Goal: Task Accomplishment & Management: Use online tool/utility

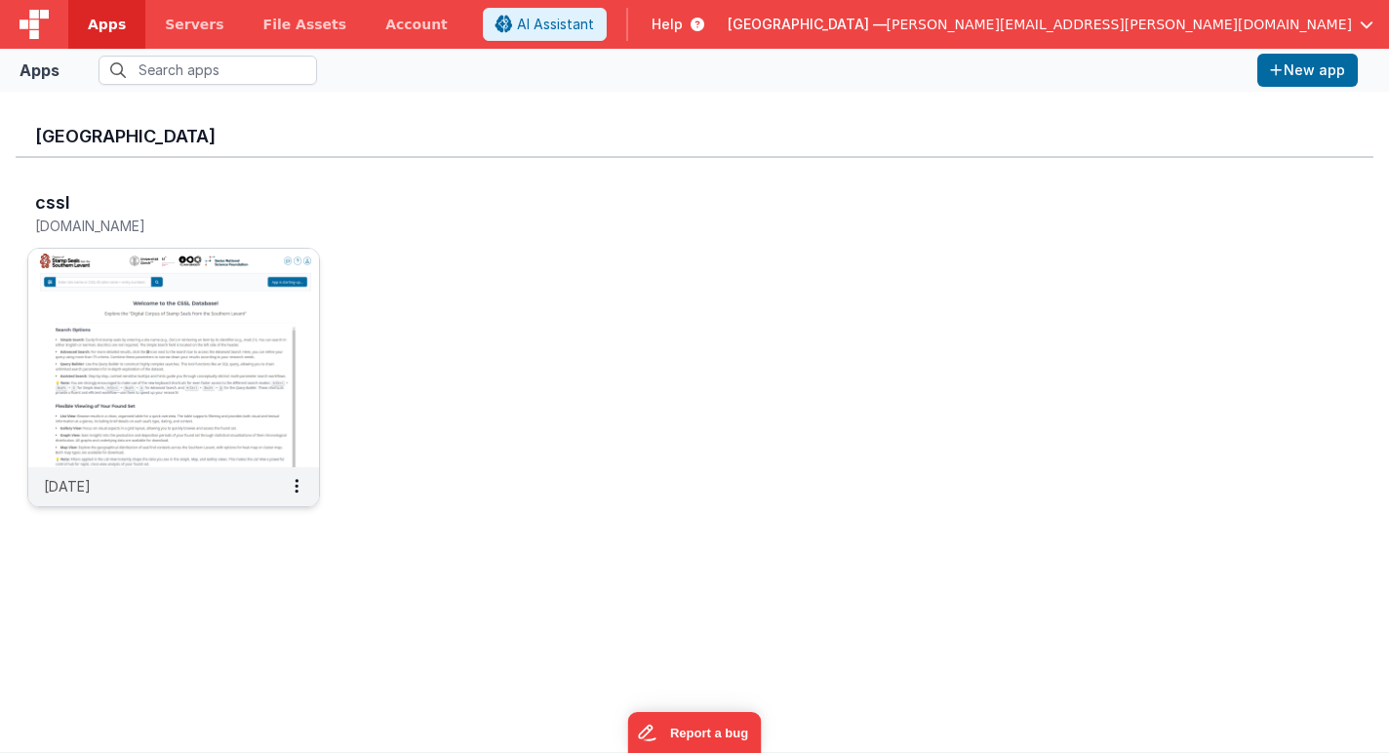
click at [185, 365] on img at bounding box center [173, 358] width 291 height 218
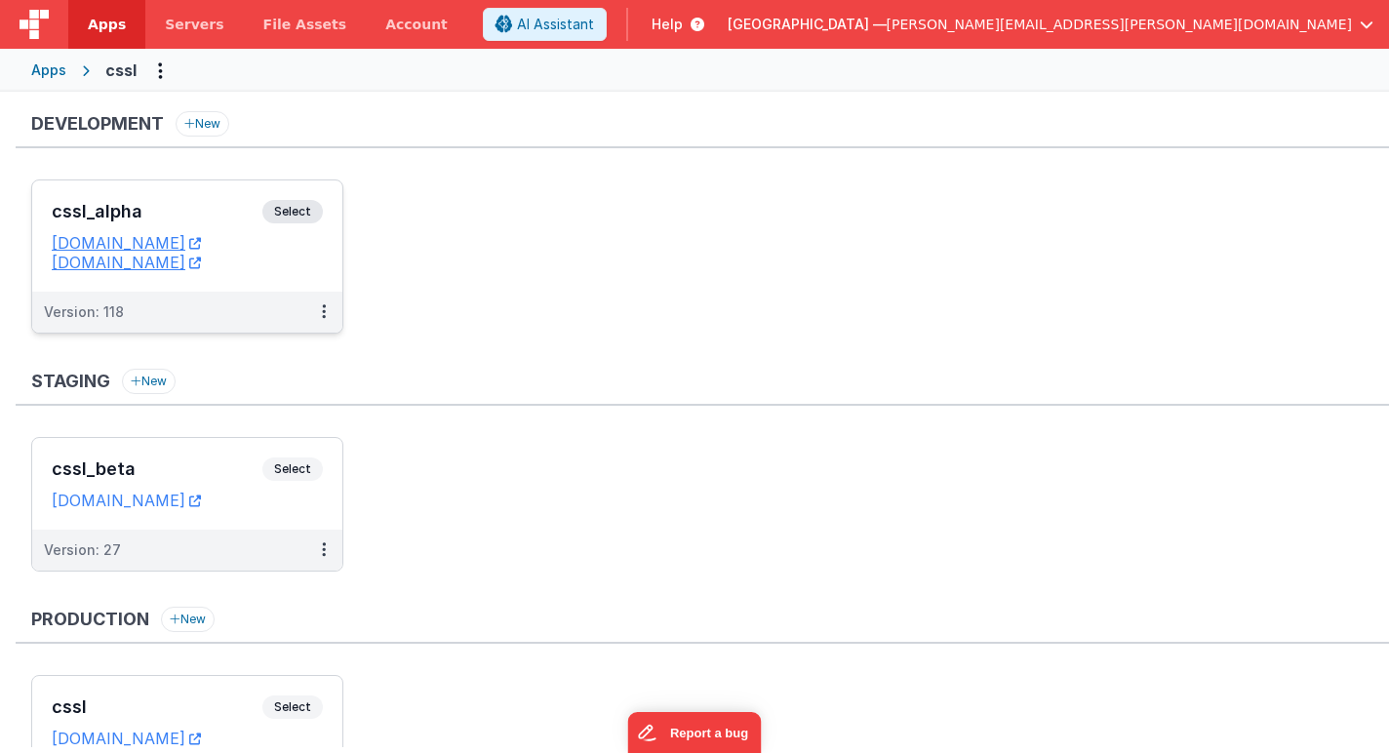
click at [312, 211] on span "Select" at bounding box center [292, 211] width 60 height 23
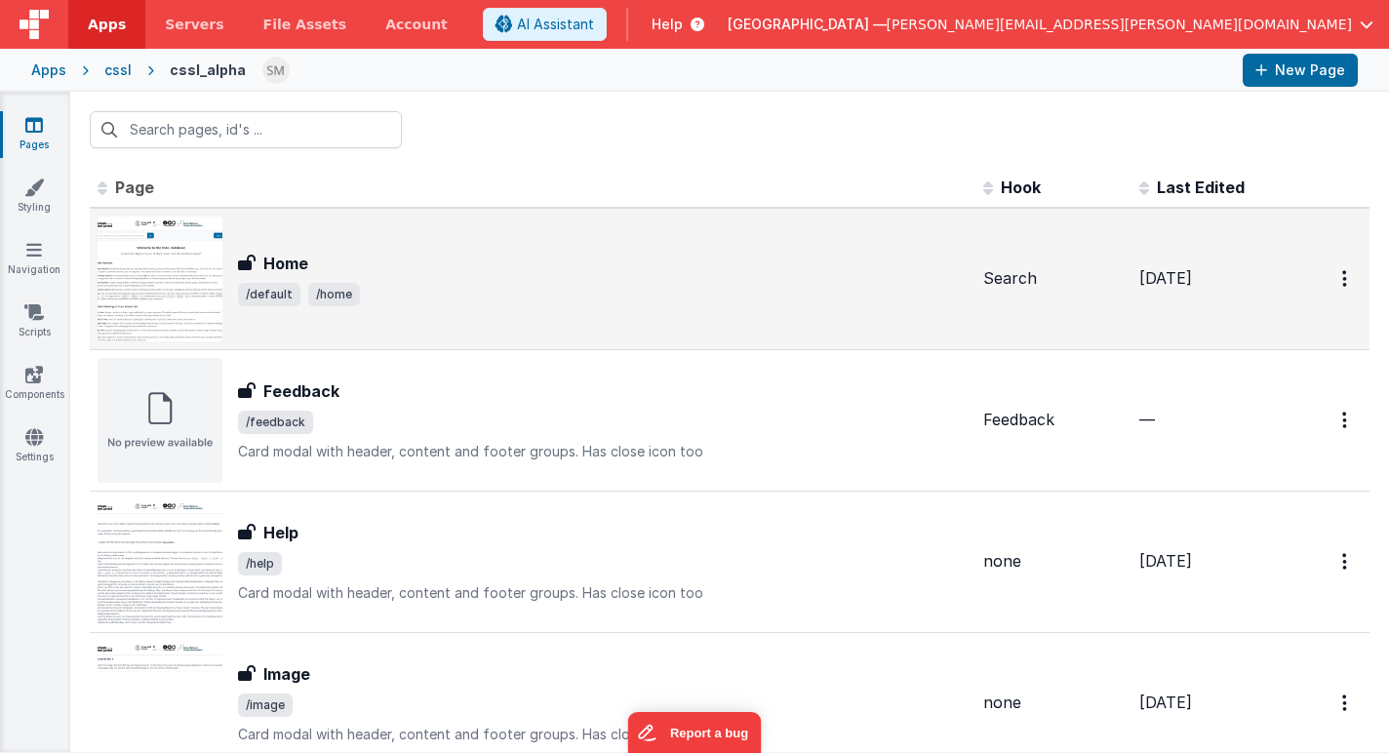
click at [200, 290] on img at bounding box center [160, 278] width 125 height 125
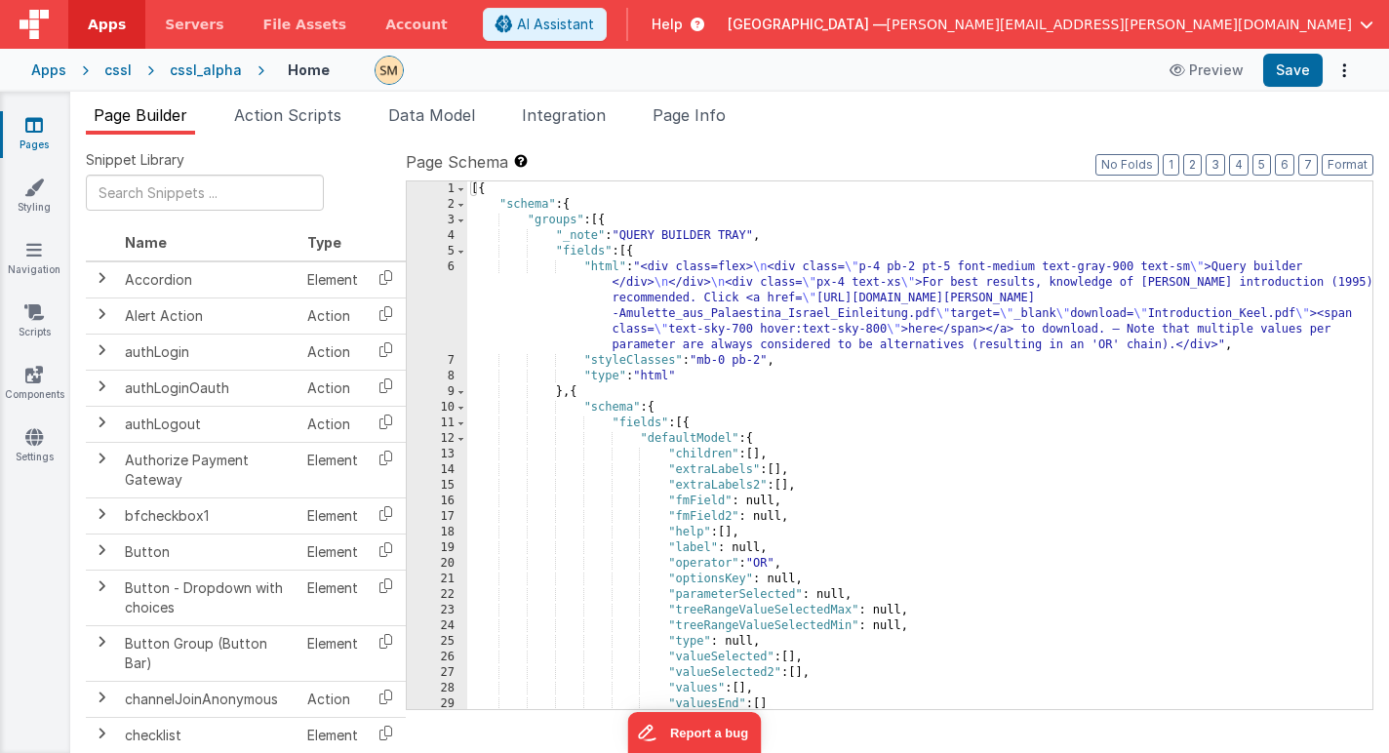
click at [644, 303] on div "[{ "schema" : { "groups" : [{ "_note" : "QUERY BUILDER TRAY" , "fields" : [{ "h…" at bounding box center [919, 460] width 905 height 559
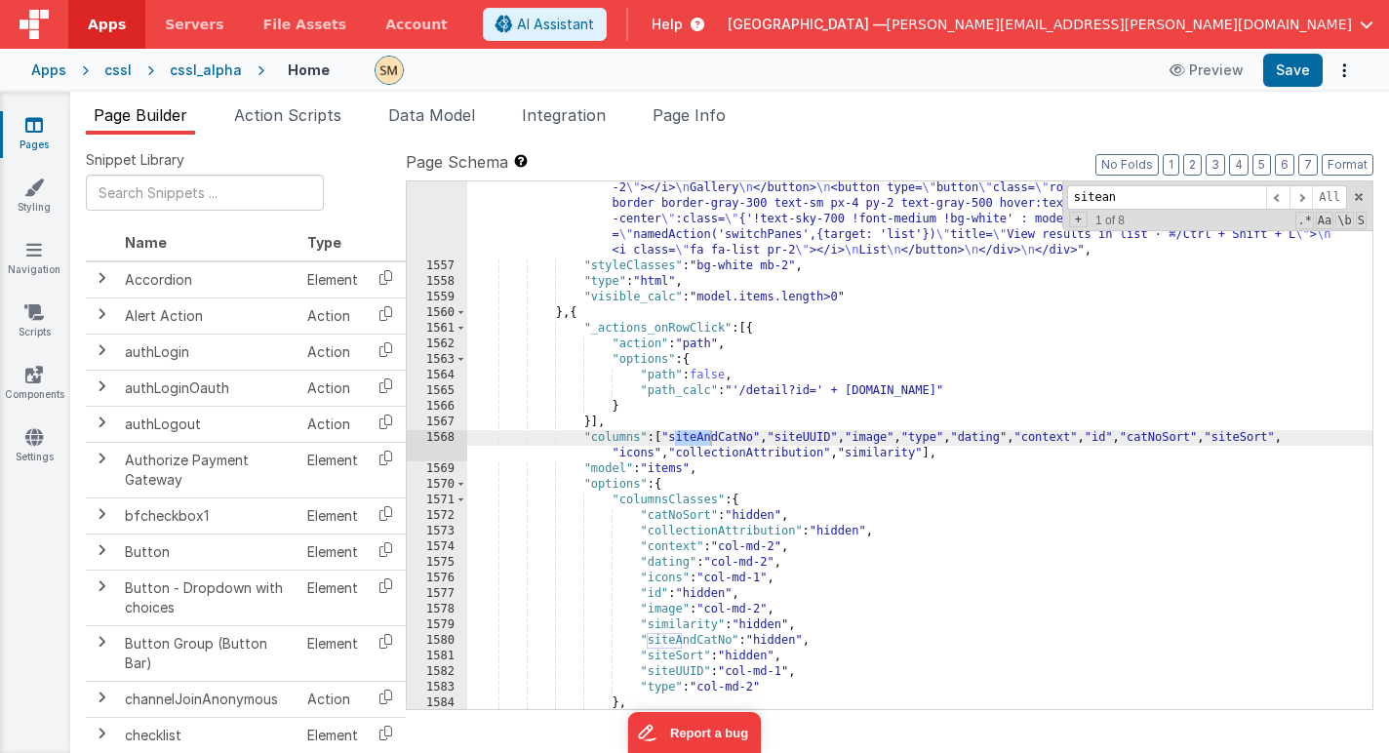
scroll to position [24509, 0]
type input "siteandcat"
click at [1307, 202] on span at bounding box center [1300, 197] width 23 height 24
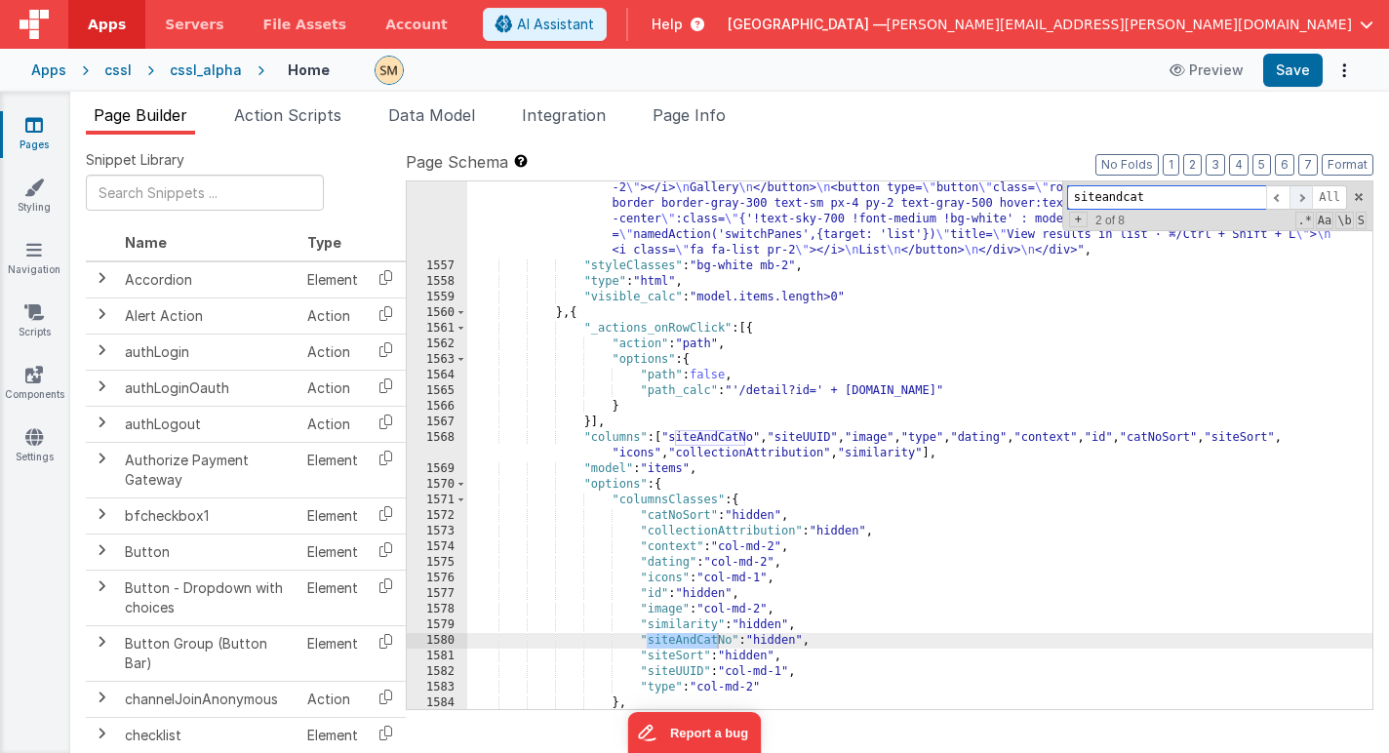
click at [1307, 202] on span at bounding box center [1300, 197] width 23 height 24
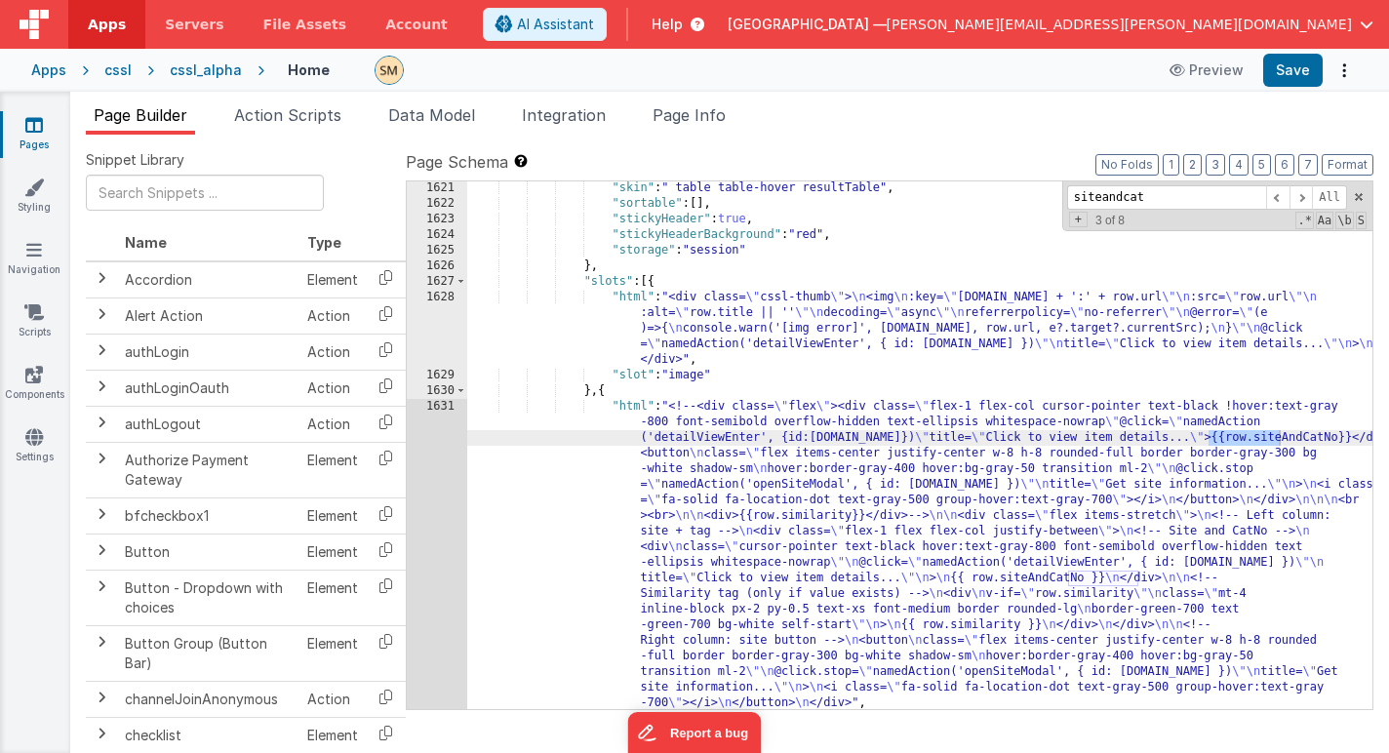
click at [998, 437] on div ""skin" : " table table-hover resultTable" , "sortable" : [ ] , "stickyHeader" :…" at bounding box center [919, 459] width 905 height 559
click at [425, 474] on div "1621 1622 1623 1624 1625 1626 1627 1628 1629 1630 1631 1632 1633" at bounding box center [437, 459] width 60 height 559
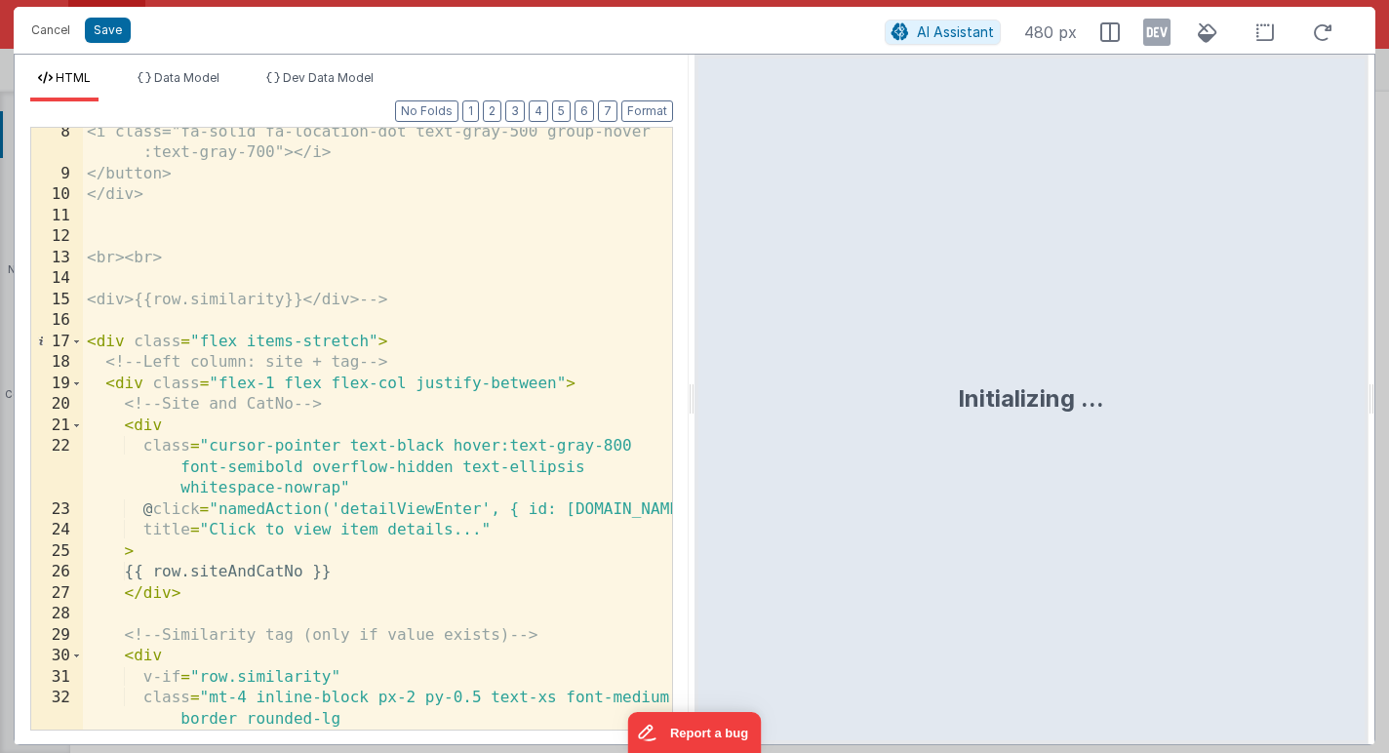
scroll to position [299, 0]
click at [450, 336] on div "<i class="fa-solid fa-location-dot text-gray-500 group-hover :text-gray-700"></…" at bounding box center [377, 464] width 589 height 685
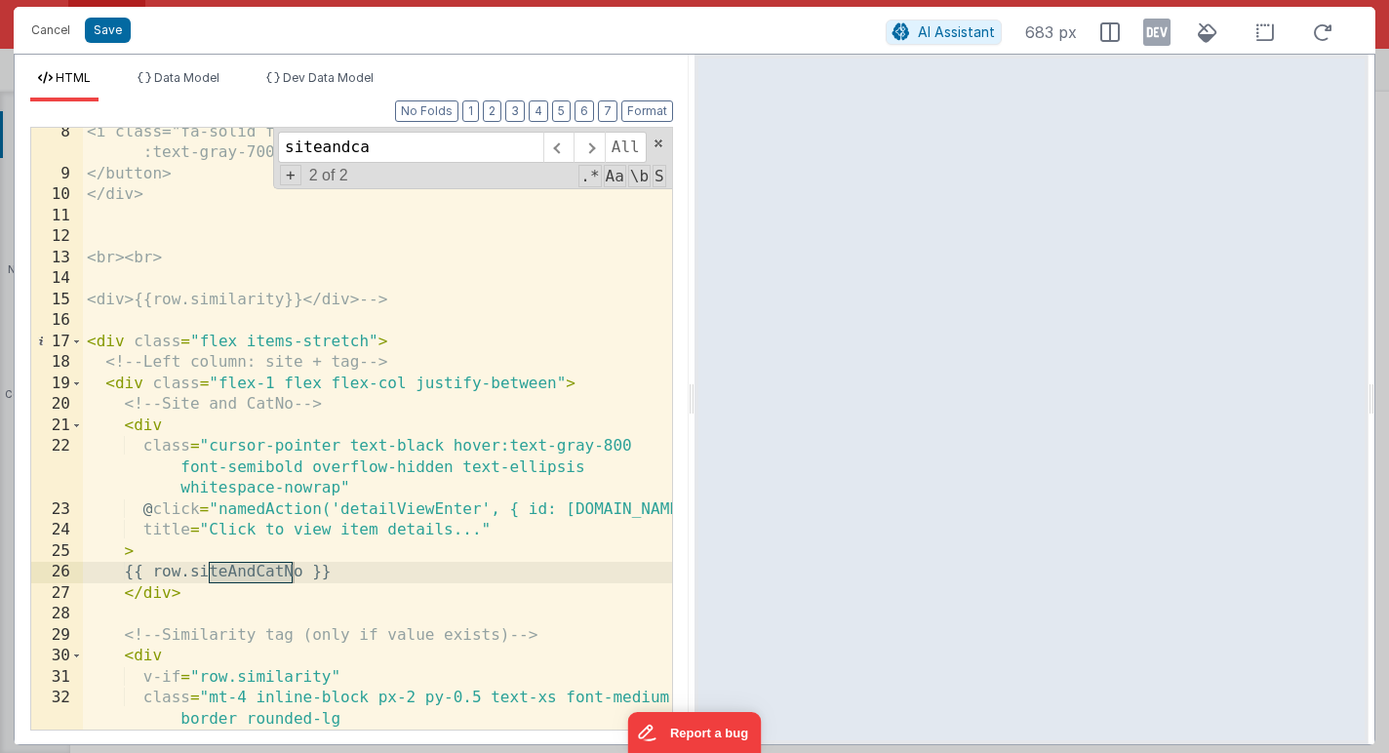
type input "siteandca"
click at [329, 569] on div "<i class="fa-solid fa-location-dot text-gray-500 group-hover :text-gray-700"></…" at bounding box center [377, 464] width 589 height 685
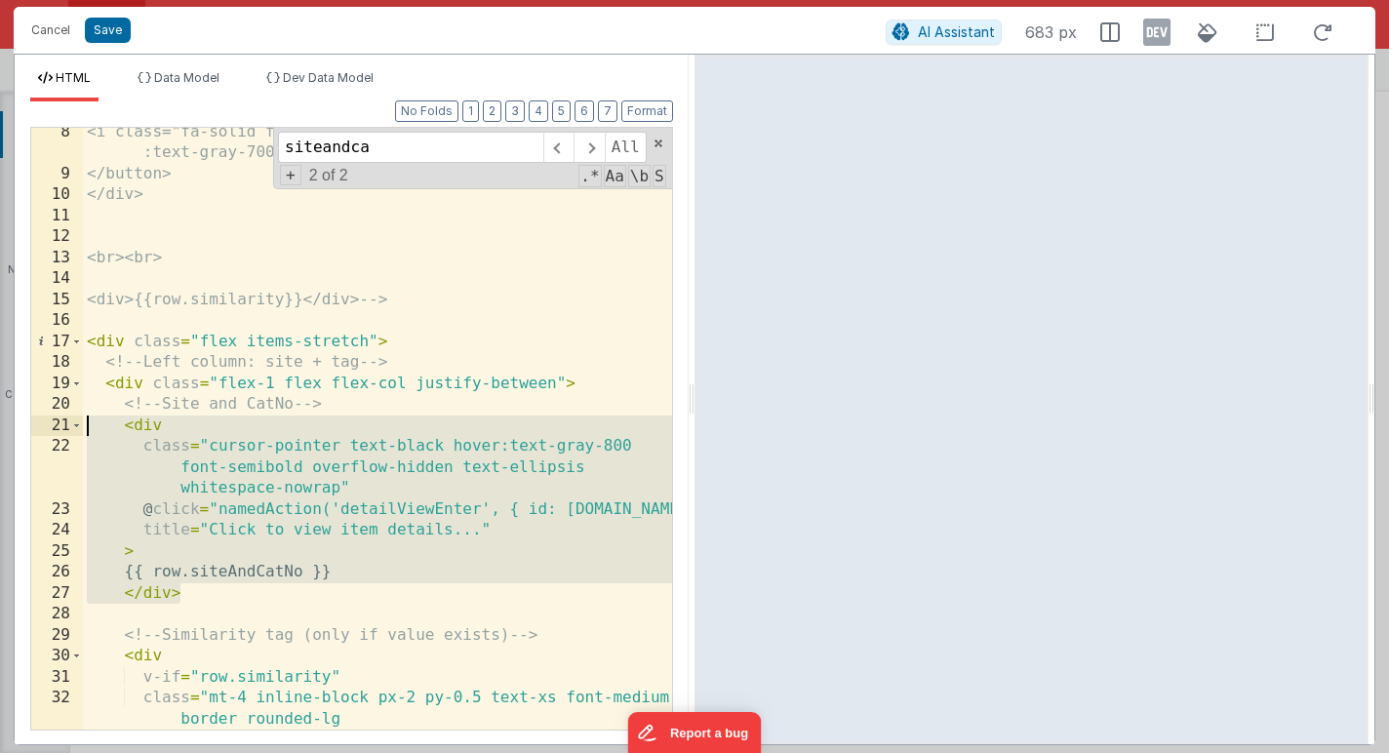
drag, startPoint x: 187, startPoint y: 596, endPoint x: 60, endPoint y: 428, distance: 210.2
click at [61, 428] on div "8 9 10 11 12 13 14 15 16 17 18 19 20 21 22 23 24 25 26 27 28 29 30 31 32 33 34 …" at bounding box center [351, 429] width 643 height 604
click at [387, 503] on div "<i class="fa-solid fa-location-dot text-gray-500 group-hover :text-gray-700"></…" at bounding box center [377, 464] width 589 height 685
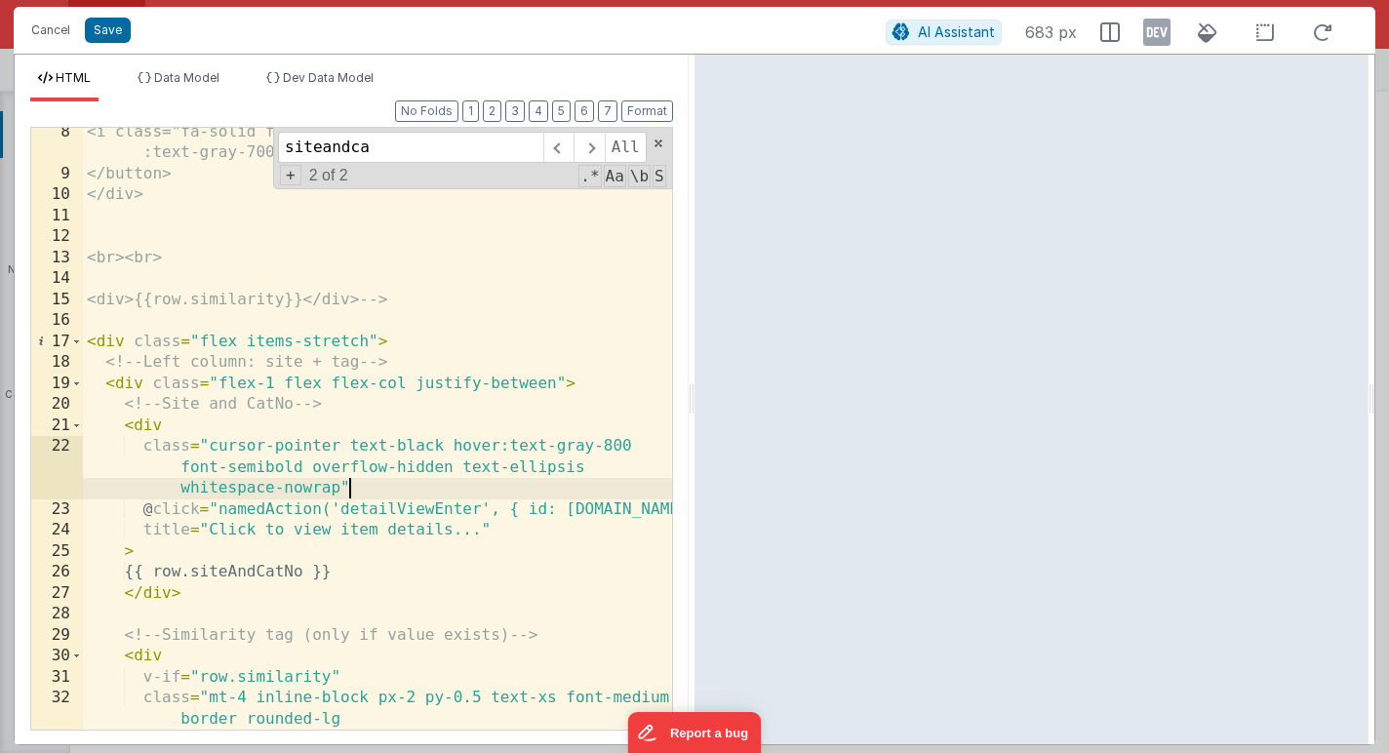
click at [381, 491] on div "<i class="fa-solid fa-location-dot text-gray-500 group-hover :text-gray-700"></…" at bounding box center [377, 464] width 589 height 685
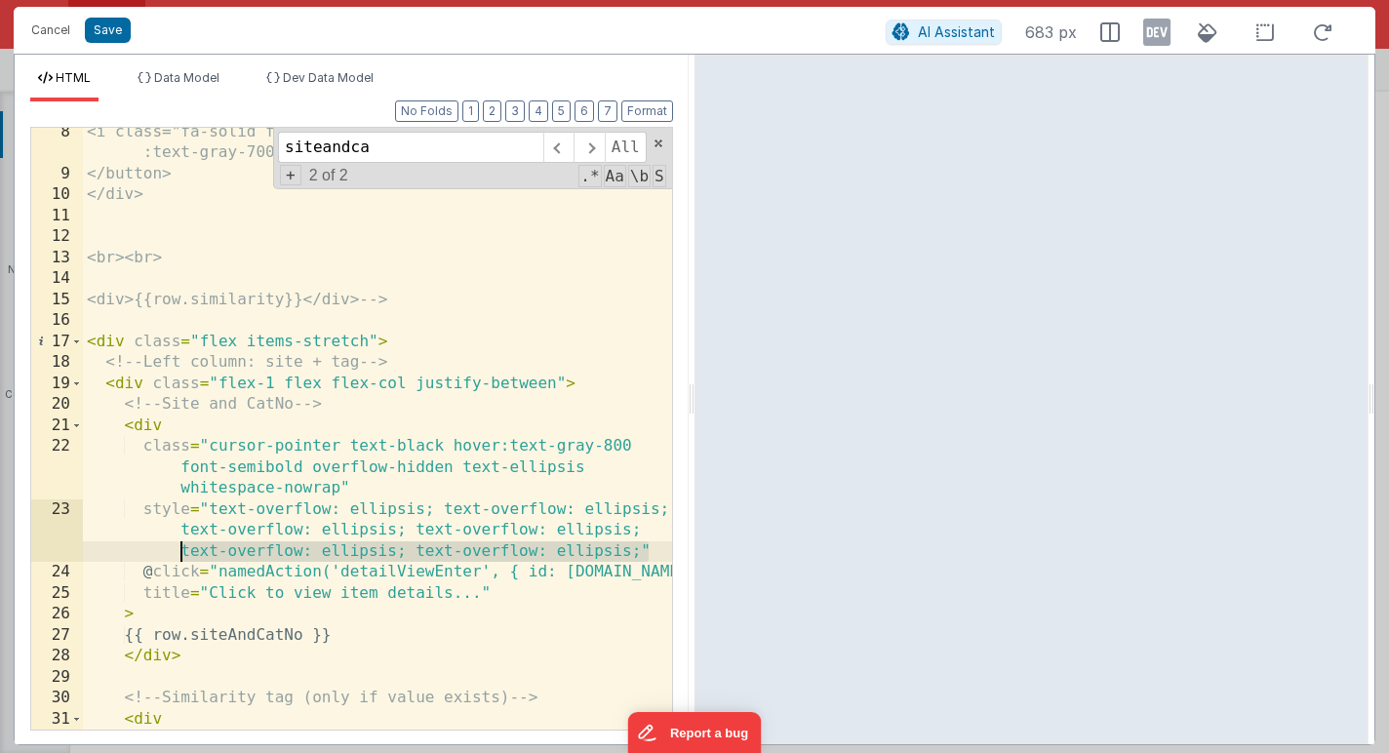
click at [140, 512] on div "<i class="fa-solid fa-location-dot text-gray-500 group-hover :text-gray-700"></…" at bounding box center [377, 454] width 589 height 665
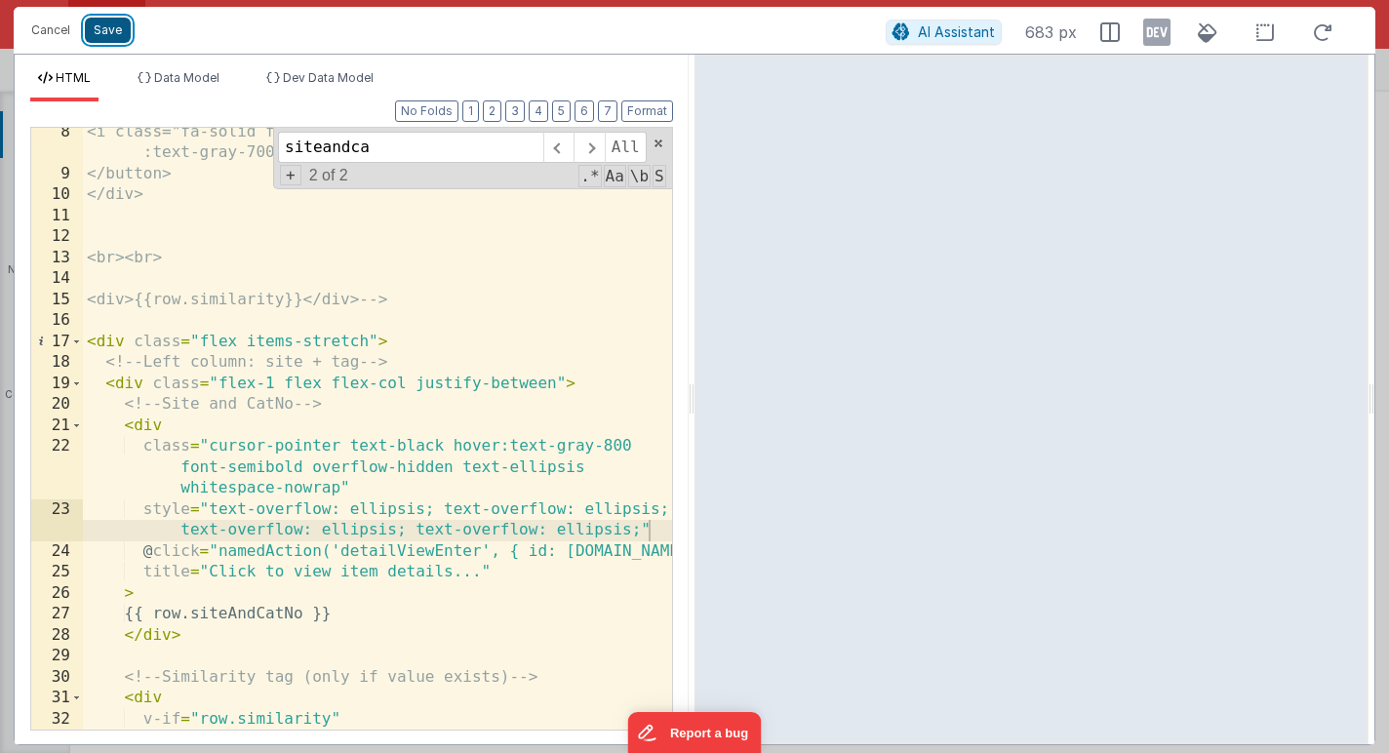
click at [114, 32] on button "Save" at bounding box center [108, 30] width 46 height 25
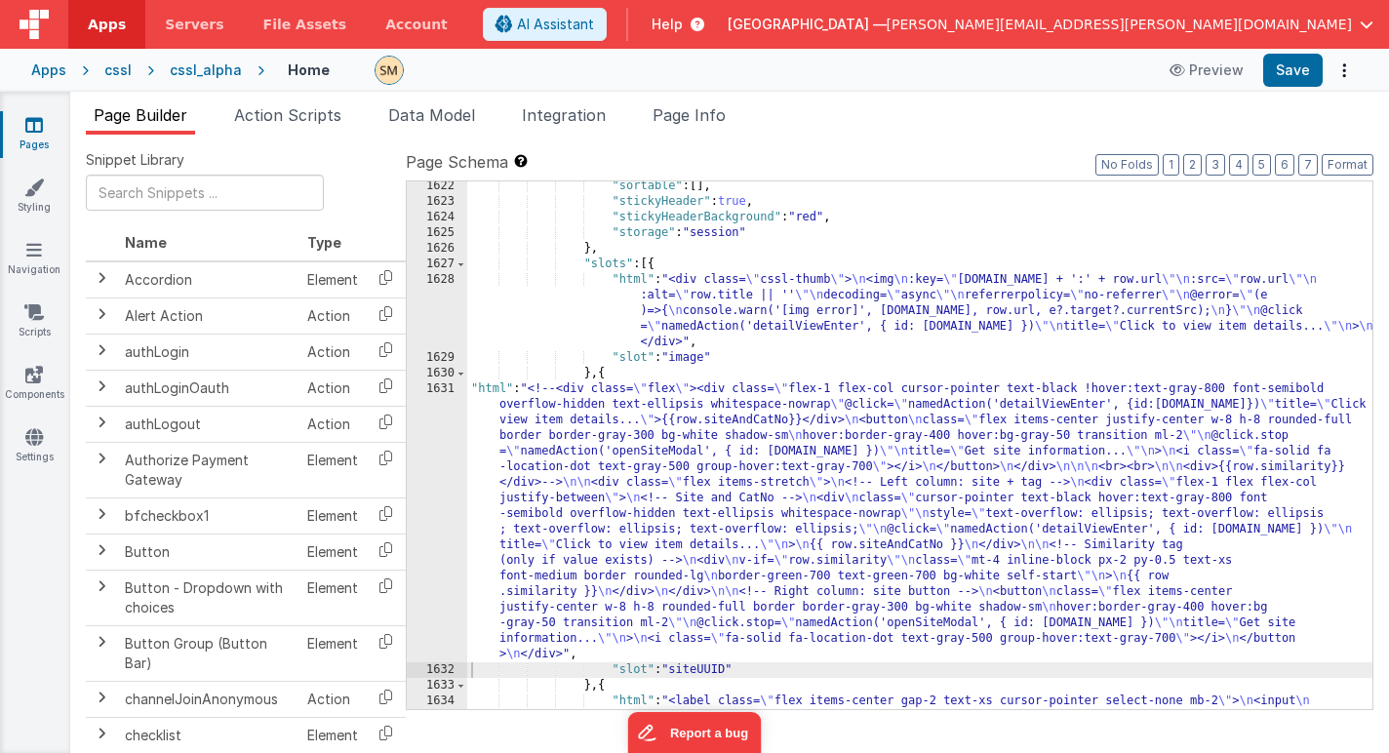
scroll to position [25352, 0]
click at [1300, 71] on button "Save" at bounding box center [1292, 70] width 59 height 33
click at [609, 459] on div ""sortable" : [ ] , "stickyHeader" : true , "stickyHeaderBackground" : "red" , "…" at bounding box center [919, 543] width 905 height 730
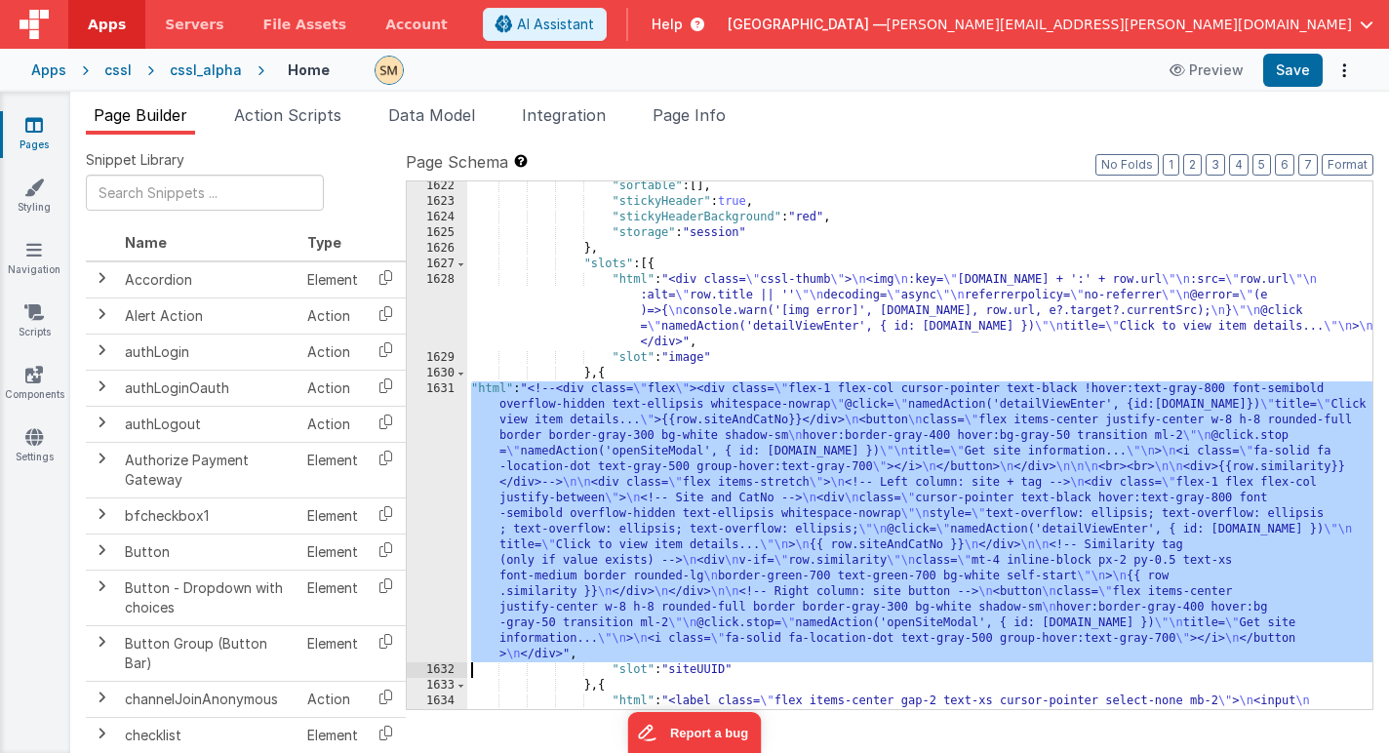
click at [441, 518] on div "1631" at bounding box center [437, 521] width 60 height 281
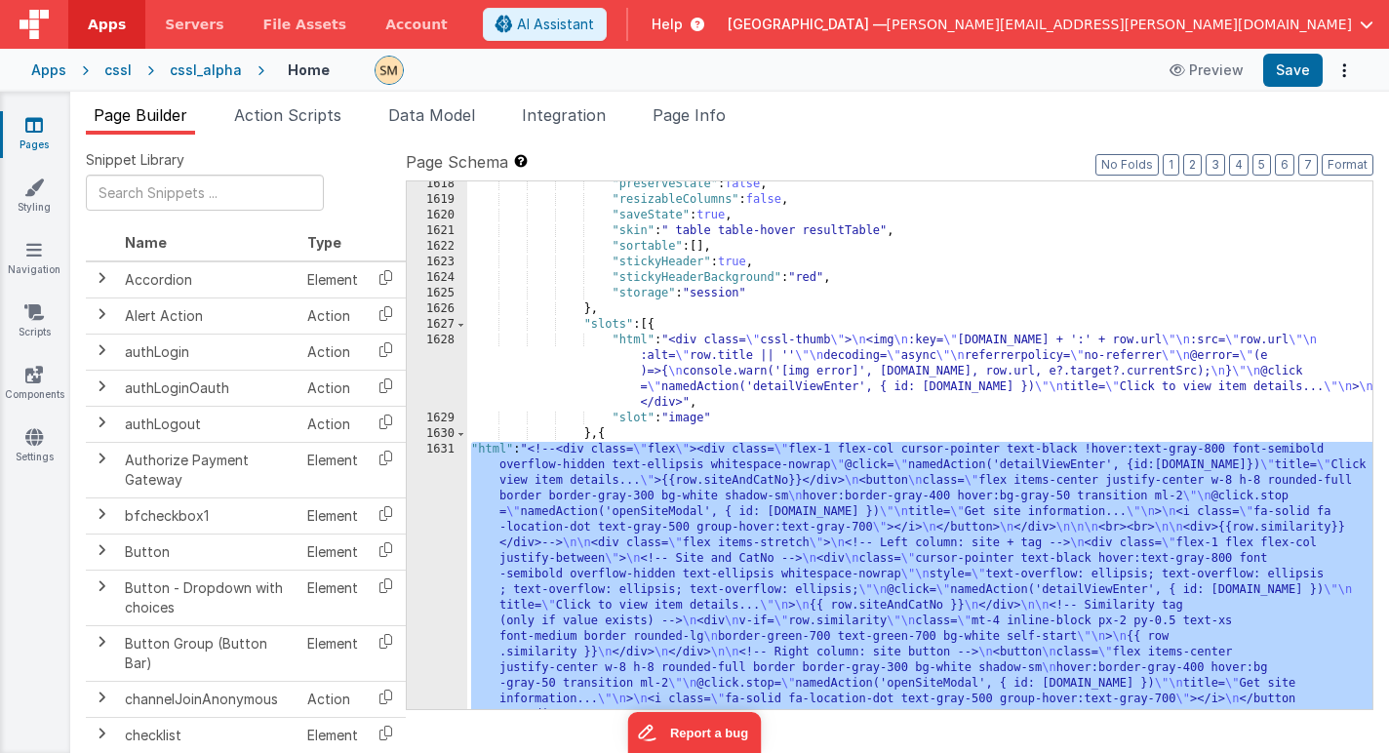
scroll to position [25313, 0]
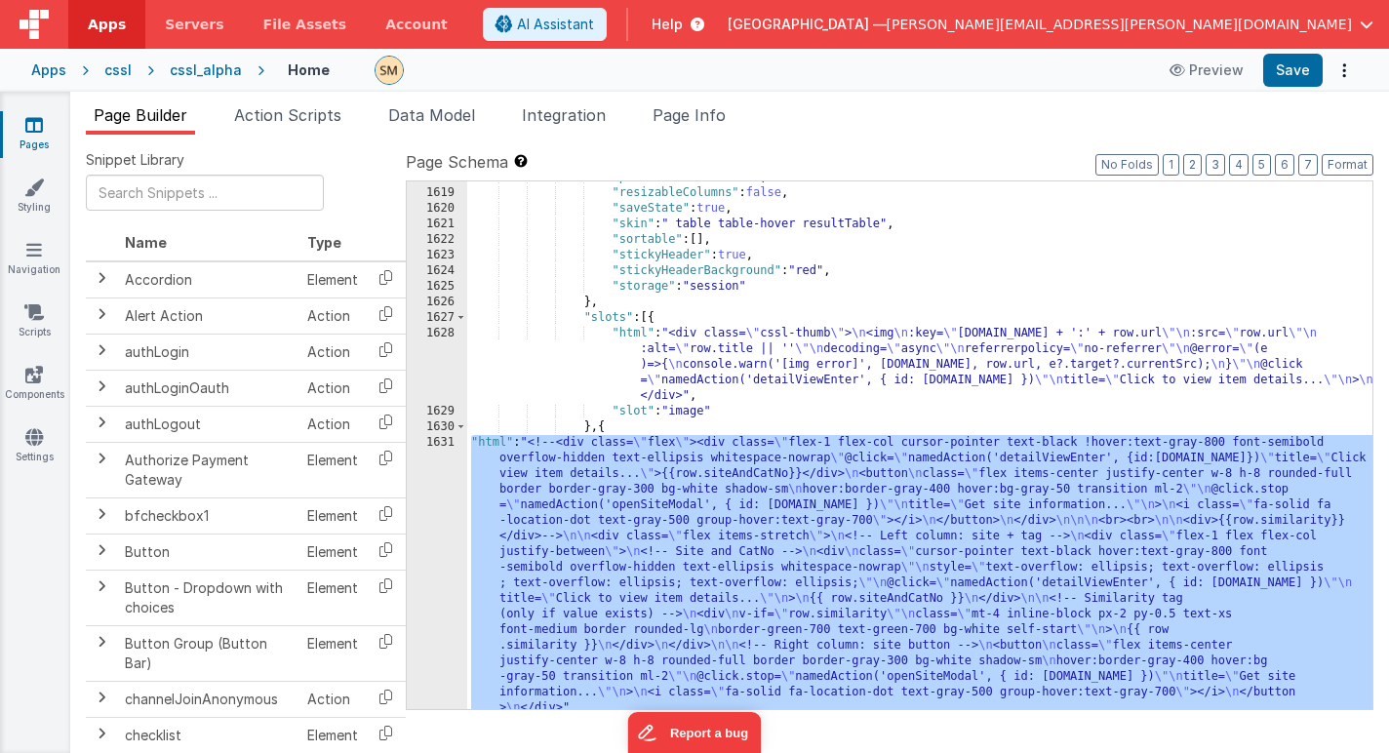
click at [563, 488] on div ""preserveState" : false , "resizableColumns" : false , "saveState" : true , "sk…" at bounding box center [919, 582] width 905 height 824
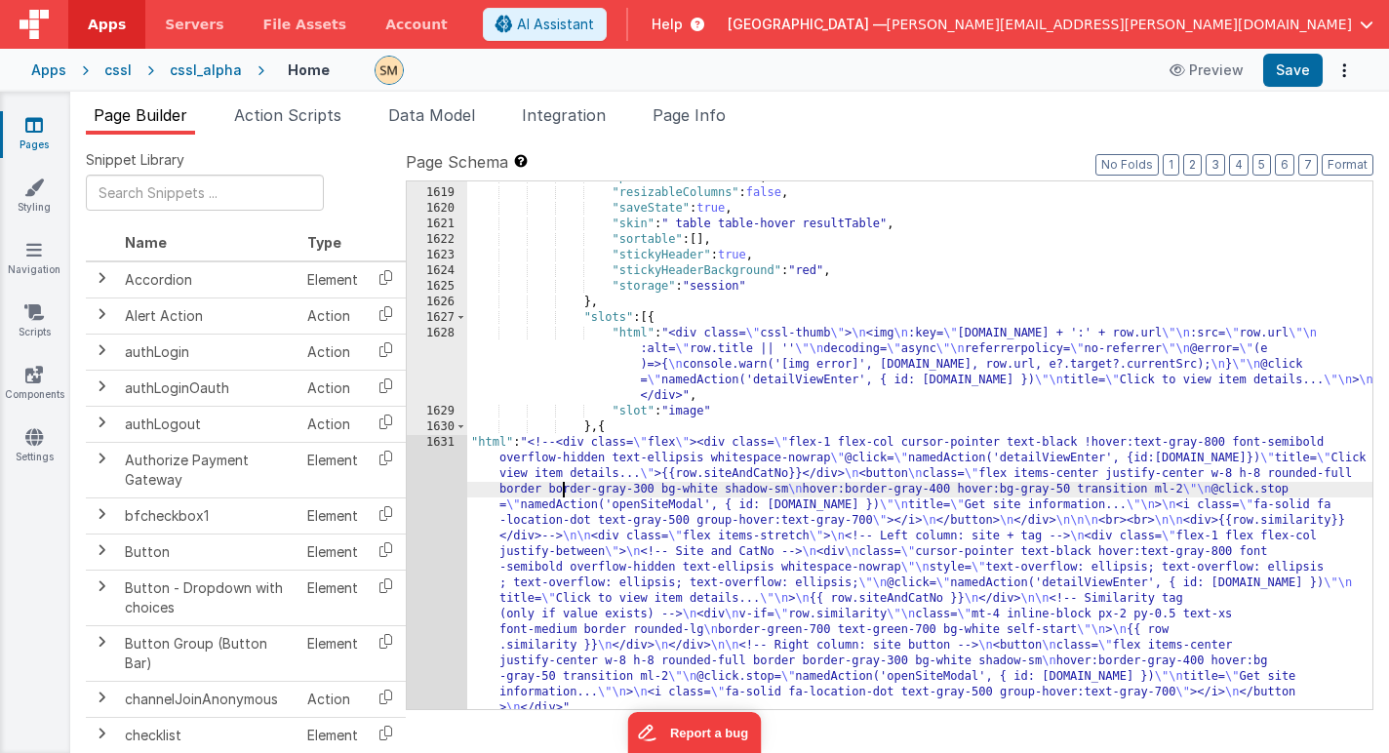
scroll to position [25330, 0]
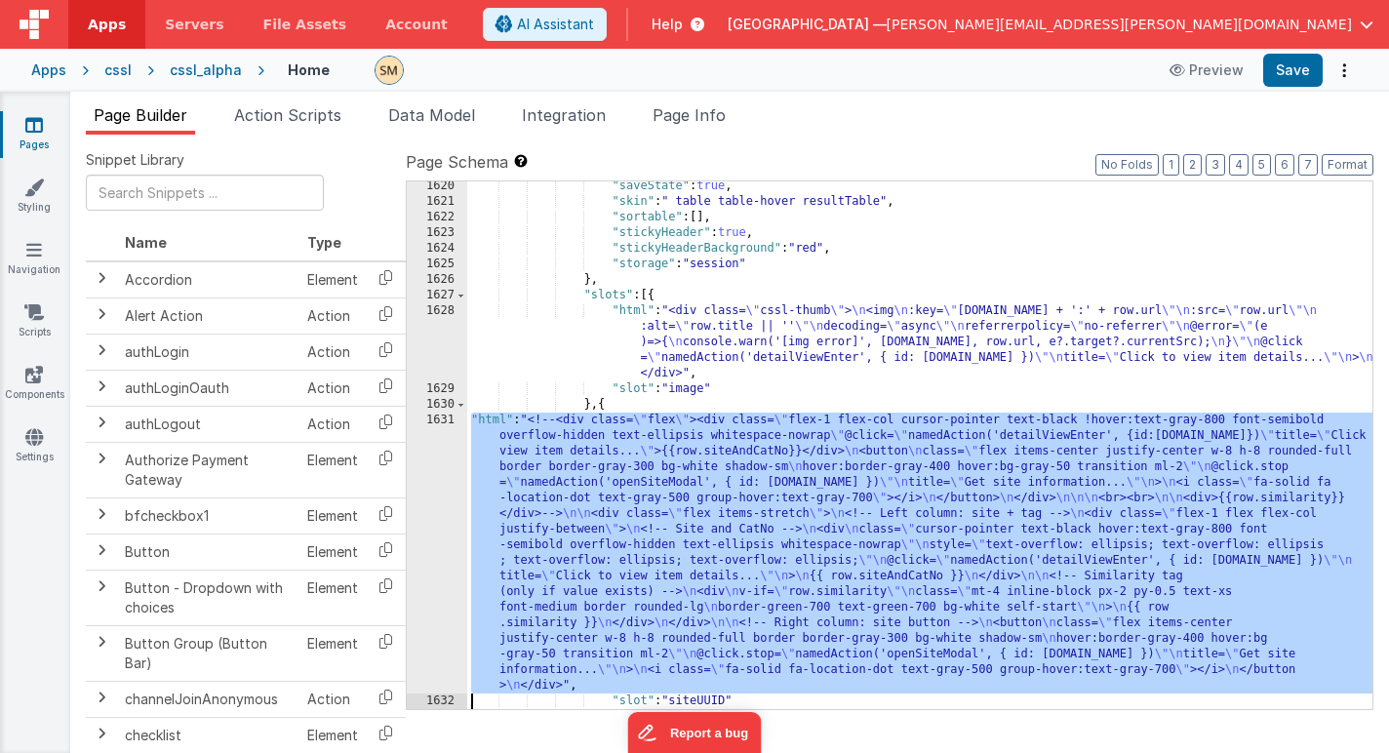
click at [445, 521] on div "1620 1621 1622 1623 1624 1625 1626 1627 1628 1629 1630 1631 1632 1633 1634" at bounding box center [437, 457] width 60 height 559
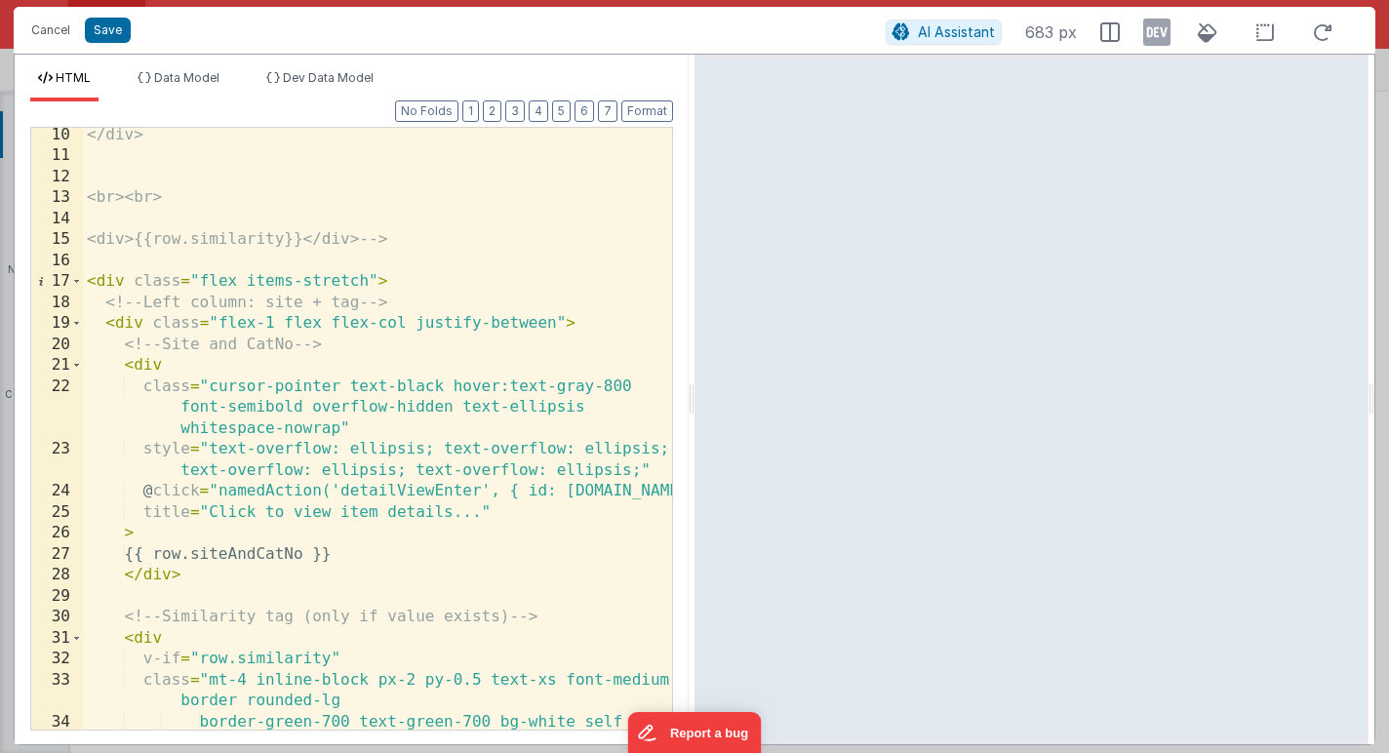
scroll to position [360, 0]
click at [338, 431] on div "</div> <br><br> <div>{{row.similarity}}</div> --> < div class = "flex items-str…" at bounding box center [377, 457] width 589 height 665
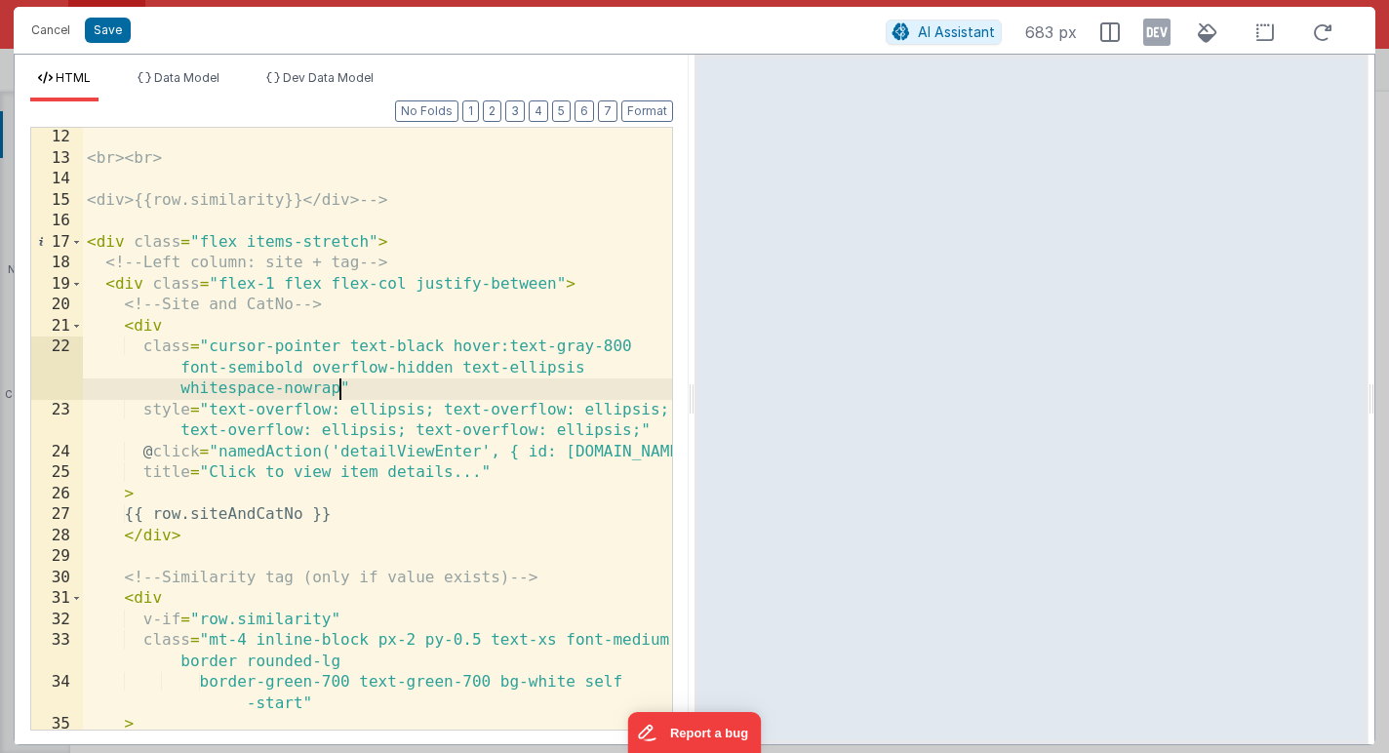
scroll to position [408, 0]
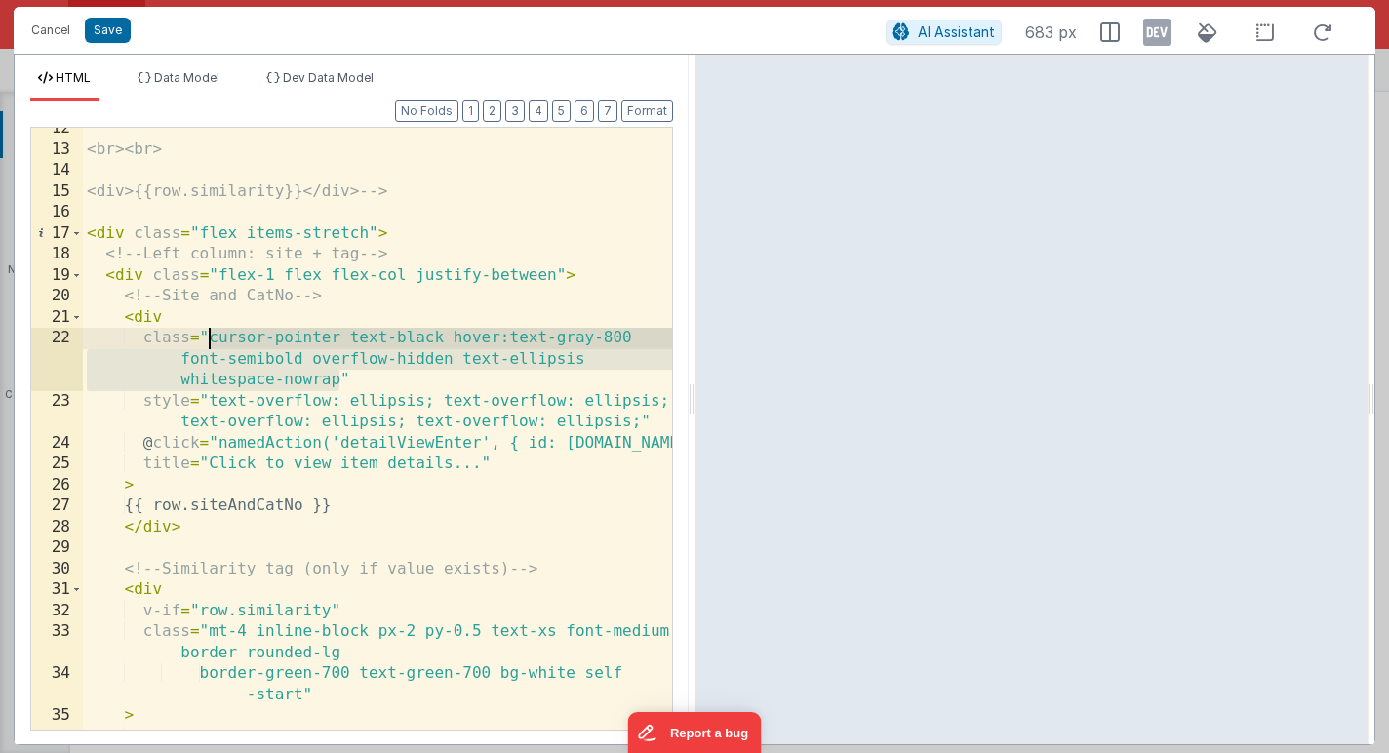
drag, startPoint x: 339, startPoint y: 381, endPoint x: 211, endPoint y: 341, distance: 134.8
click at [211, 341] on div "<br><br> <div>{{row.similarity}}</div> --> < div class = "flex items-stretch" >…" at bounding box center [377, 440] width 589 height 644
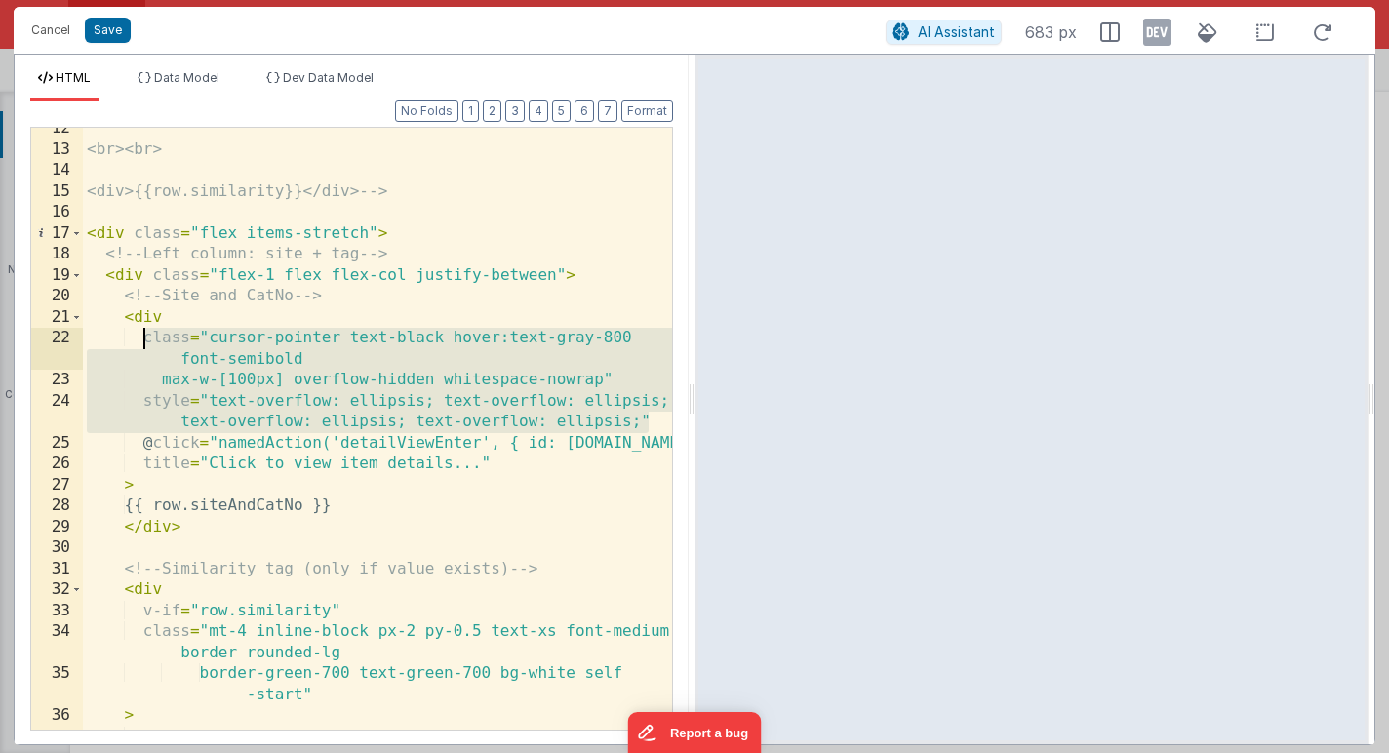
drag, startPoint x: 650, startPoint y: 421, endPoint x: 147, endPoint y: 342, distance: 509.3
click at [147, 342] on div "<br><br> <div>{{row.similarity}}</div> --> < div class = "flex items-stretch" >…" at bounding box center [377, 440] width 589 height 644
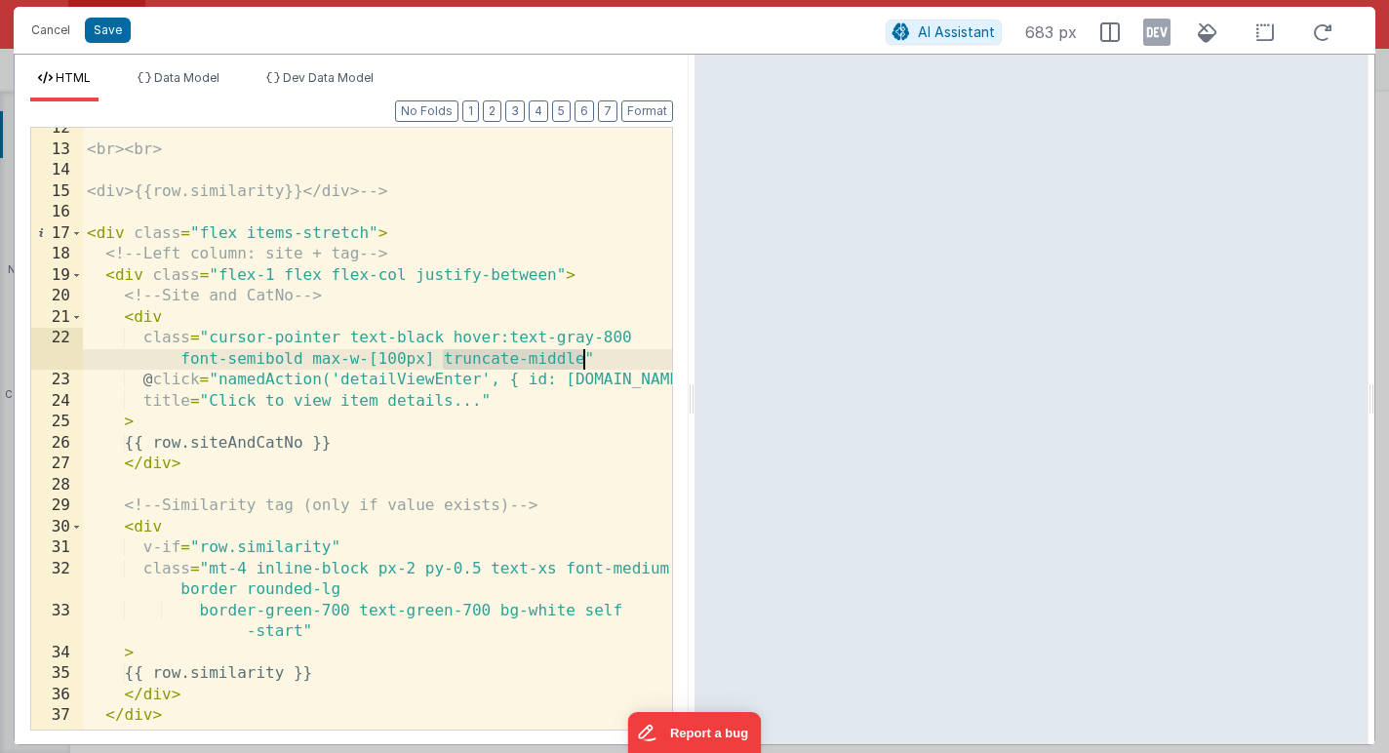
drag, startPoint x: 441, startPoint y: 362, endPoint x: 583, endPoint y: 363, distance: 142.4
click at [583, 363] on div "<br><br> <div>{{row.similarity}}</div> --> < div class = "flex items-stretch" >…" at bounding box center [377, 440] width 589 height 644
click at [112, 32] on button "Save" at bounding box center [108, 30] width 46 height 25
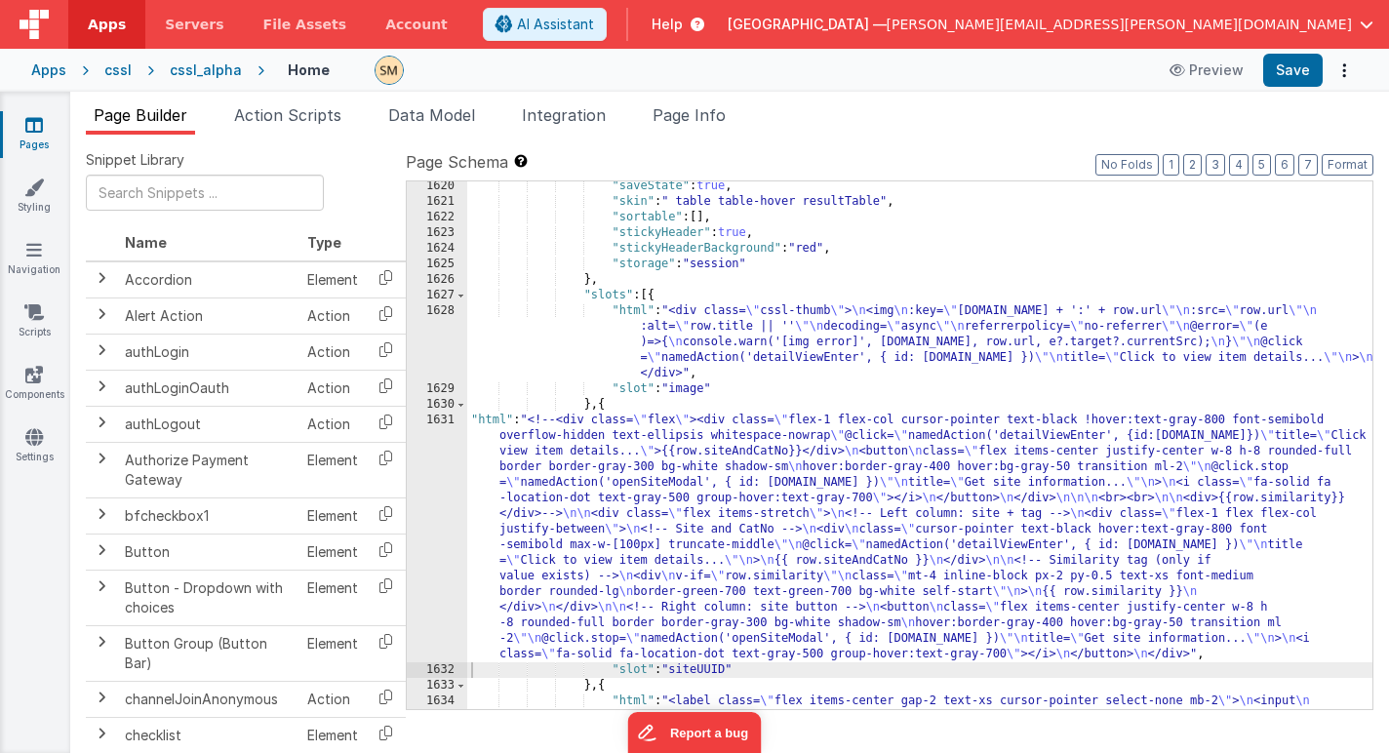
scroll to position [25348, 0]
click at [32, 189] on icon at bounding box center [34, 187] width 20 height 20
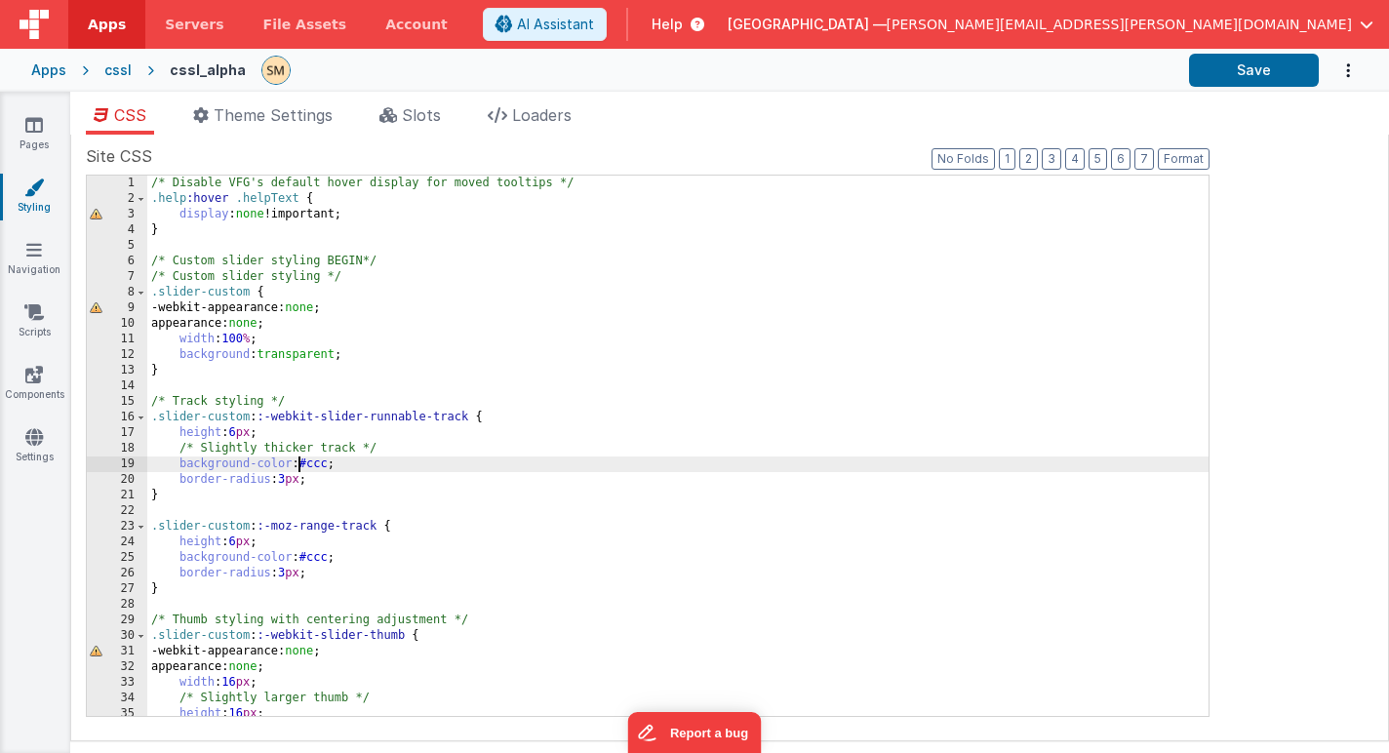
click at [300, 460] on div "/* Disable VFG's default hover display for moved tooltips */ .help :hover .help…" at bounding box center [677, 461] width 1061 height 571
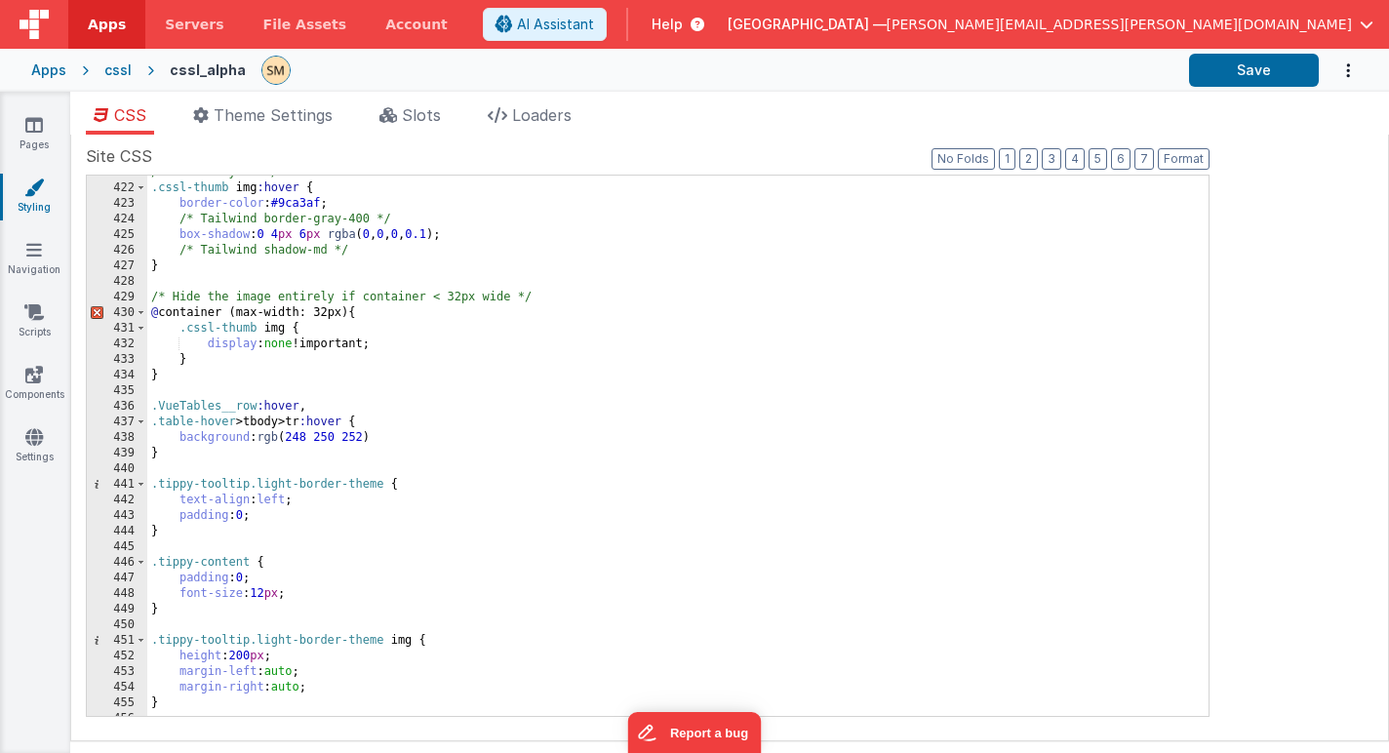
scroll to position [7079, 0]
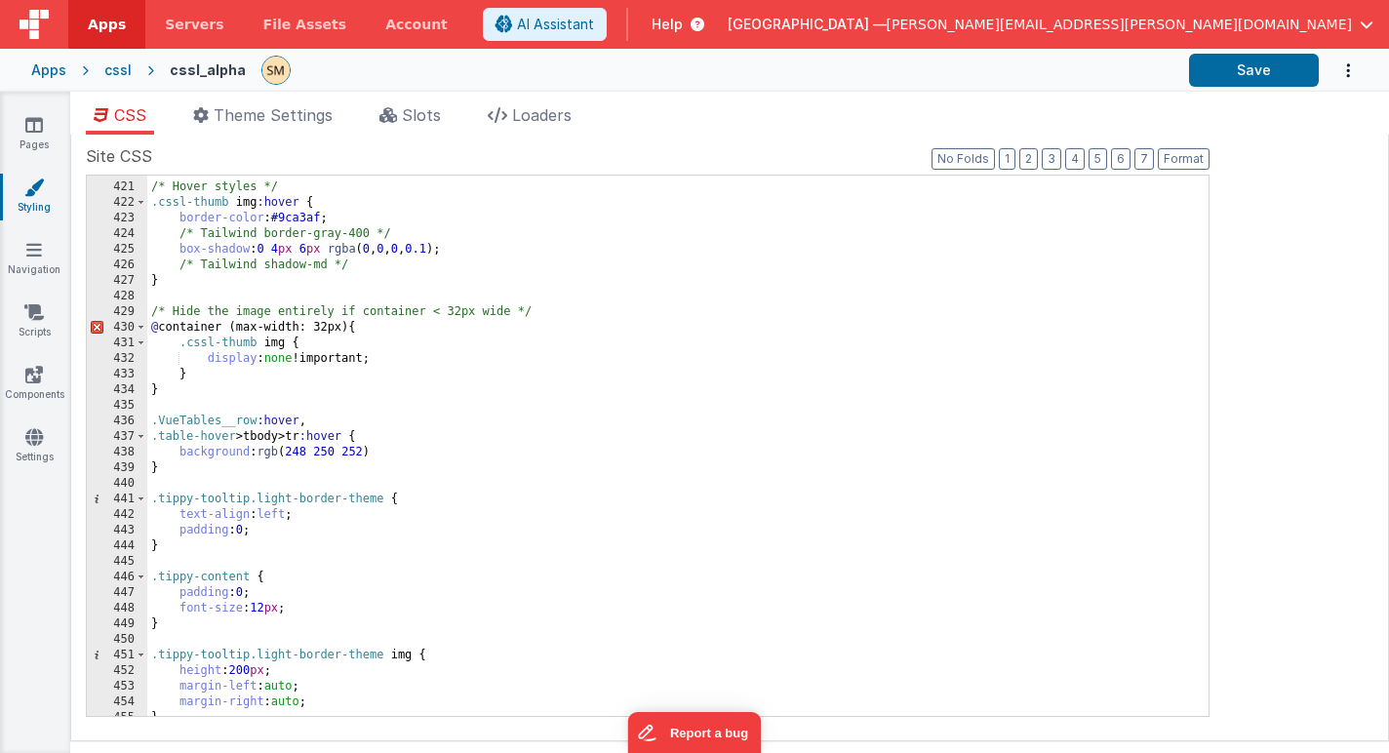
click at [236, 471] on div "/* Hover styles */ .cssl-thumb img :hover { border-color : #9ca3af ; /* Tailwin…" at bounding box center [677, 449] width 1061 height 571
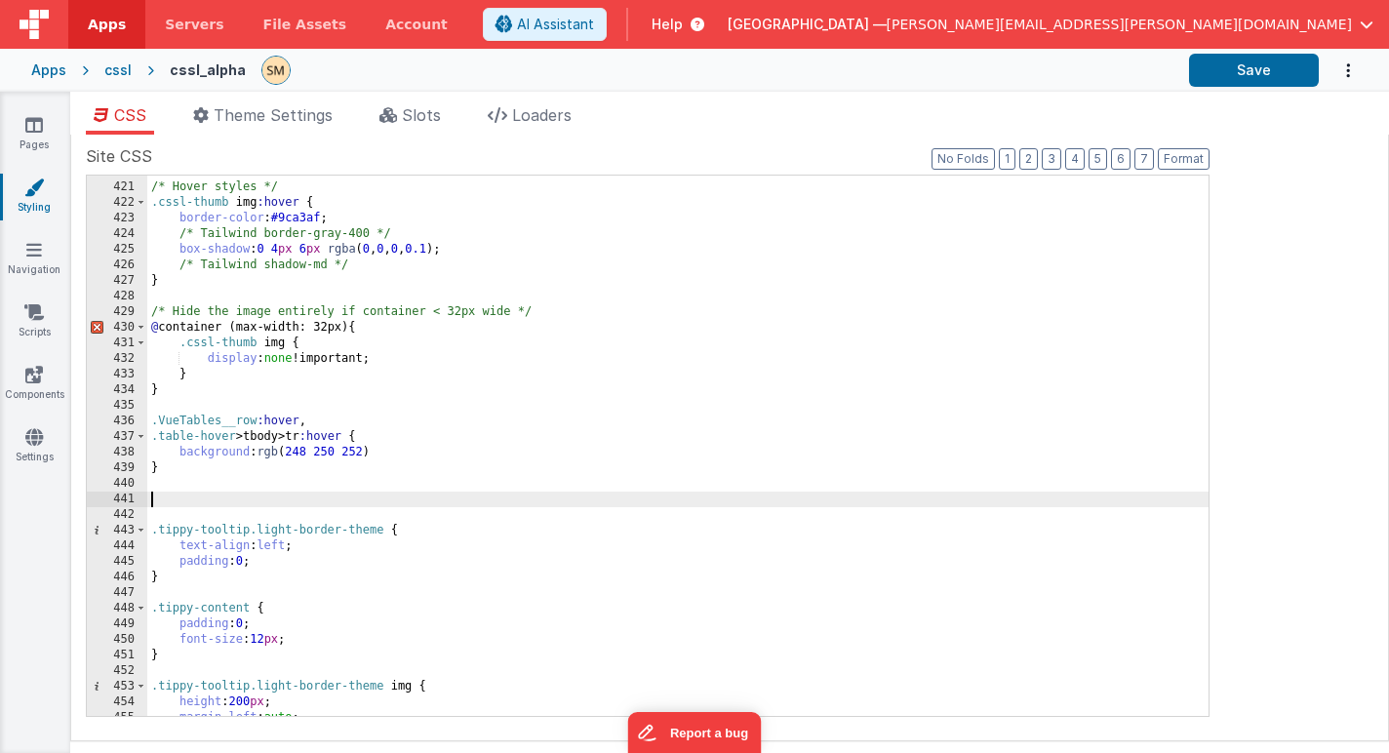
paste textarea
drag, startPoint x: 270, startPoint y: 499, endPoint x: 88, endPoint y: 497, distance: 182.4
click at [88, 497] on div "420 421 422 423 424 425 426 427 428 429 430 431 432 433 434 435 436 437 438 439…" at bounding box center [647, 446] width 1123 height 542
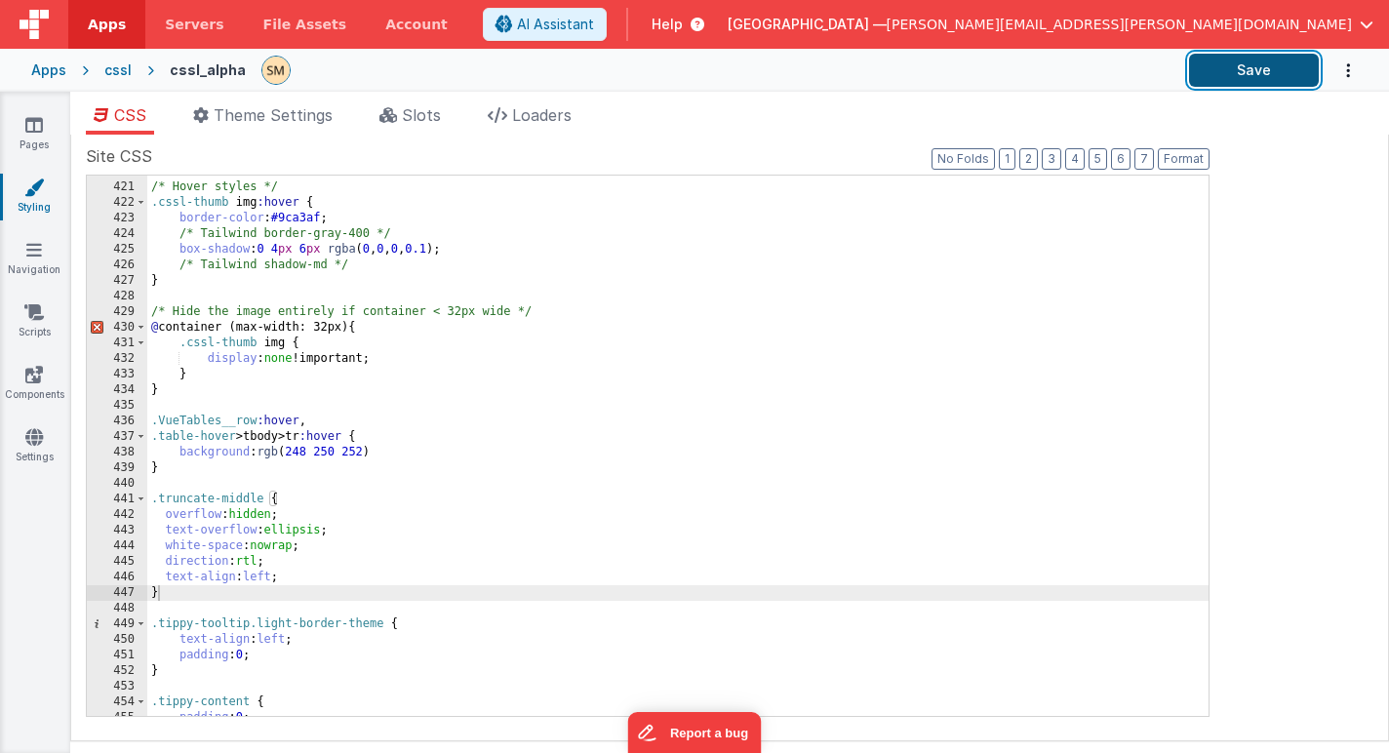
click at [1246, 76] on button "Save" at bounding box center [1254, 70] width 130 height 33
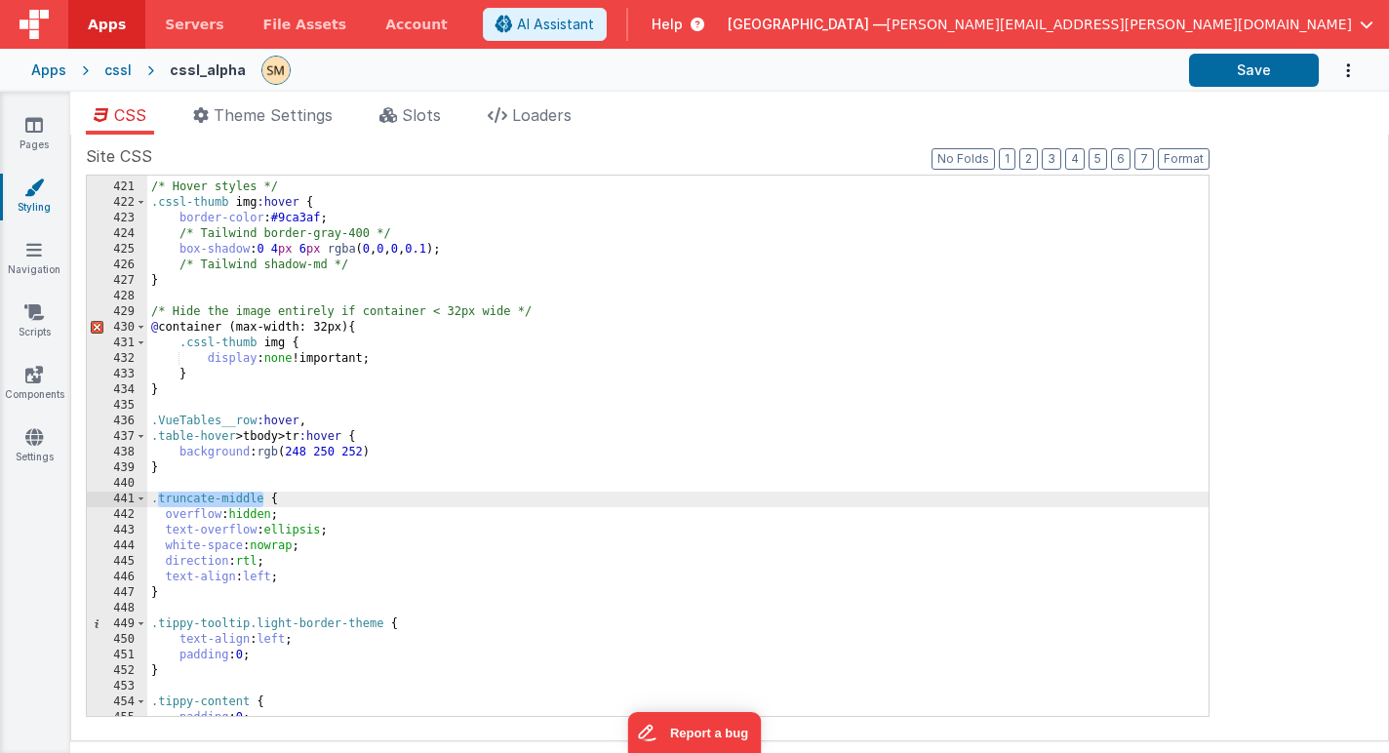
drag, startPoint x: 261, startPoint y: 500, endPoint x: 159, endPoint y: 495, distance: 102.5
click at [159, 496] on div "/* Hover styles */ .cssl-thumb img :hover { border-color : #9ca3af ; /* Tailwin…" at bounding box center [677, 449] width 1061 height 571
click at [1241, 67] on button "Save" at bounding box center [1254, 70] width 130 height 33
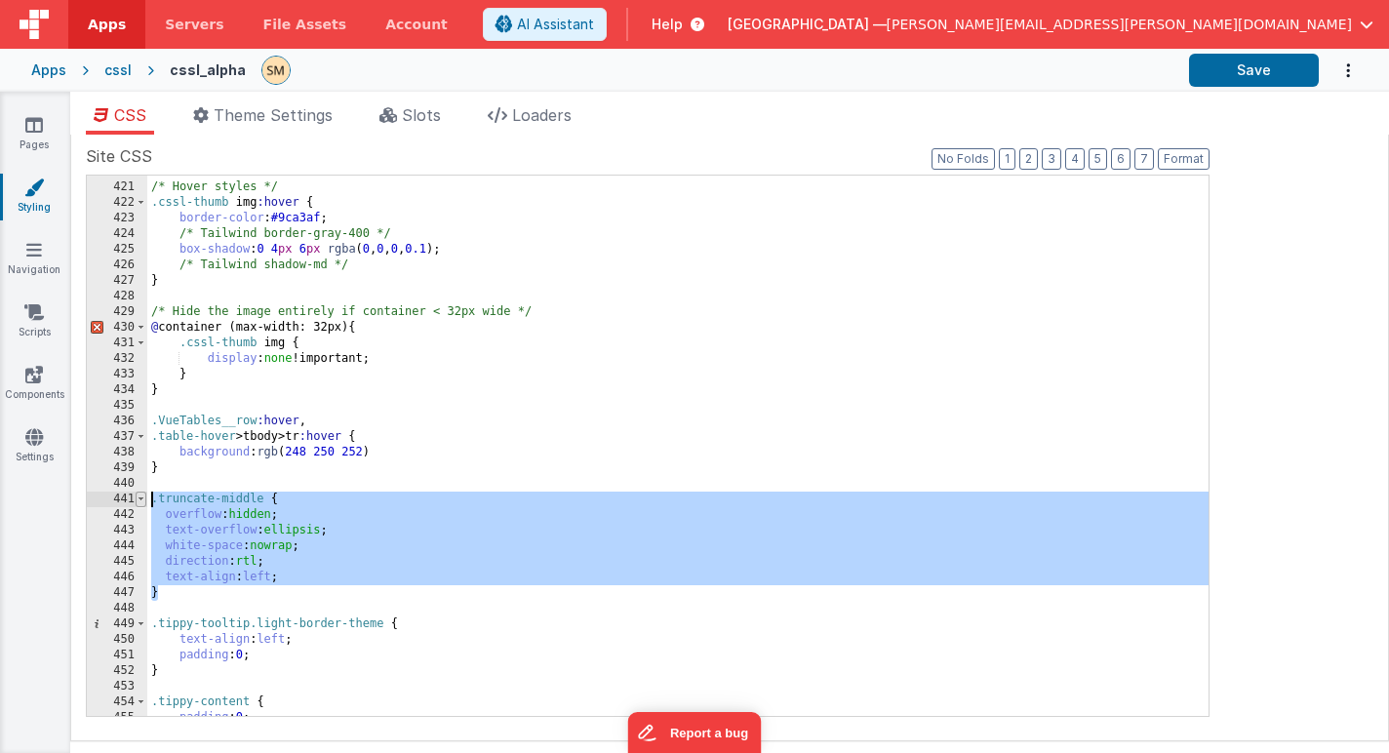
drag, startPoint x: 255, startPoint y: 595, endPoint x: 143, endPoint y: 501, distance: 146.1
click at [143, 501] on div "420 421 422 423 424 425 426 427 428 429 430 431 432 433 434 435 436 437 438 439…" at bounding box center [647, 446] width 1123 height 542
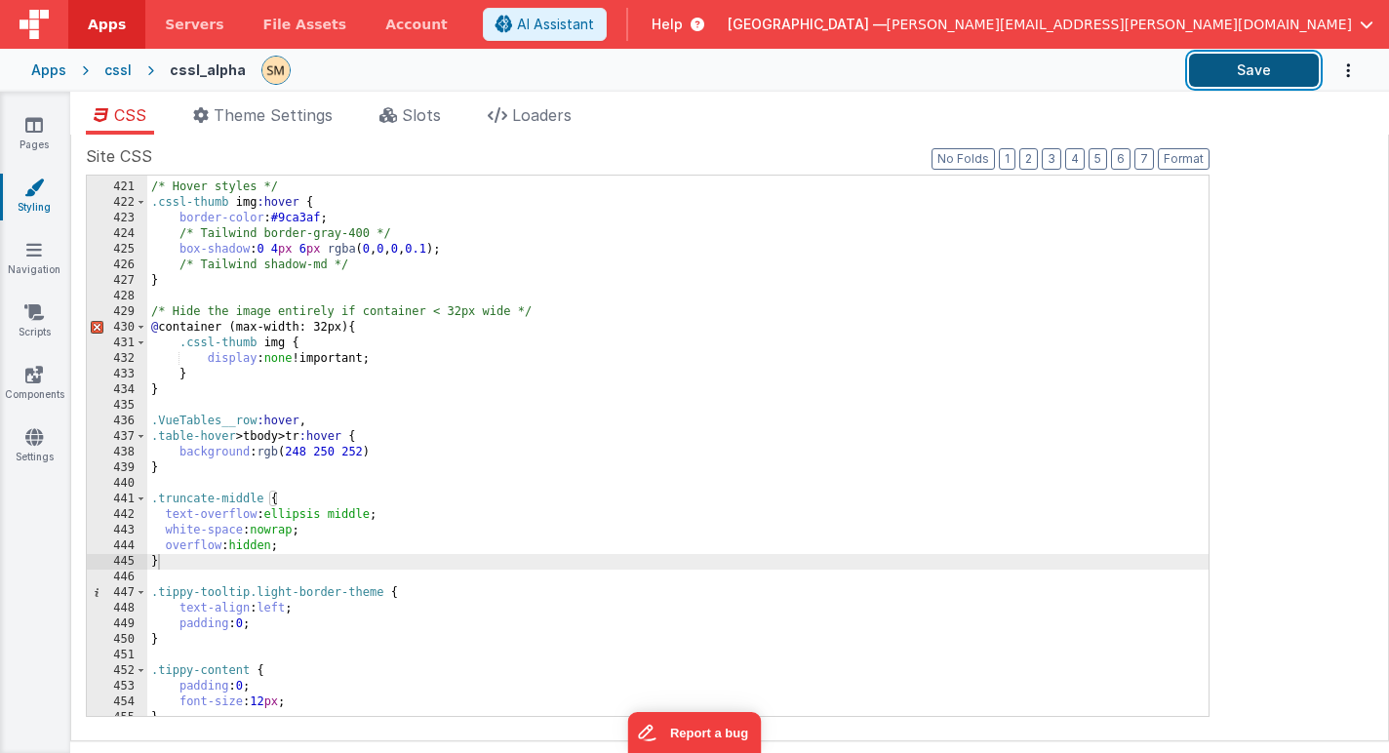
click at [1254, 68] on button "Save" at bounding box center [1254, 70] width 130 height 33
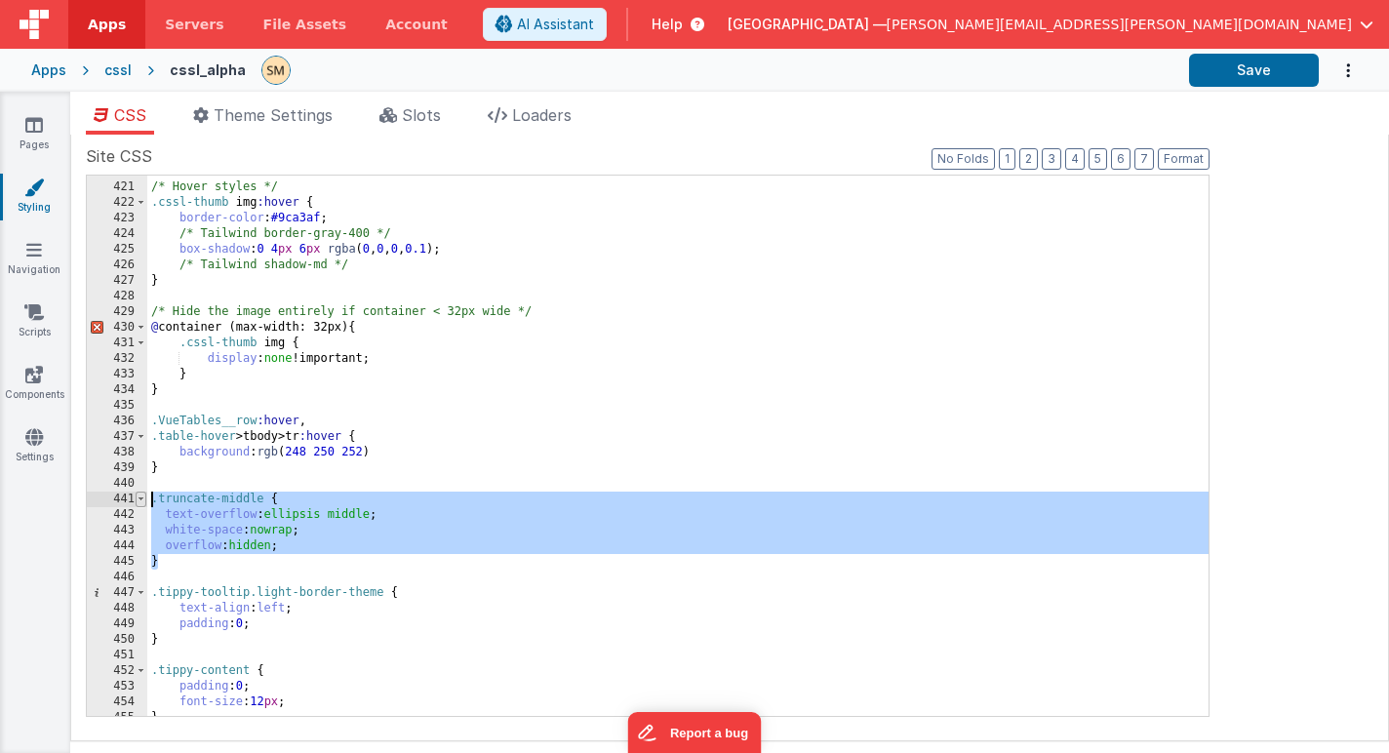
drag, startPoint x: 174, startPoint y: 564, endPoint x: 142, endPoint y: 500, distance: 70.6
click at [142, 500] on div "420 421 422 423 424 425 426 427 428 429 430 431 432 433 434 435 436 437 438 439…" at bounding box center [647, 446] width 1123 height 542
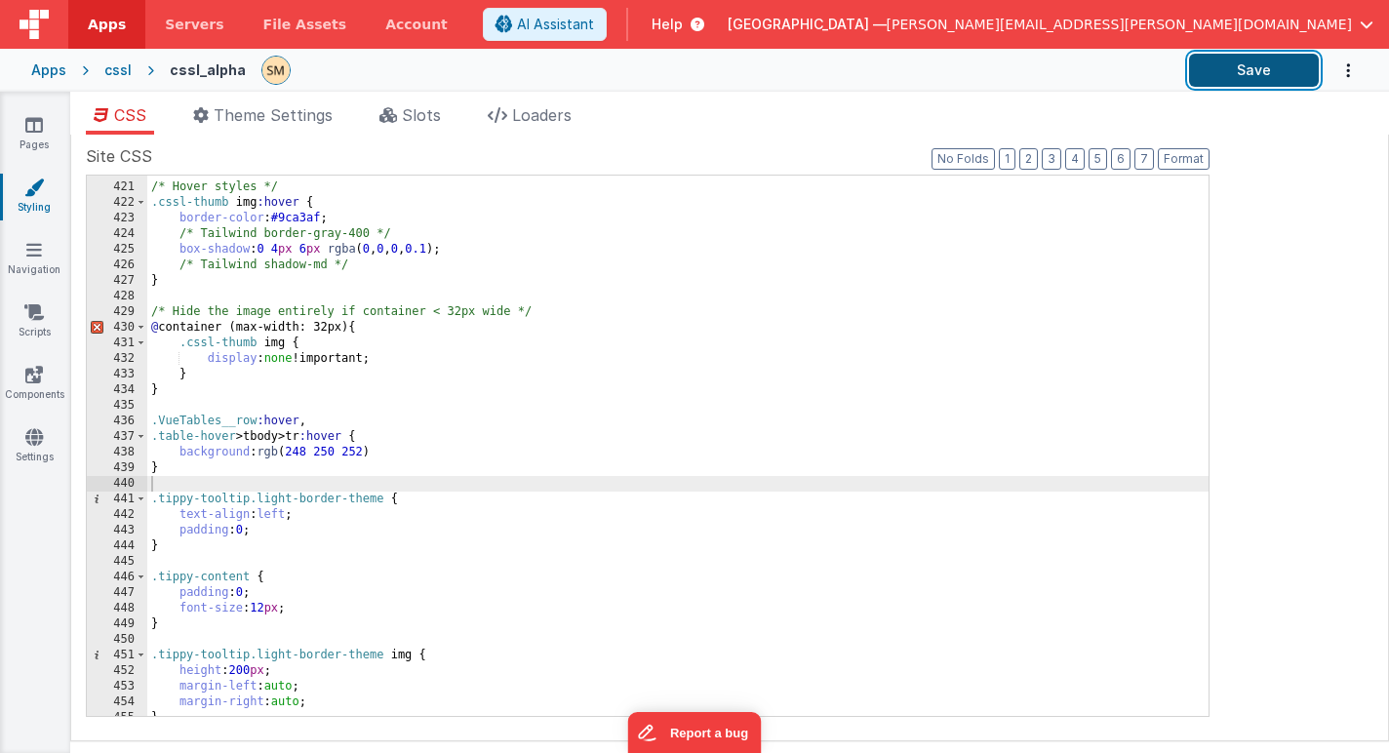
click at [1265, 75] on button "Save" at bounding box center [1254, 70] width 130 height 33
click at [33, 128] on icon at bounding box center [34, 125] width 18 height 20
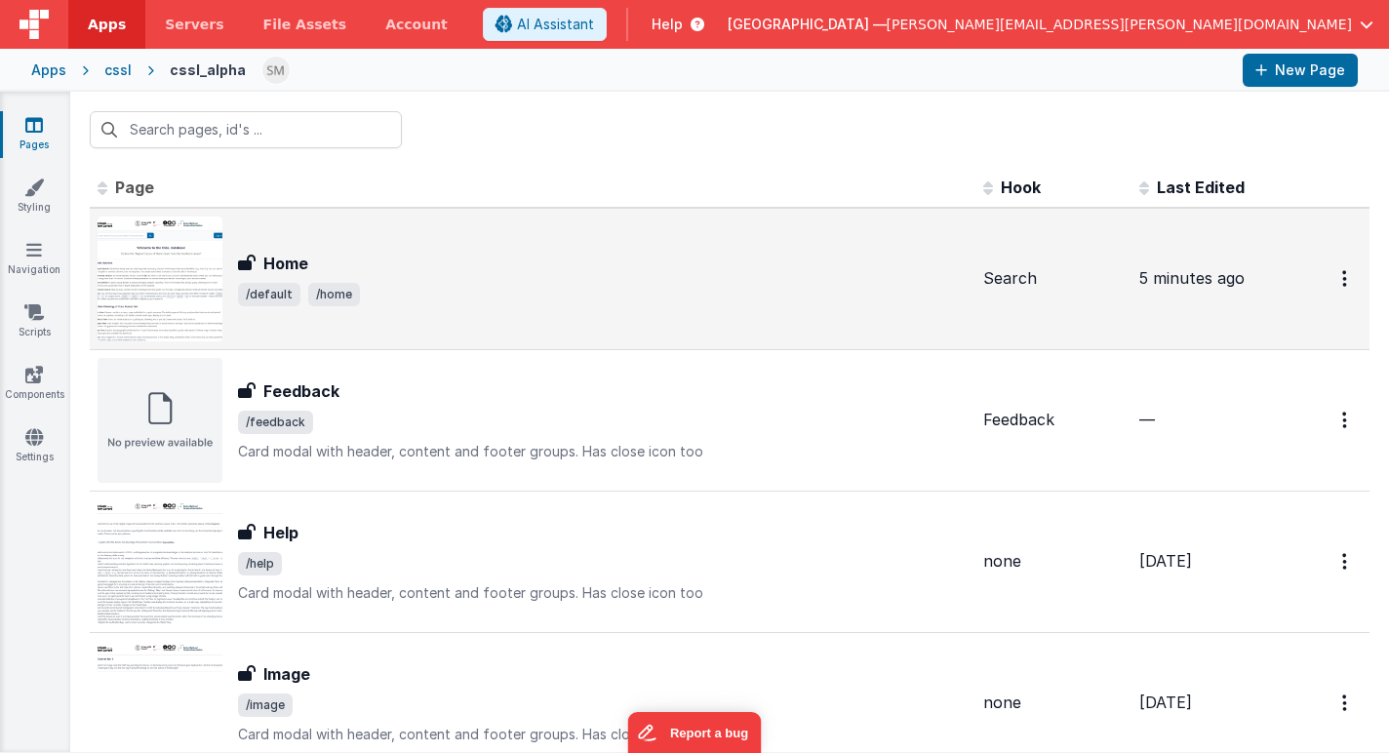
click at [183, 272] on img at bounding box center [160, 278] width 125 height 125
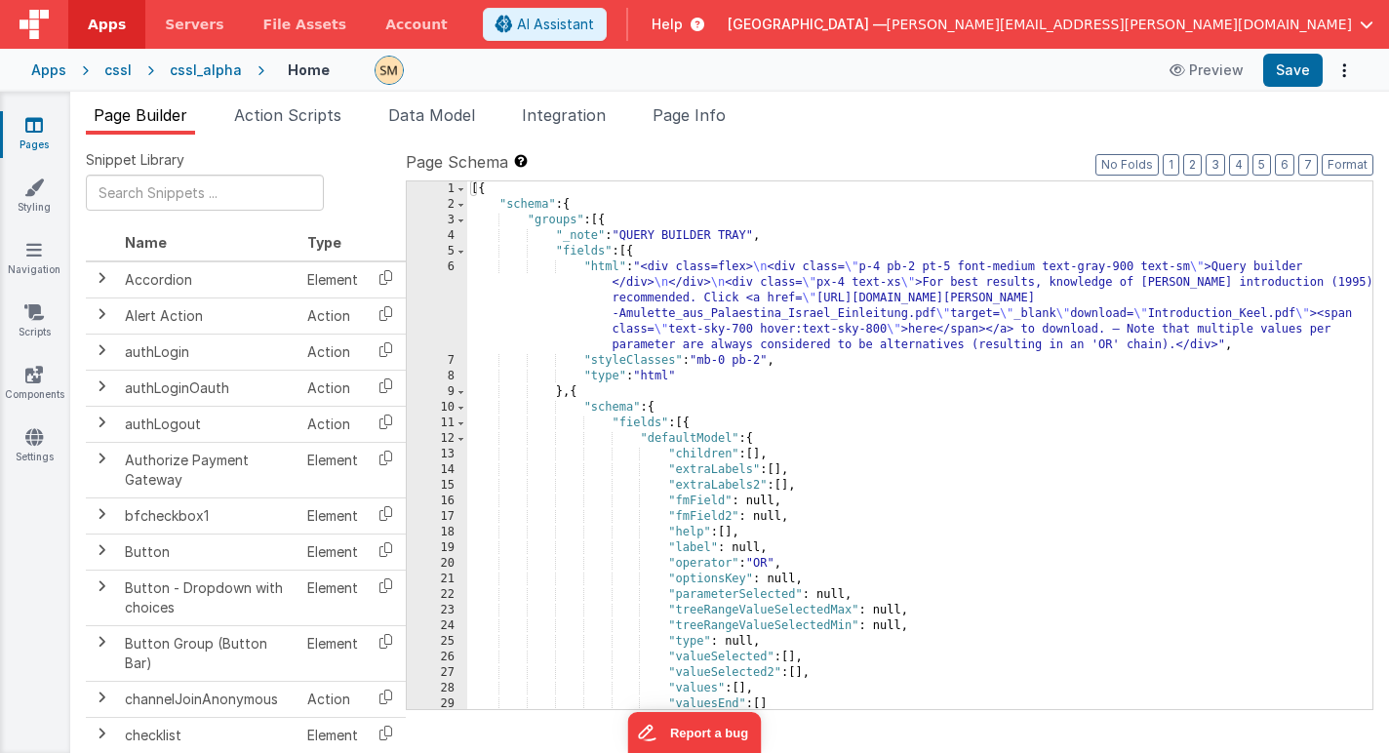
click at [625, 320] on div "[{ "schema" : { "groups" : [{ "_note" : "QUERY BUILDER TRAY" , "fields" : [{ "h…" at bounding box center [919, 460] width 905 height 559
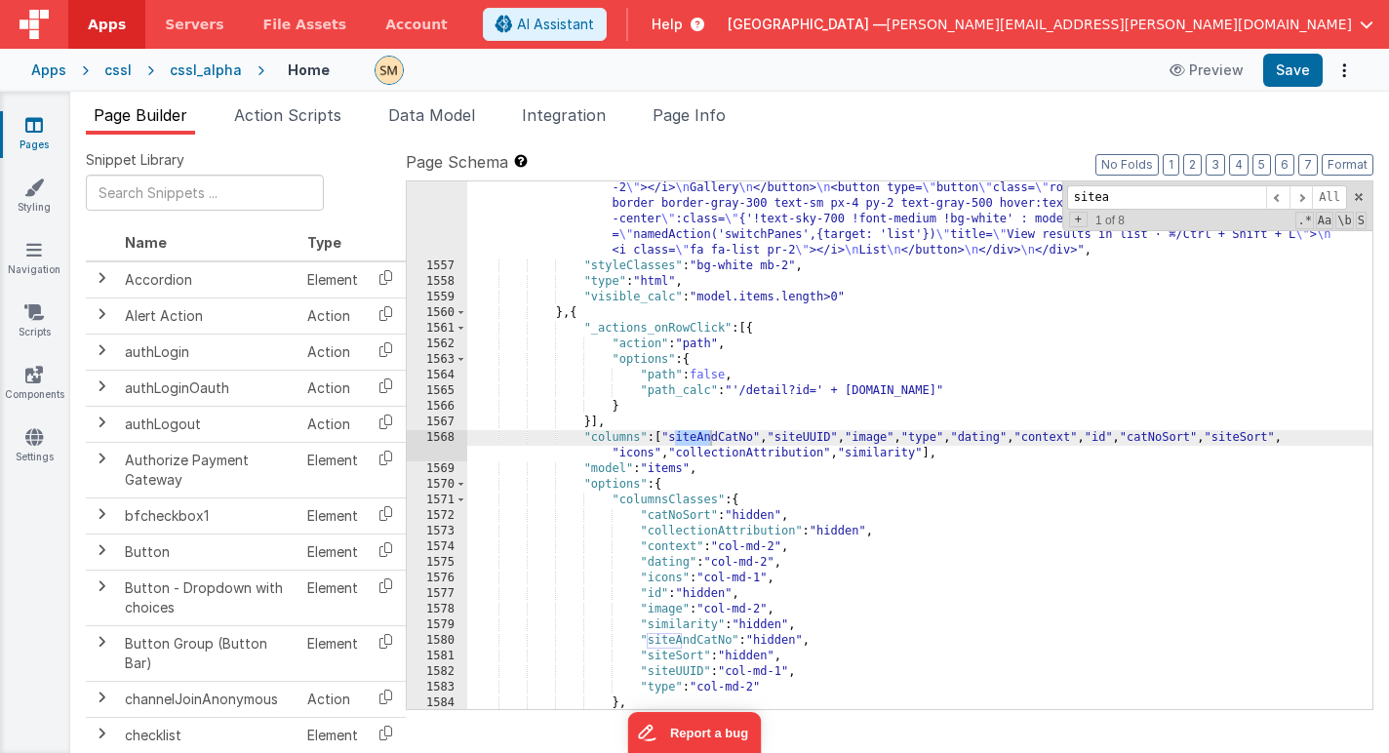
scroll to position [24509, 0]
type input "s"
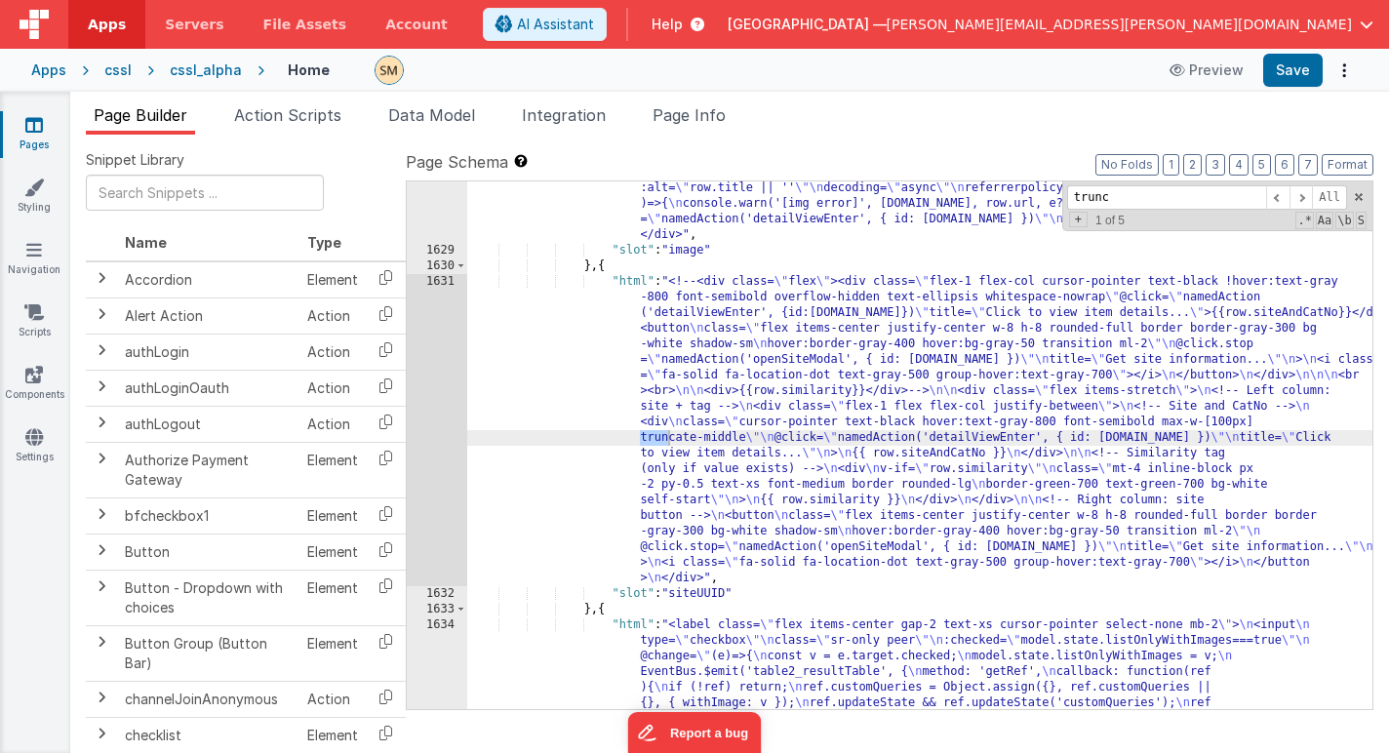
scroll to position [25414, 0]
type input "truncate"
click at [1305, 196] on span at bounding box center [1300, 197] width 23 height 24
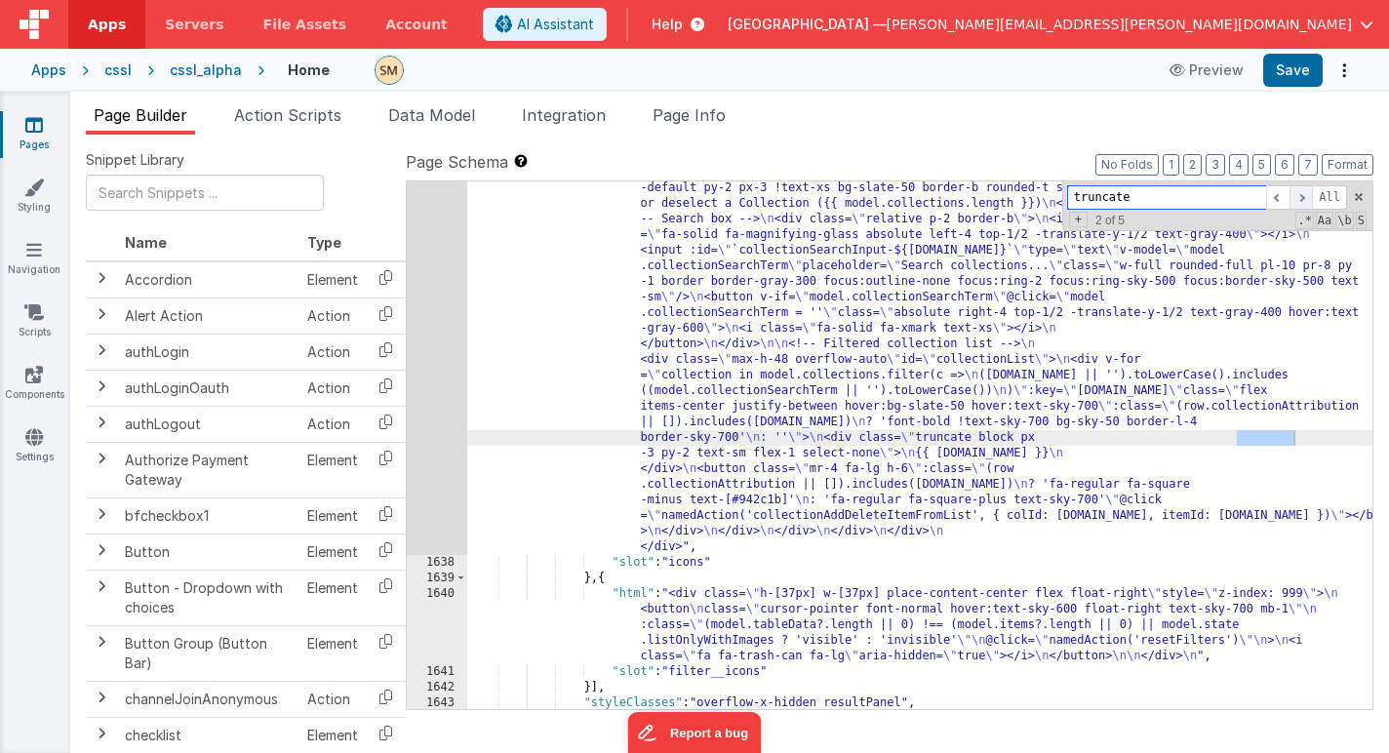
scroll to position [26307, 0]
click at [1279, 196] on span at bounding box center [1277, 197] width 23 height 24
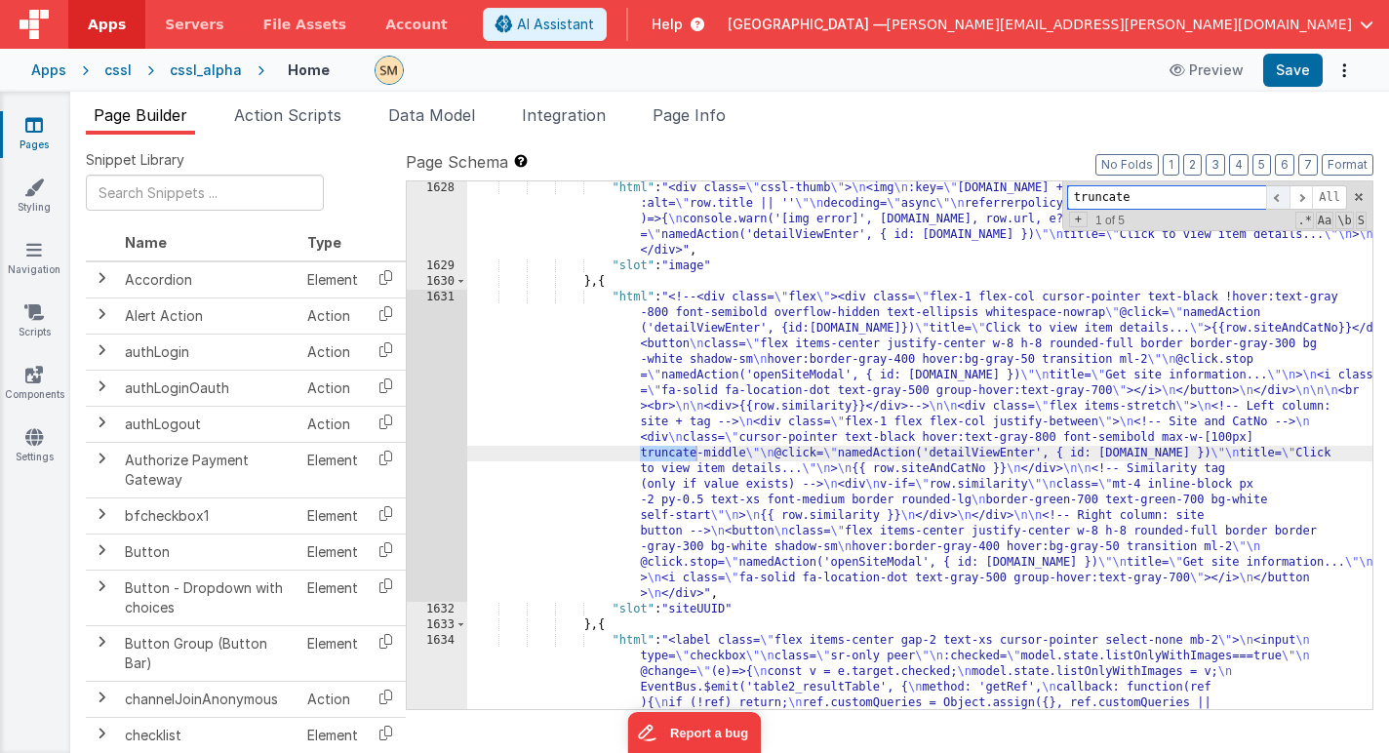
scroll to position [25402, 0]
click at [1305, 198] on span at bounding box center [1300, 197] width 23 height 24
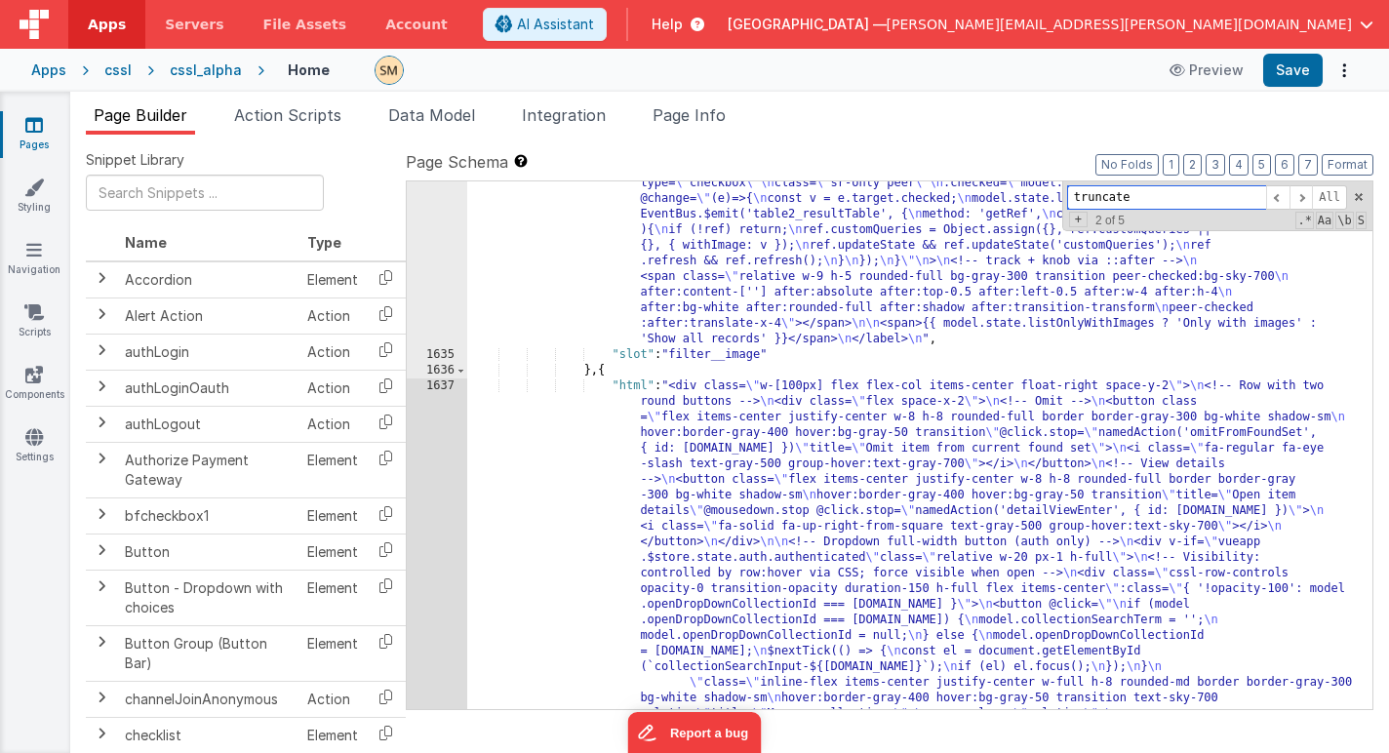
scroll to position [25748, 0]
click at [1277, 197] on span at bounding box center [1277, 197] width 23 height 24
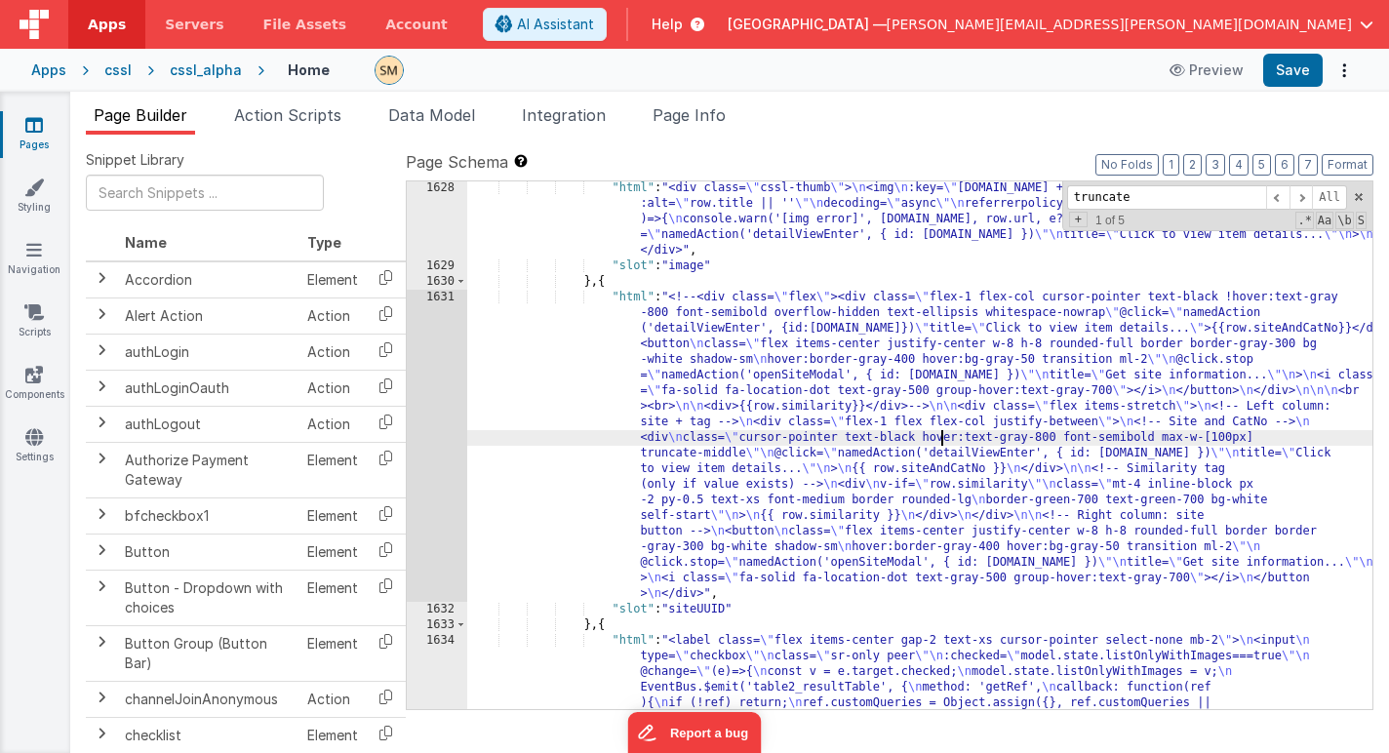
click at [945, 433] on div ""html" : "<div class= \" cssl-thumb \" > \n <img \n :key= \" row.id + ':' + row…" at bounding box center [919, 576] width 905 height 793
click at [428, 428] on div "1631" at bounding box center [437, 446] width 60 height 312
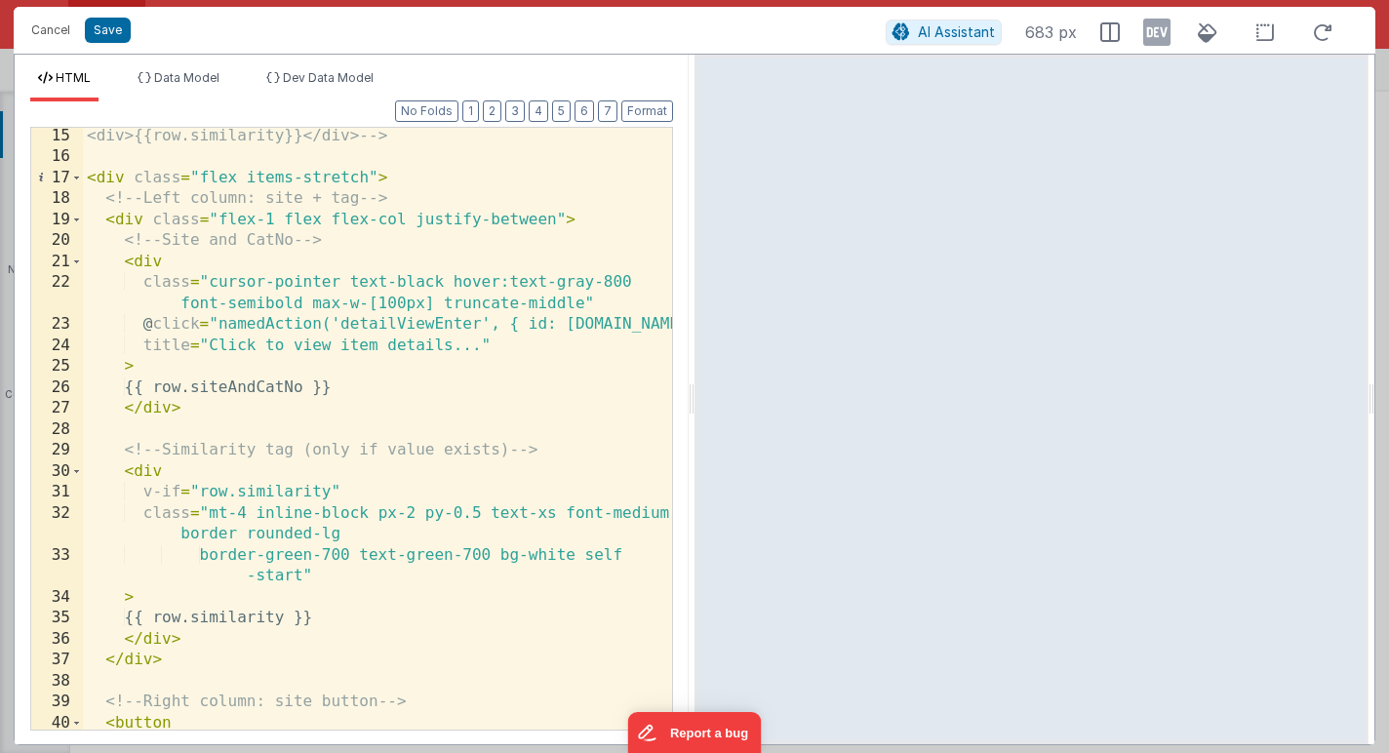
scroll to position [0, 0]
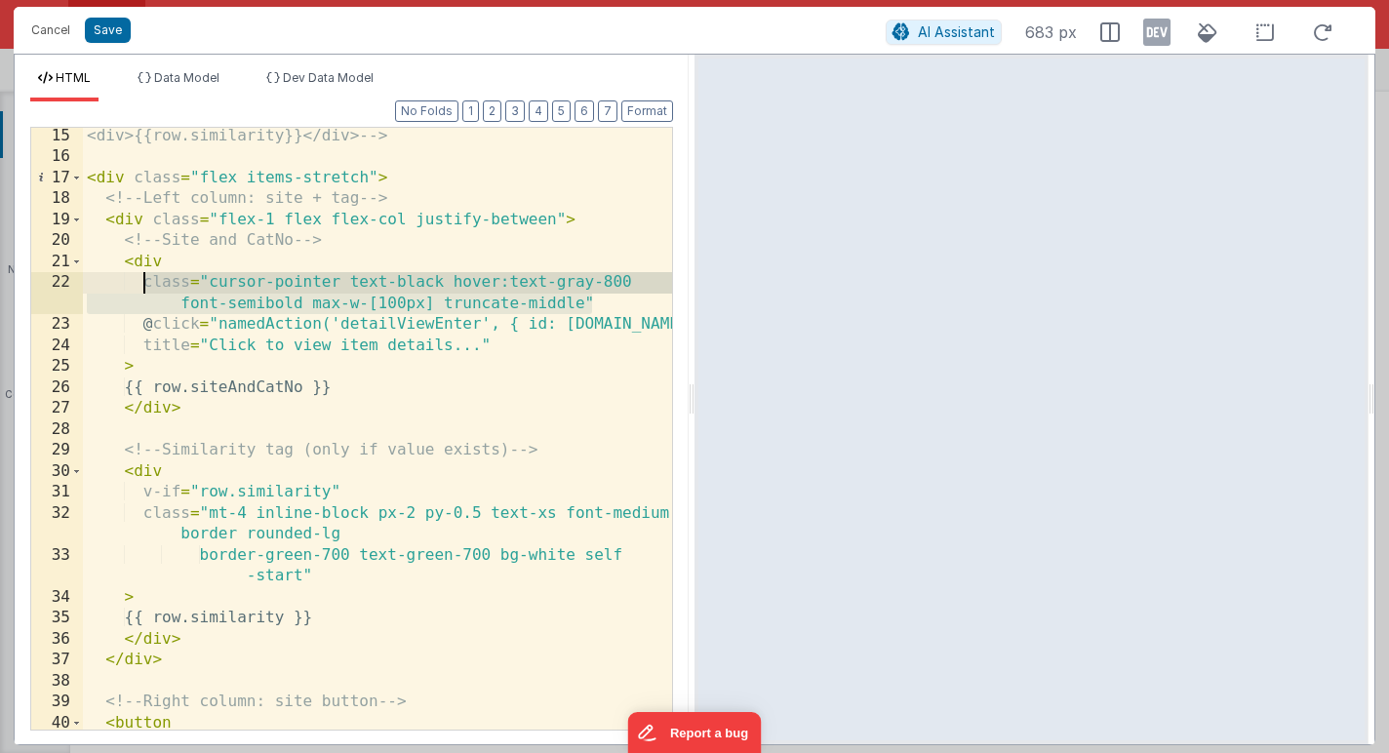
drag, startPoint x: 593, startPoint y: 301, endPoint x: 141, endPoint y: 281, distance: 451.9
click at [141, 281] on div "<div>{{row.similarity}}</div> --> < div class = "flex items-stretch" > <!-- Lef…" at bounding box center [377, 458] width 589 height 665
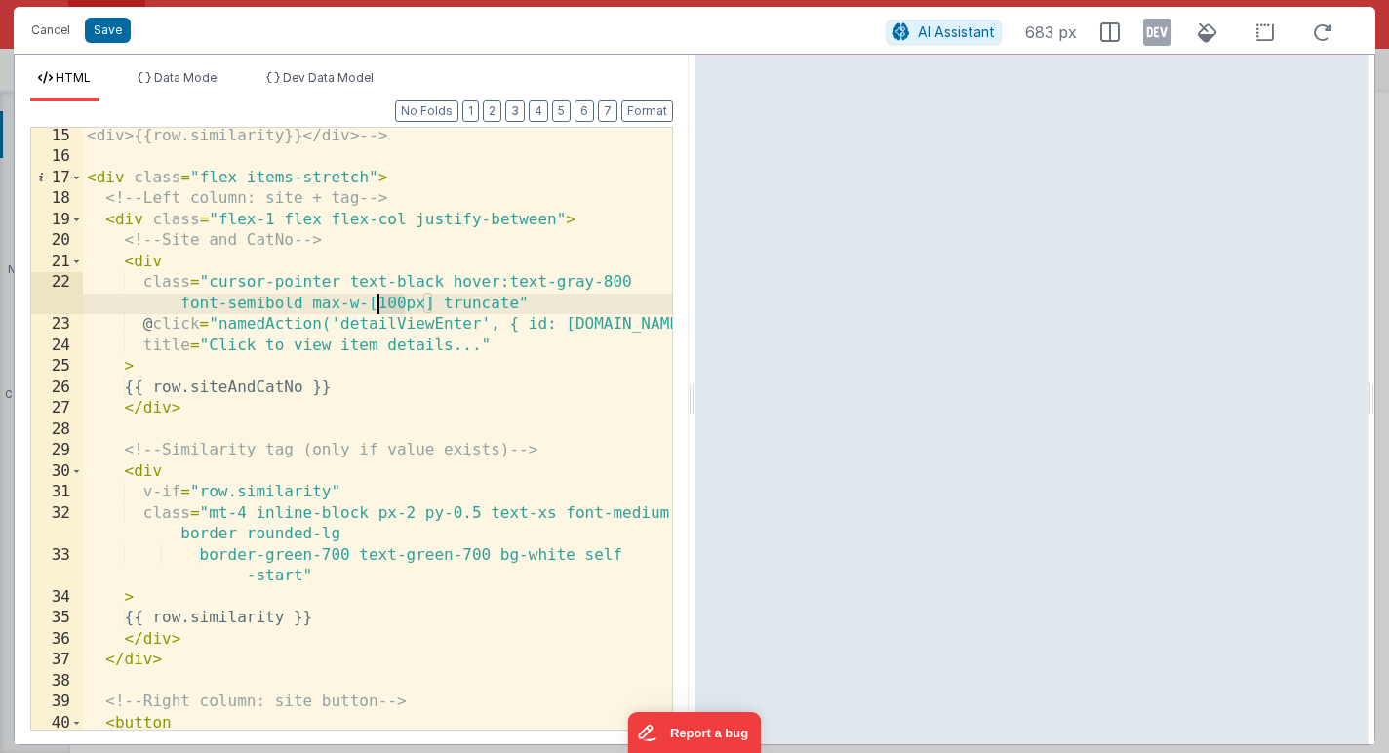
drag, startPoint x: 405, startPoint y: 301, endPoint x: 376, endPoint y: 301, distance: 28.3
click at [377, 302] on div "<div>{{row.similarity}}</div> --> < div class = "flex items-stretch" > <!-- Lef…" at bounding box center [377, 458] width 589 height 665
click at [105, 23] on button "Save" at bounding box center [108, 30] width 46 height 25
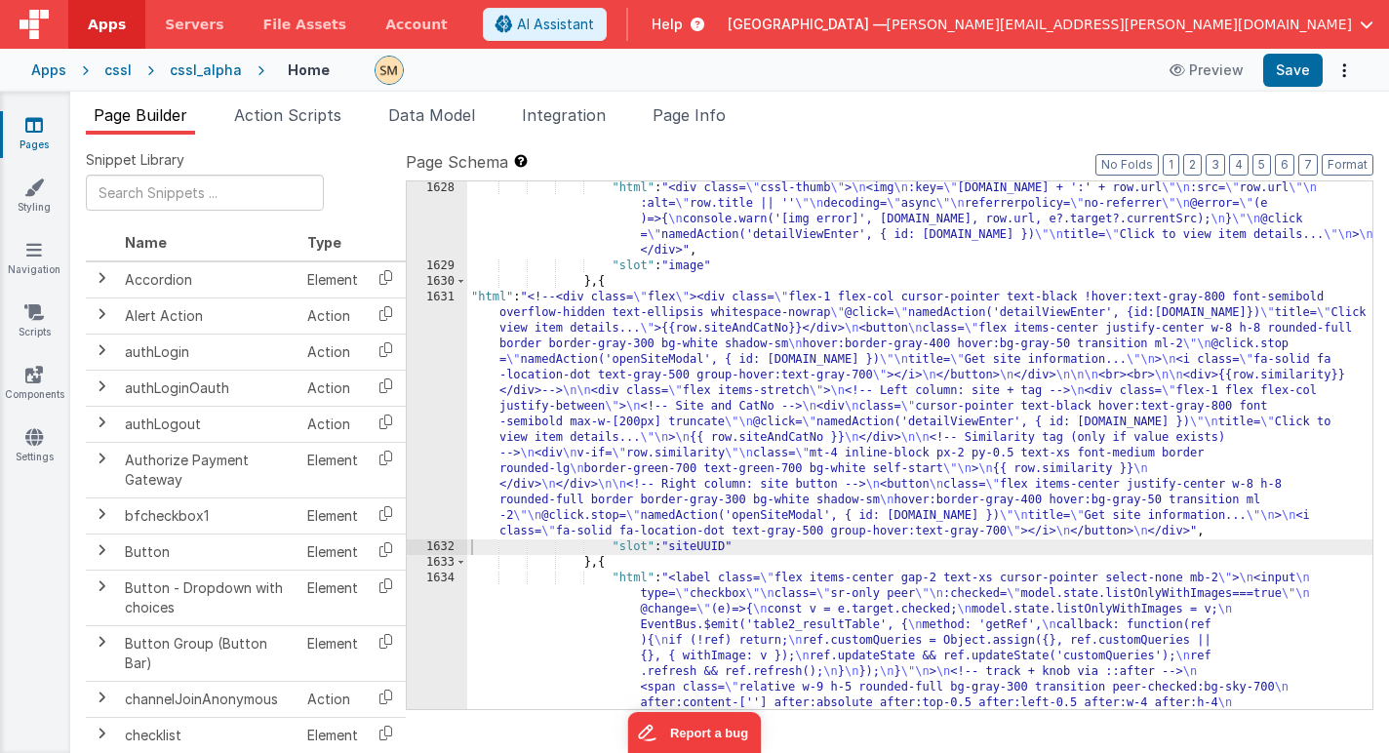
scroll to position [25438, 0]
click at [774, 442] on div ""html" : "<div class= \" cssl-thumb \" > \n <img \n :key= \" row.id + ':' + row…" at bounding box center [919, 576] width 905 height 793
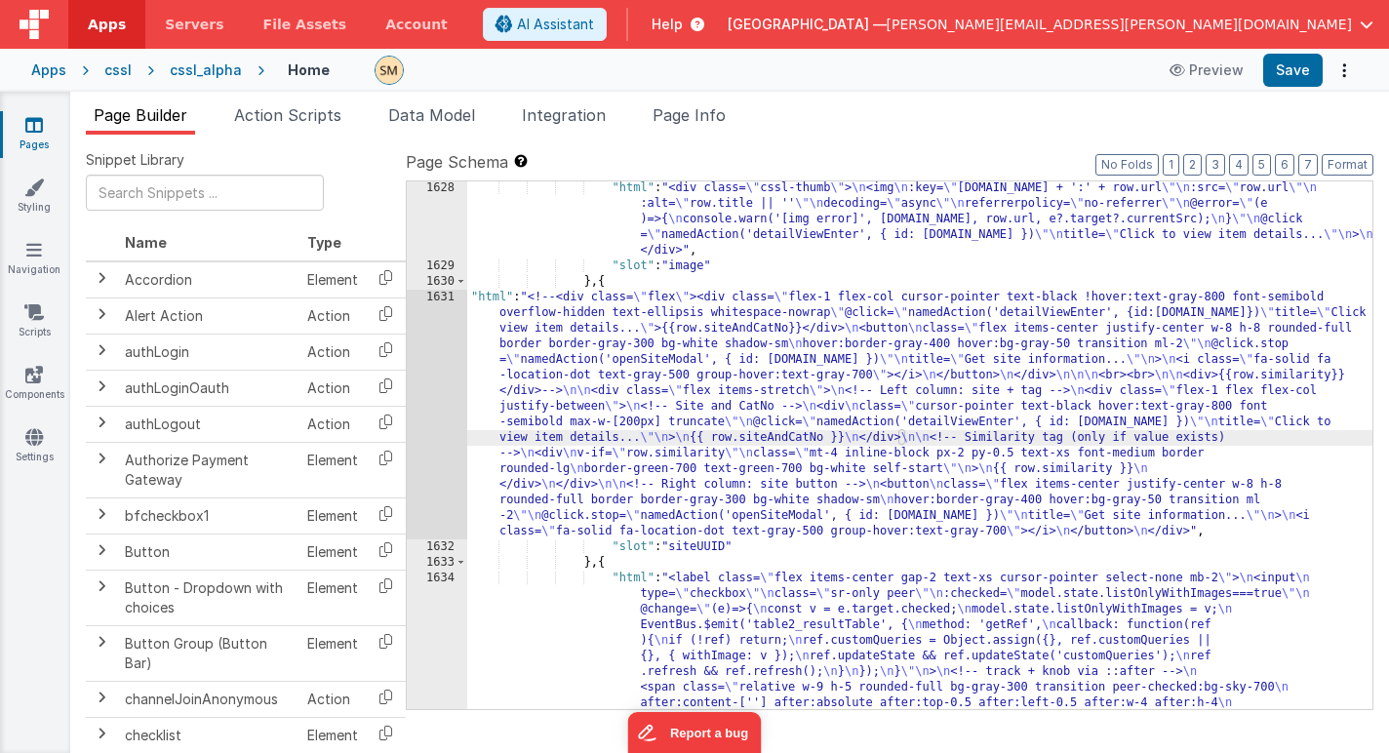
click at [441, 415] on div "1631" at bounding box center [437, 415] width 60 height 250
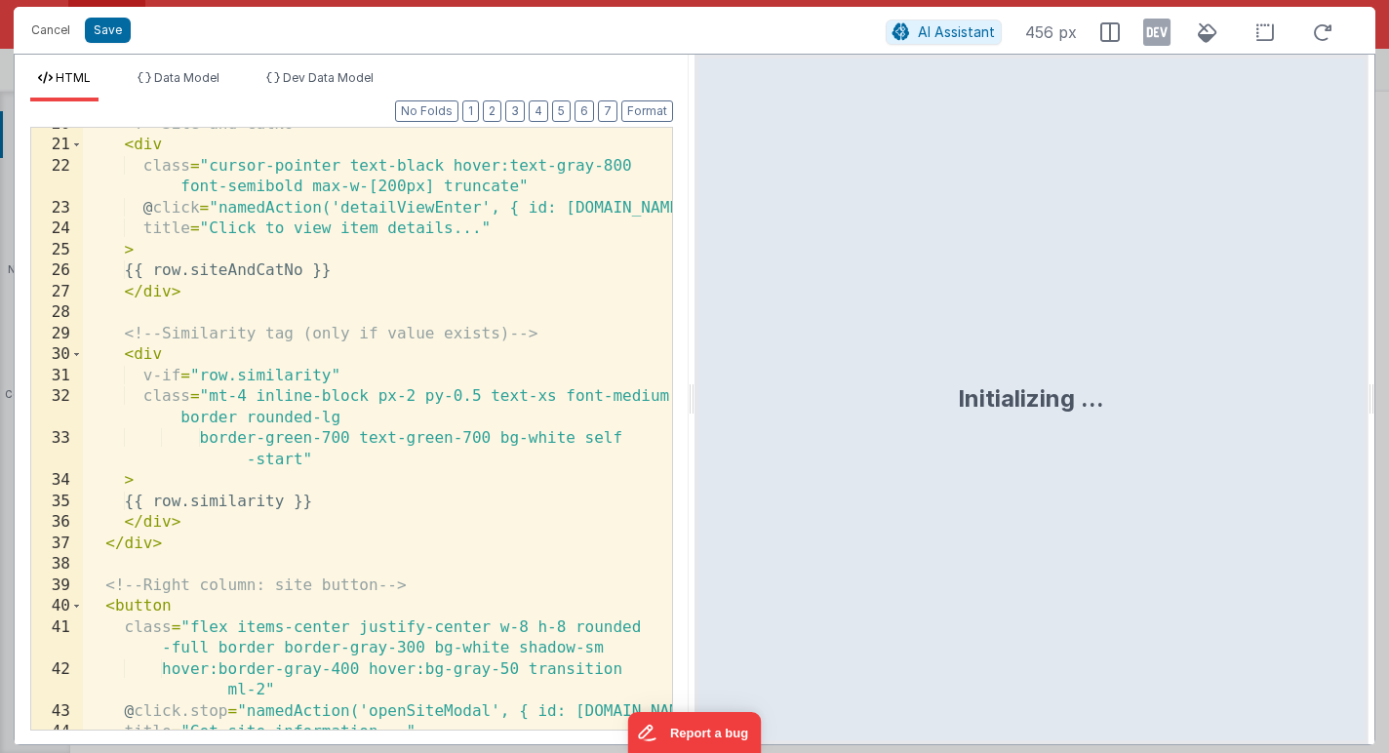
scroll to position [531, 0]
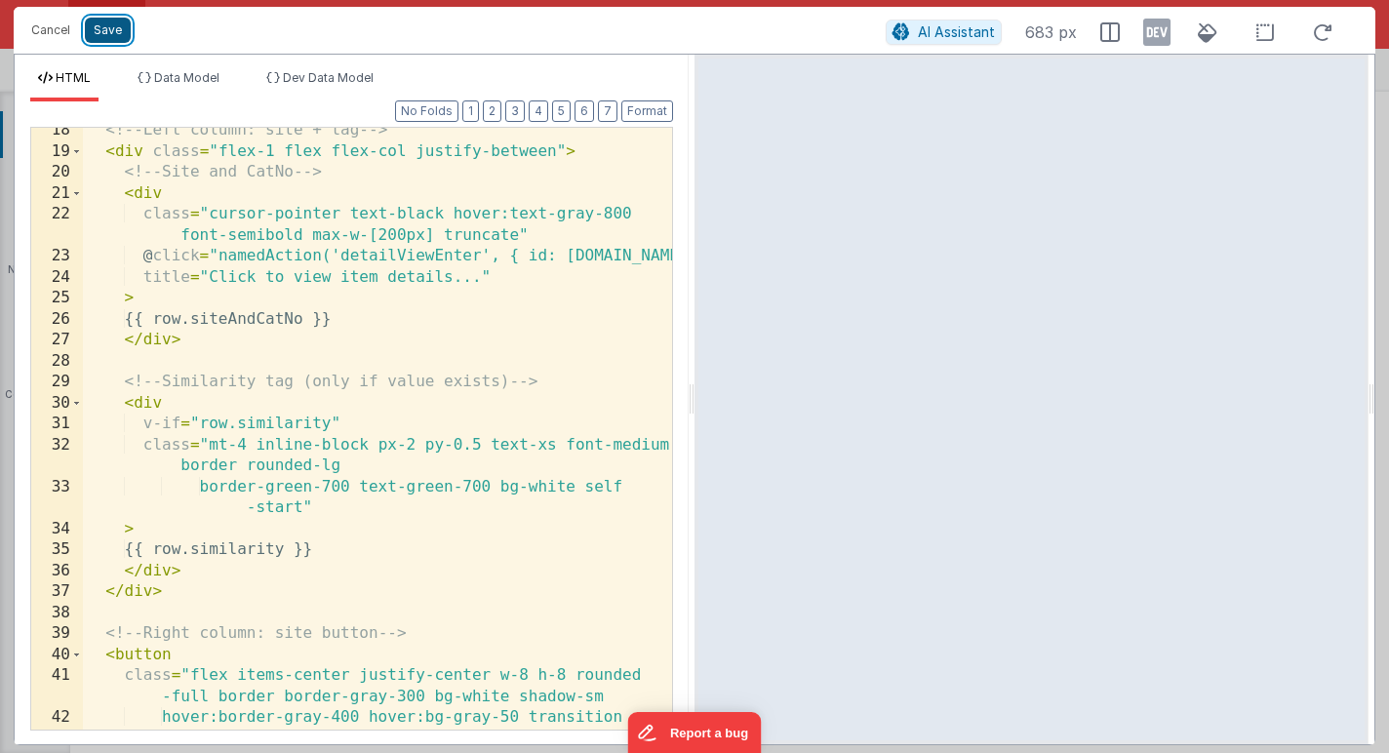
click at [106, 26] on button "Save" at bounding box center [108, 30] width 46 height 25
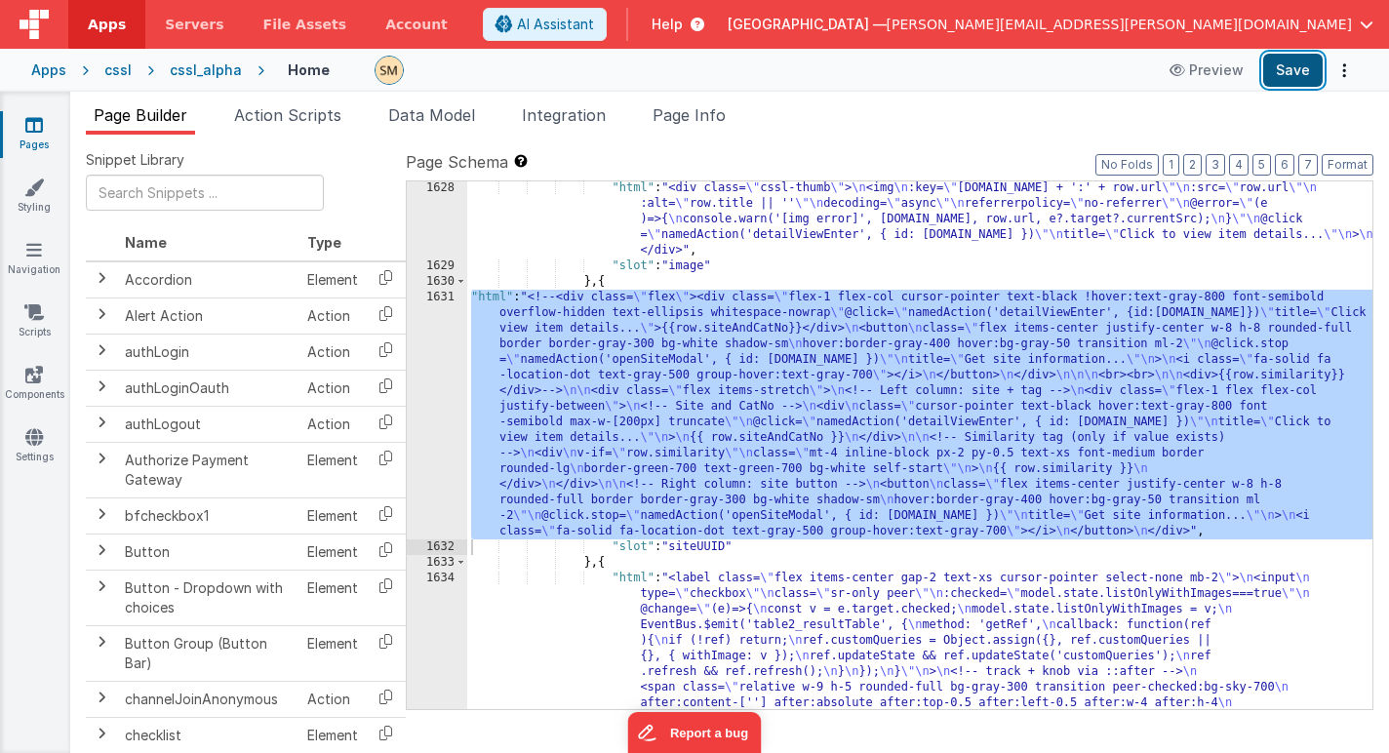
click at [1305, 67] on button "Save" at bounding box center [1292, 70] width 59 height 33
click at [636, 364] on div ""html" : "<div class= \" cssl-thumb \" > \n <img \n :key= \" row.id + ':' + row…" at bounding box center [919, 576] width 905 height 793
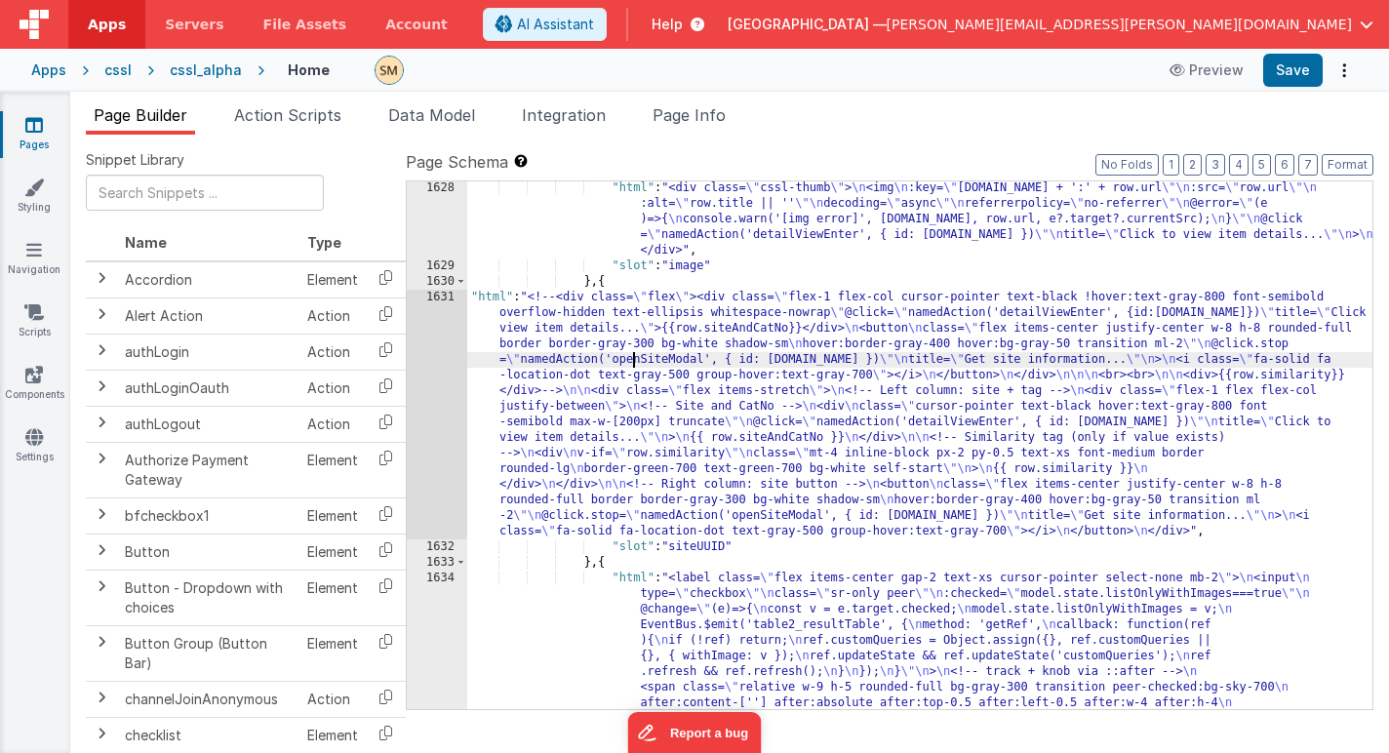
click at [424, 410] on div "1631" at bounding box center [437, 415] width 60 height 250
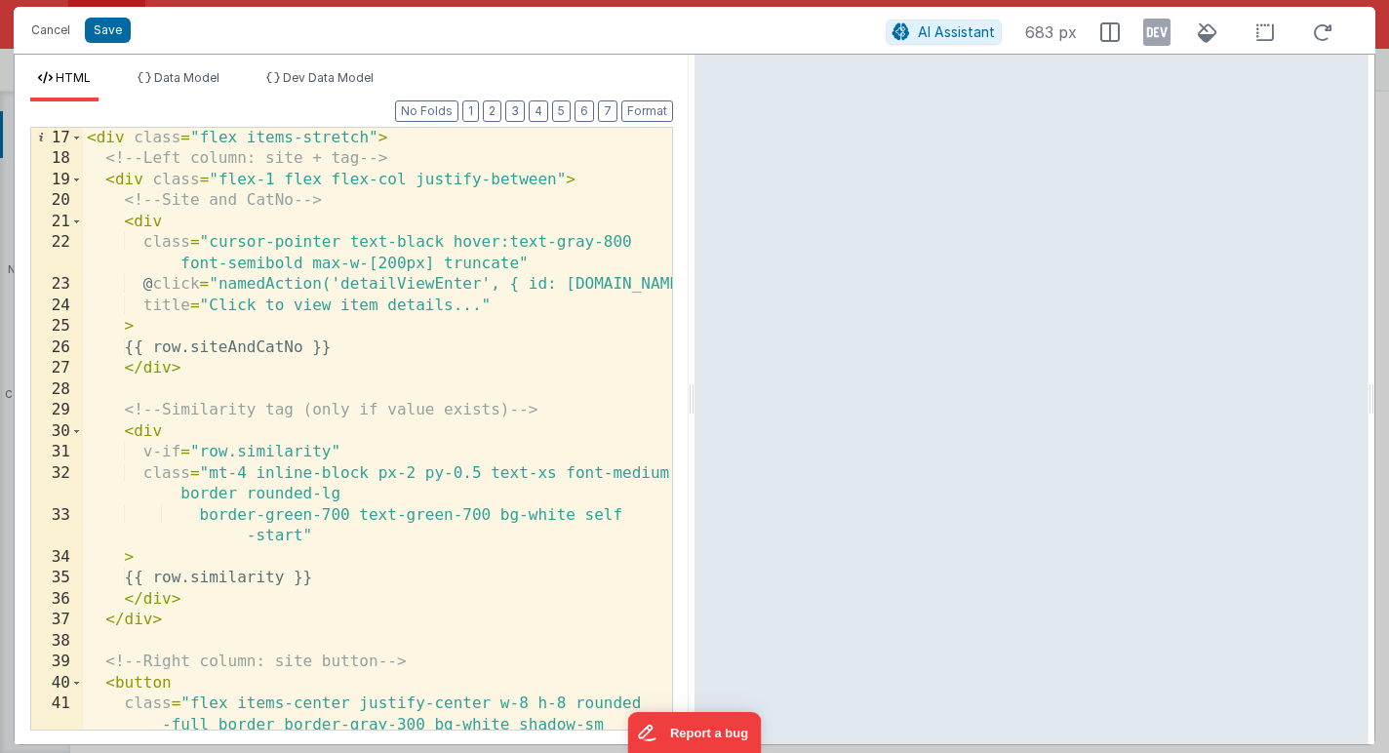
scroll to position [502, 0]
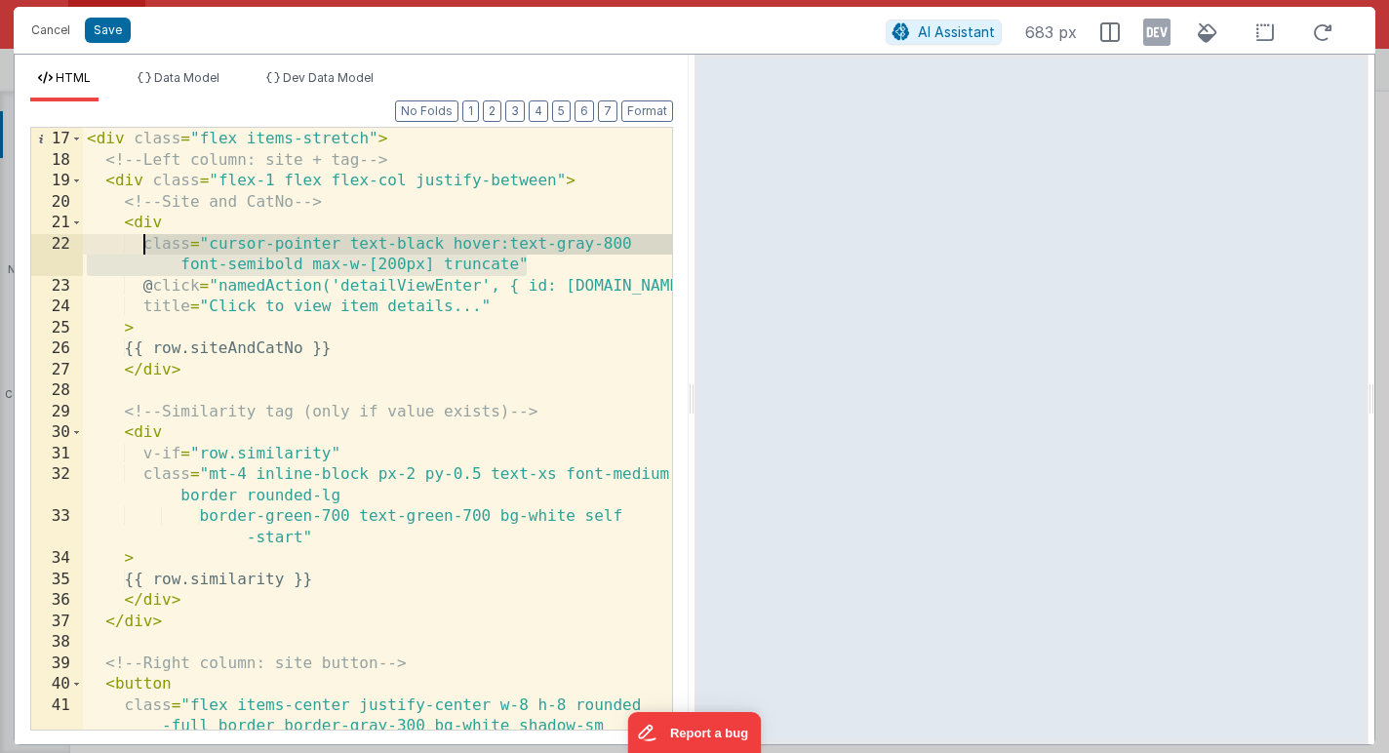
drag, startPoint x: 527, startPoint y: 267, endPoint x: 139, endPoint y: 246, distance: 387.7
click at [140, 246] on div "< div class = "flex items-stretch" > <!-- Left column: site + tag --> < div cla…" at bounding box center [377, 440] width 589 height 665
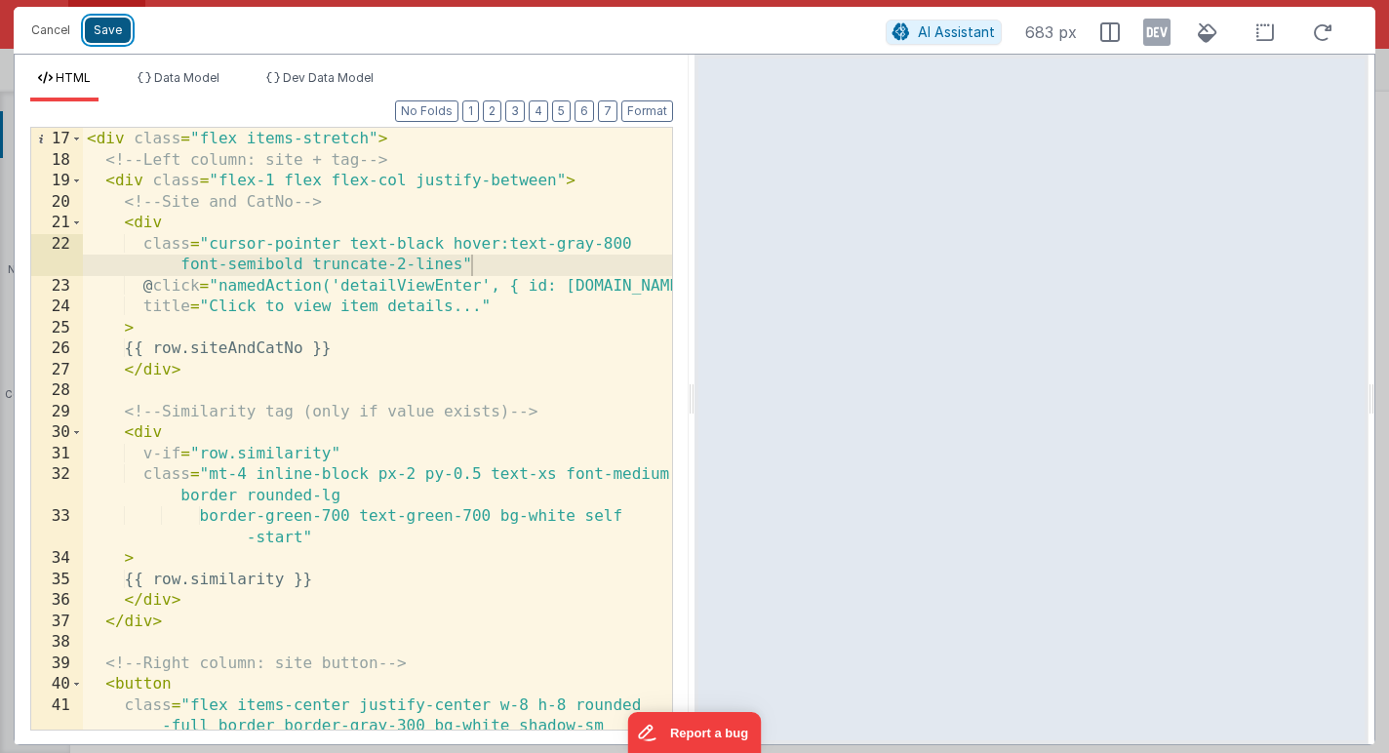
click at [110, 34] on button "Save" at bounding box center [108, 30] width 46 height 25
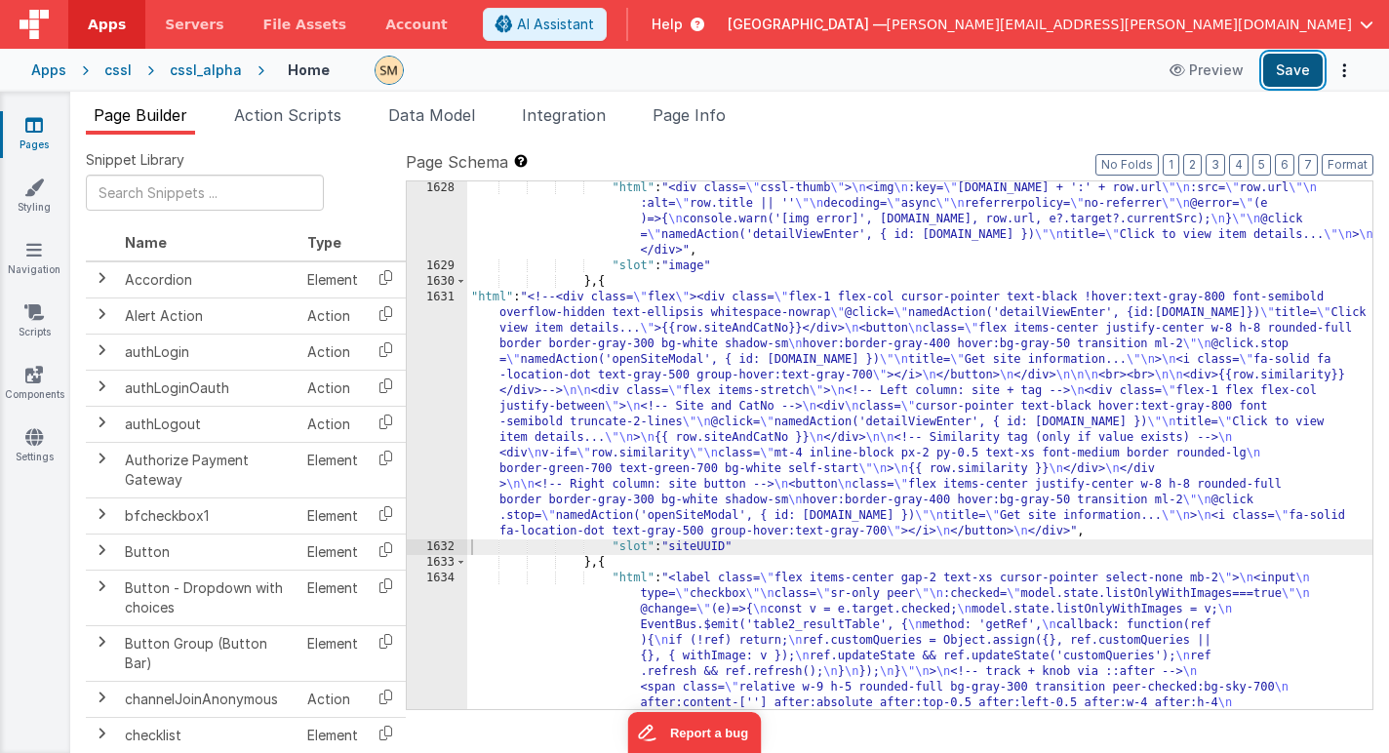
click at [1302, 66] on button "Save" at bounding box center [1292, 70] width 59 height 33
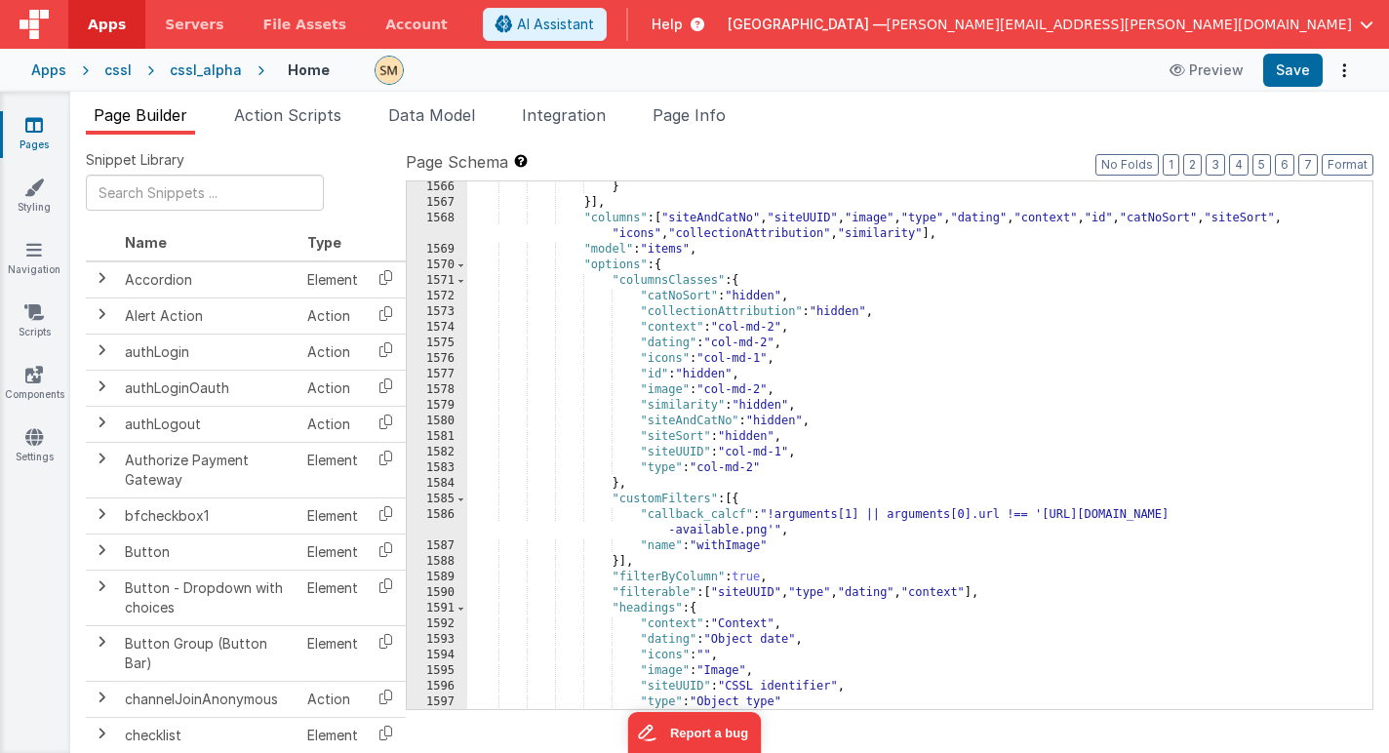
scroll to position [24696, 0]
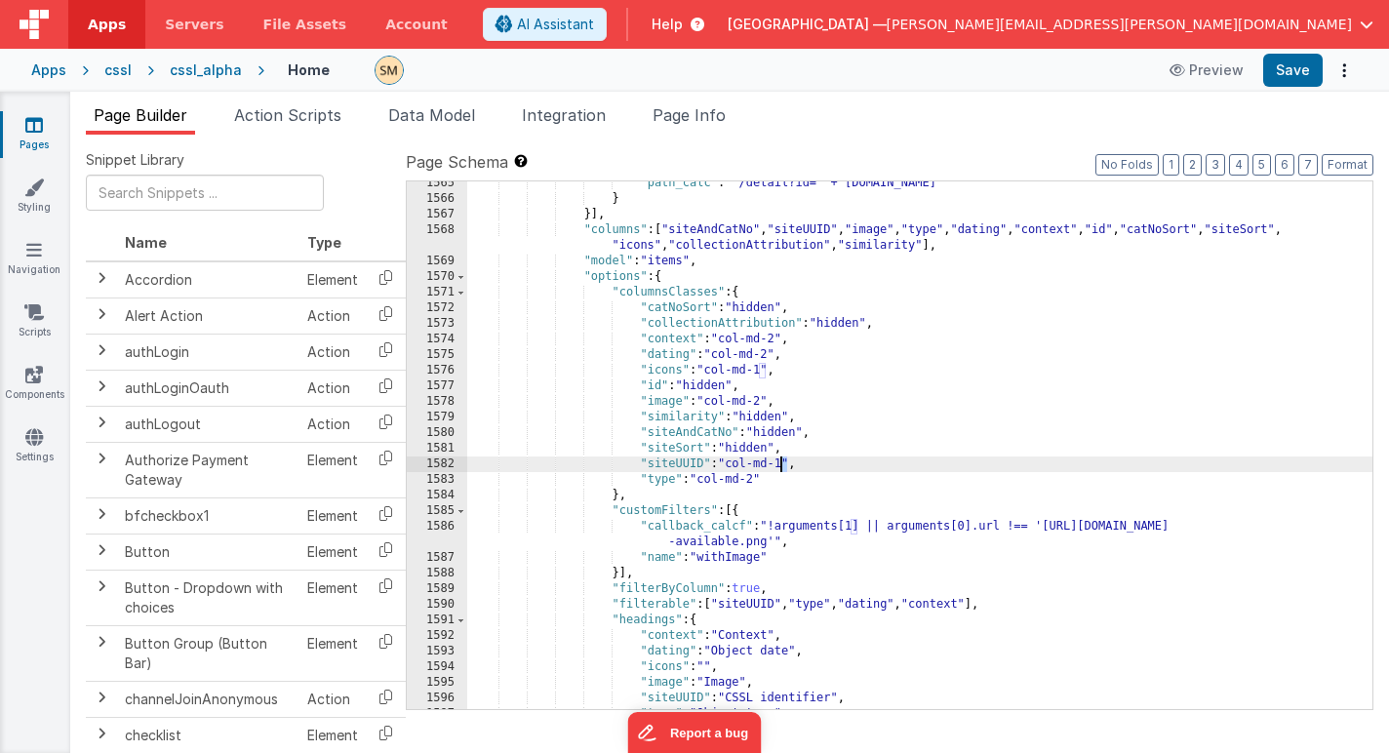
click at [782, 467] on div ""path_calc" : "'/detail?id=' + this.params.row.id" } }] , "columns" : [ "siteAn…" at bounding box center [919, 455] width 905 height 559
drag, startPoint x: 787, startPoint y: 467, endPoint x: 760, endPoint y: 469, distance: 27.4
click at [760, 469] on div ""path_calc" : "'/detail?id=' + this.params.row.id" } }] , "columns" : [ "siteAn…" at bounding box center [919, 455] width 905 height 559
drag, startPoint x: 730, startPoint y: 466, endPoint x: 785, endPoint y: 468, distance: 54.6
click at [785, 468] on div ""path_calc" : "'/detail?id=' + this.params.row.id" } }] , "columns" : [ "siteAn…" at bounding box center [919, 455] width 905 height 559
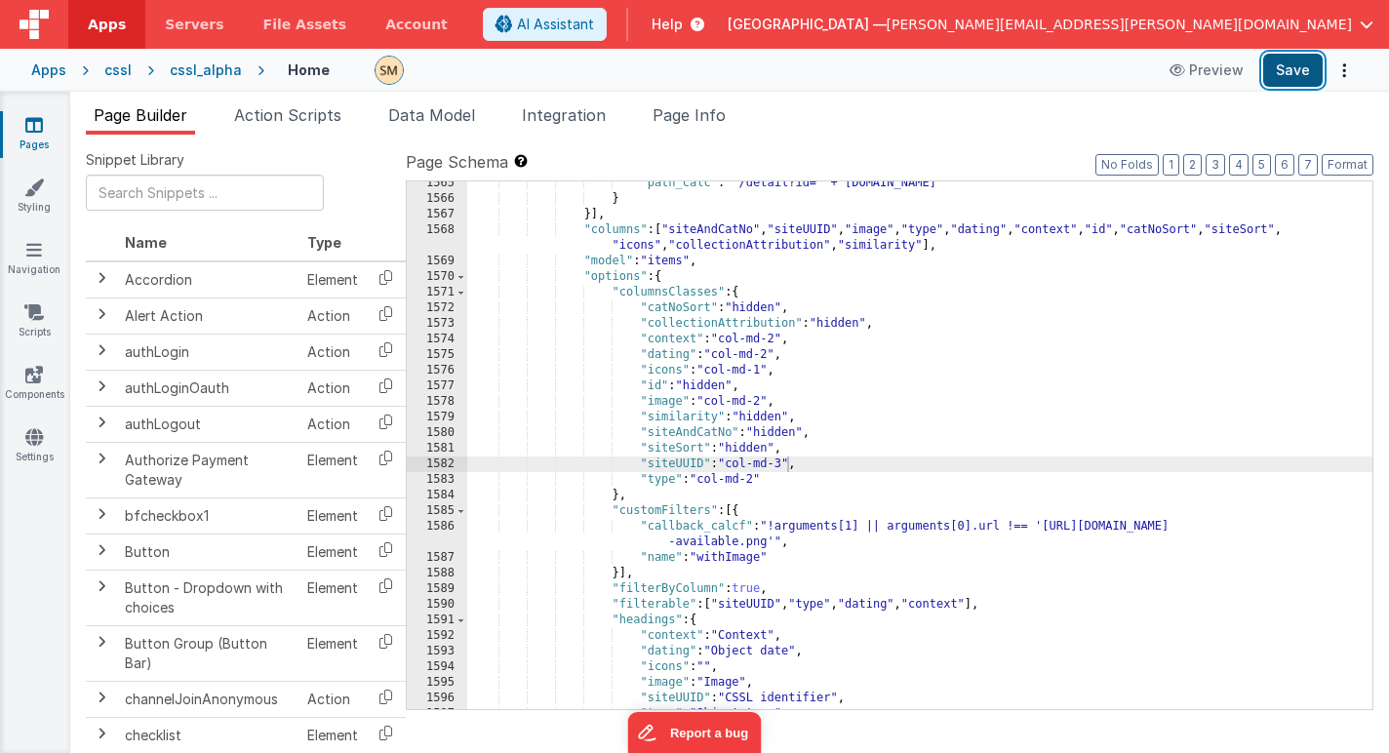
click at [1298, 67] on button "Save" at bounding box center [1292, 70] width 59 height 33
click at [788, 465] on div ""path_calc" : "'/detail?id=' + this.params.row.id" } }] , "columns" : [ "siteAn…" at bounding box center [919, 455] width 905 height 559
click at [763, 404] on div ""path_calc" : "'/detail?id=' + this.params.row.id" } }] , "columns" : [ "siteAn…" at bounding box center [919, 455] width 905 height 559
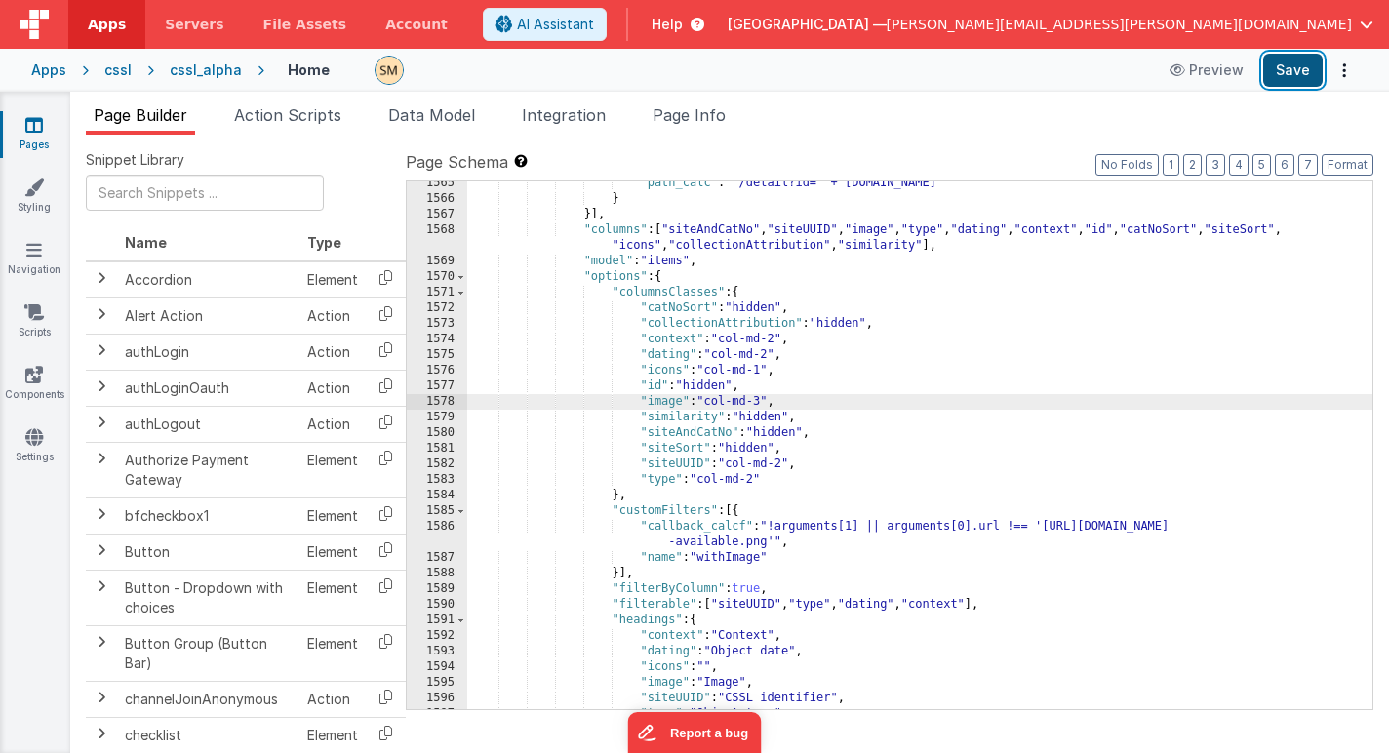
click at [1277, 71] on button "Save" at bounding box center [1292, 70] width 59 height 33
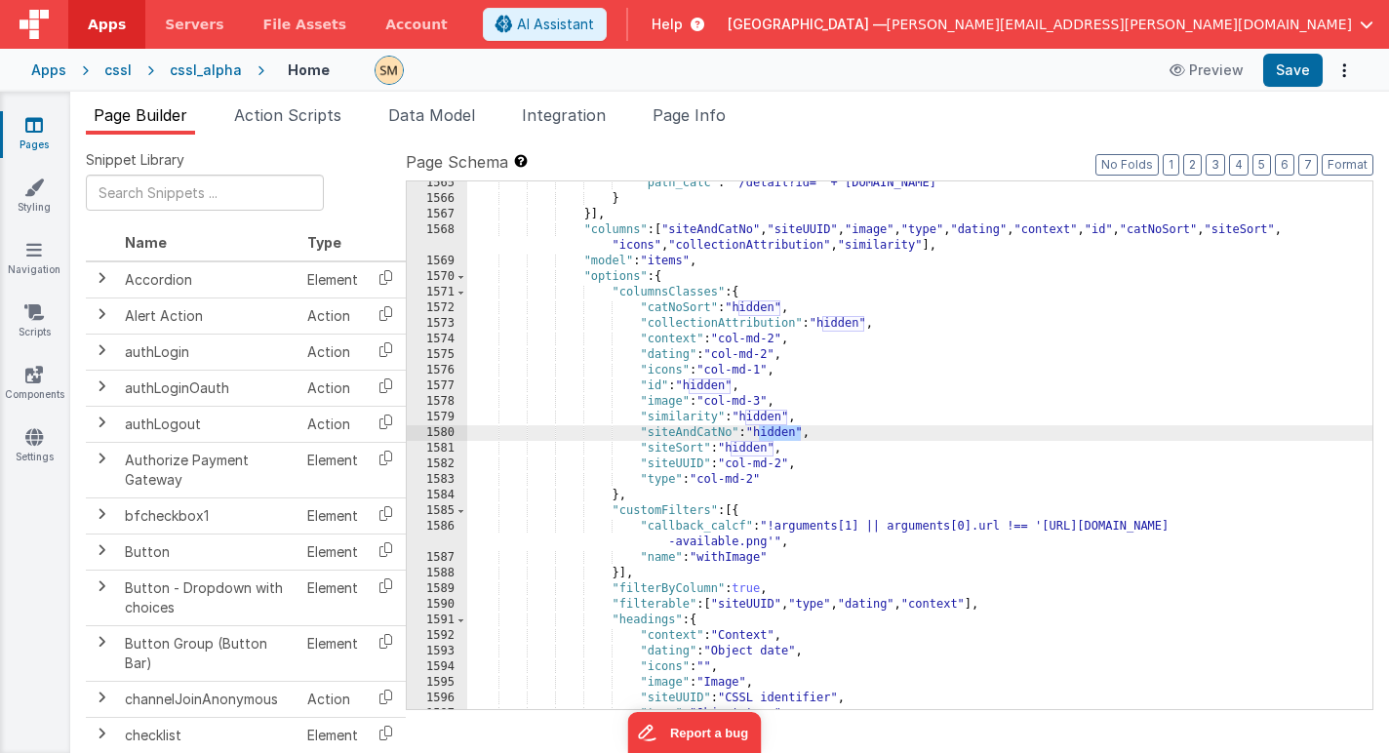
drag, startPoint x: 802, startPoint y: 436, endPoint x: 759, endPoint y: 436, distance: 42.9
click at [759, 436] on div ""path_calc" : "'/detail?id=' + this.params.row.id" } }] , "columns" : [ "siteAn…" at bounding box center [919, 455] width 905 height 559
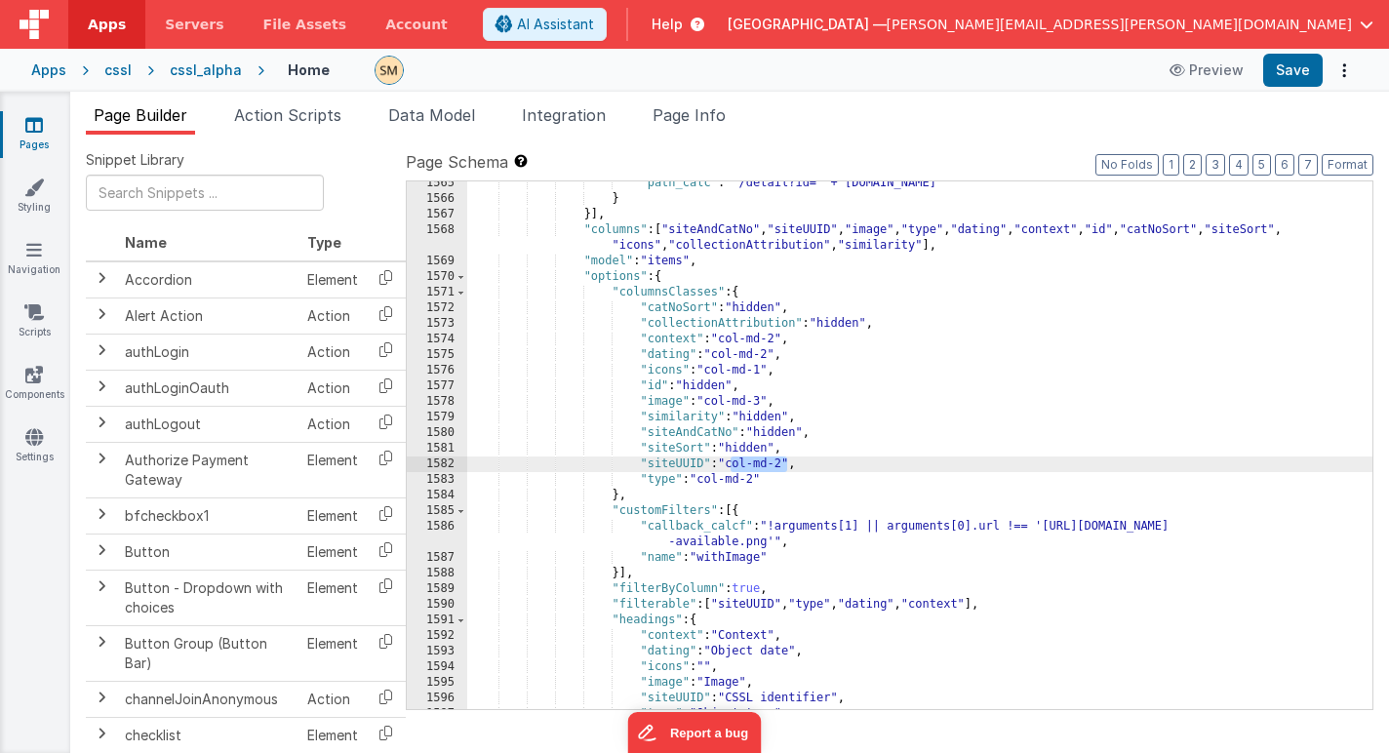
drag, startPoint x: 784, startPoint y: 462, endPoint x: 734, endPoint y: 465, distance: 49.8
click at [734, 465] on div ""path_calc" : "'/detail?id=' + this.params.row.id" } }] , "columns" : [ "siteAn…" at bounding box center [919, 455] width 905 height 559
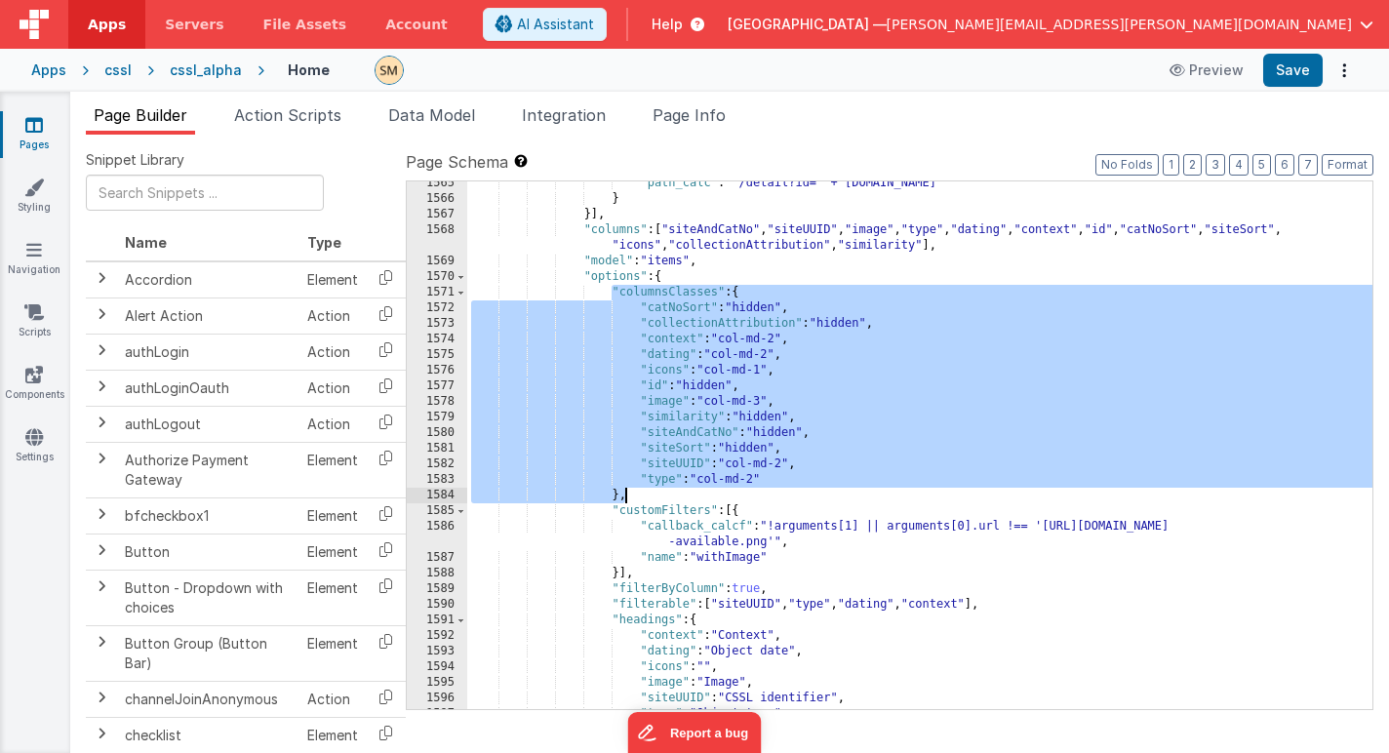
drag, startPoint x: 609, startPoint y: 293, endPoint x: 624, endPoint y: 487, distance: 194.6
click at [624, 488] on div ""path_calc" : "'/detail?id=' + this.params.row.id" } }] , "columns" : [ "siteAn…" at bounding box center [919, 455] width 905 height 559
click at [787, 464] on div ""path_calc" : "'/detail?id=' + this.params.row.id" } }] , "columns" : [ "siteAn…" at bounding box center [919, 455] width 905 height 559
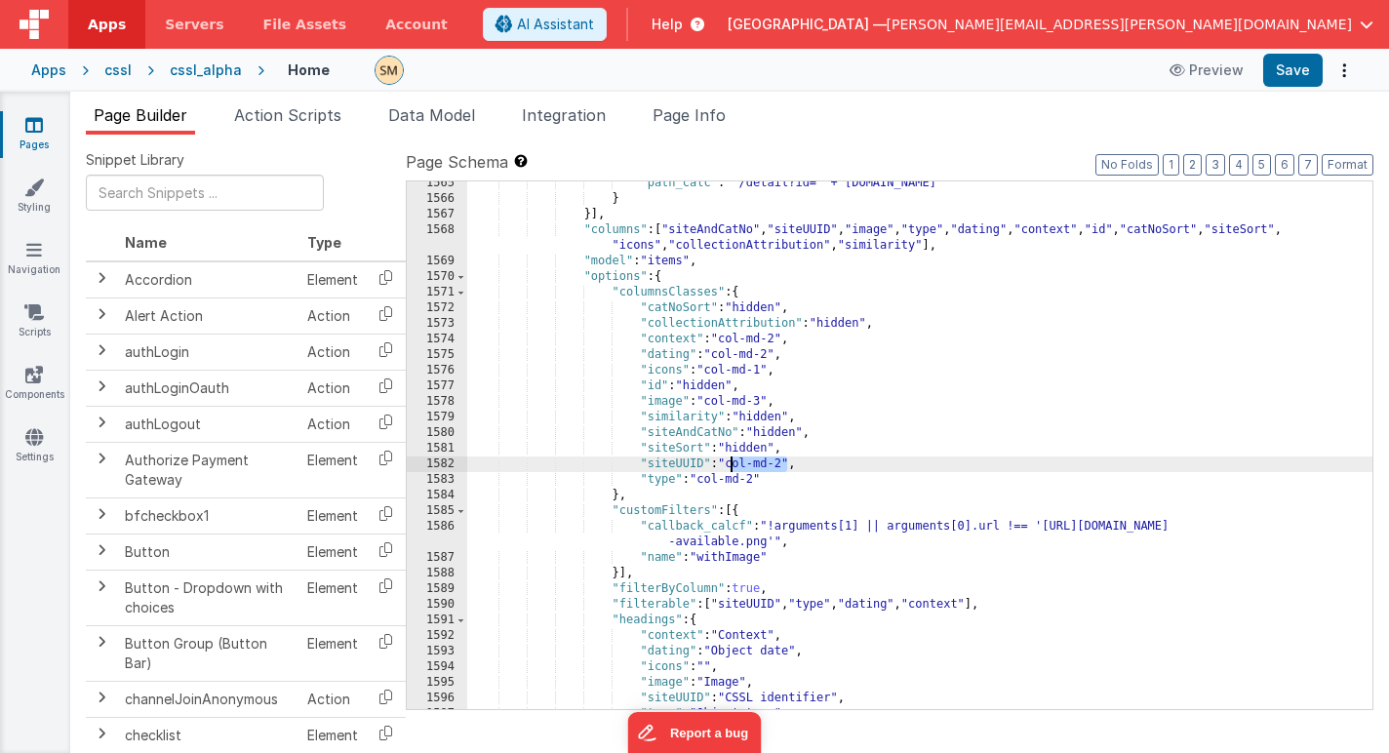
drag, startPoint x: 787, startPoint y: 464, endPoint x: 734, endPoint y: 465, distance: 52.7
click at [734, 466] on div ""path_calc" : "'/detail?id=' + this.params.row.id" } }] , "columns" : [ "siteAn…" at bounding box center [919, 455] width 905 height 559
click at [1293, 66] on button "Save" at bounding box center [1292, 70] width 59 height 33
click at [742, 466] on div ""path_calc" : "'/detail?id=' + this.params.row.id" } }] , "columns" : [ "siteAn…" at bounding box center [919, 455] width 905 height 559
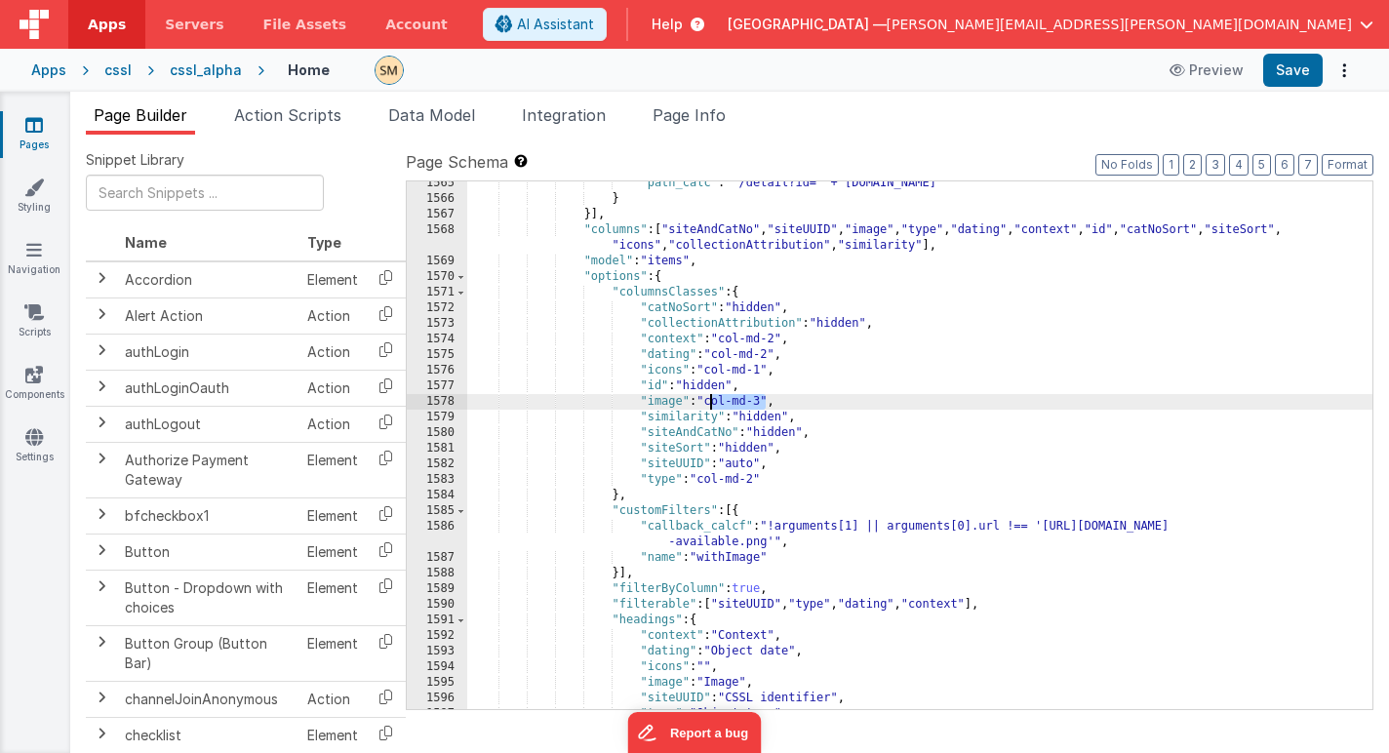
drag, startPoint x: 768, startPoint y: 404, endPoint x: 711, endPoint y: 398, distance: 57.8
click at [711, 399] on div ""path_calc" : "'/detail?id=' + this.params.row.id" } }] , "columns" : [ "siteAn…" at bounding box center [919, 455] width 905 height 559
click at [1276, 70] on button "Save" at bounding box center [1292, 70] width 59 height 33
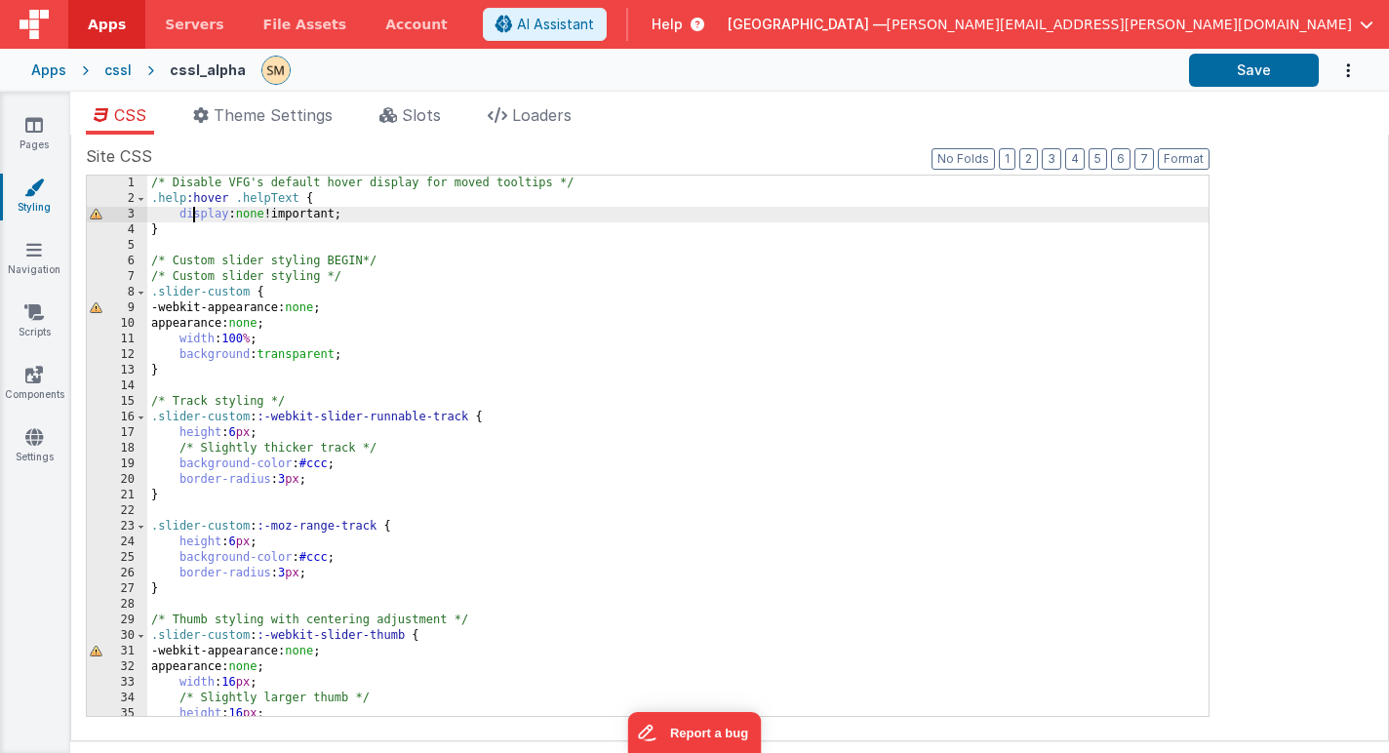
click at [191, 208] on div "/* Disable VFG's default hover display for moved tooltips */ .help :hover .help…" at bounding box center [677, 461] width 1061 height 571
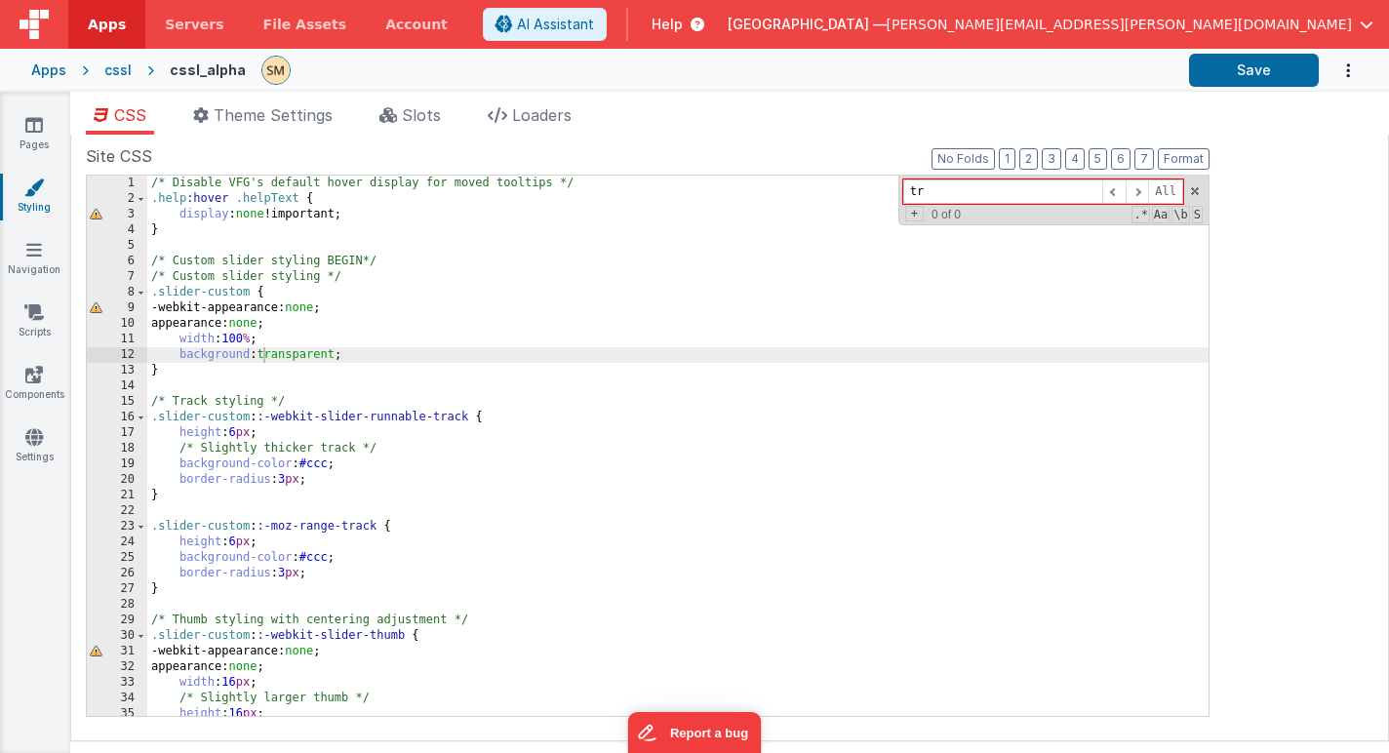
type input "t"
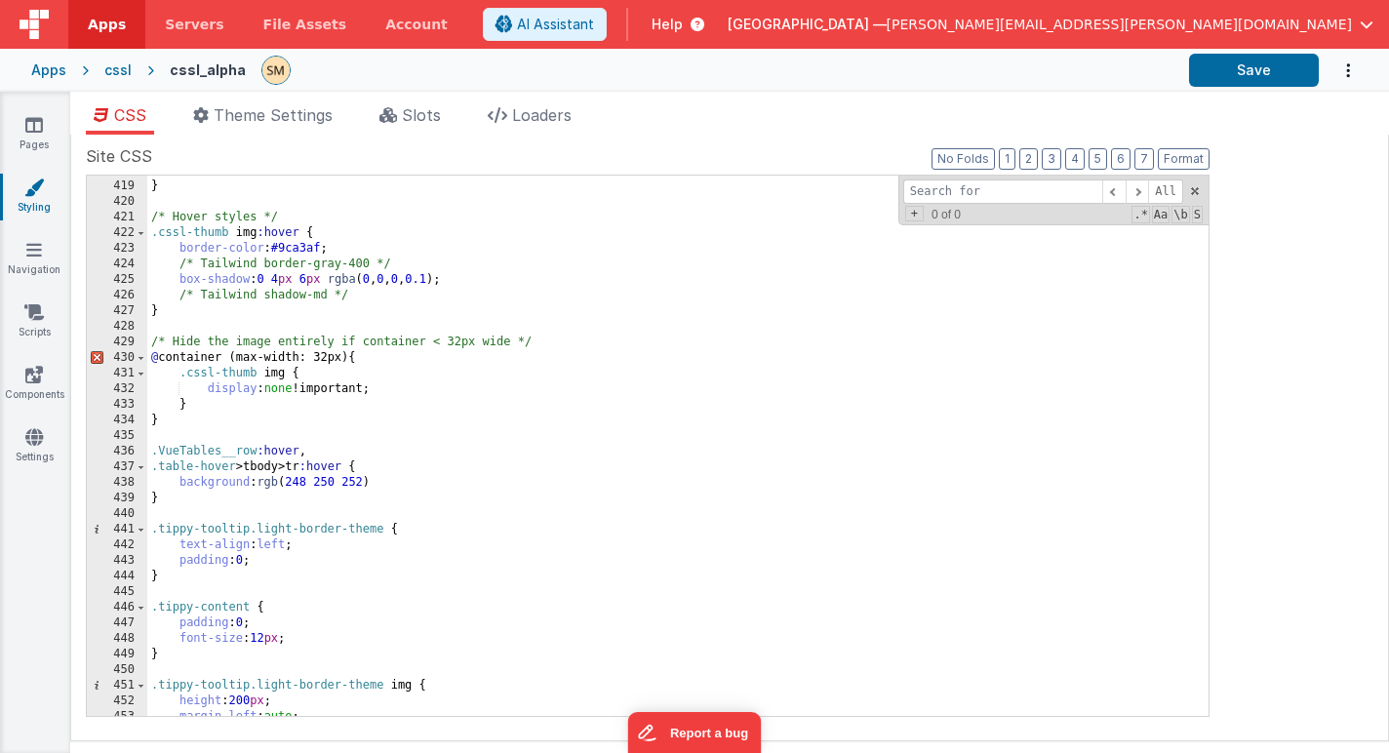
scroll to position [7082, 0]
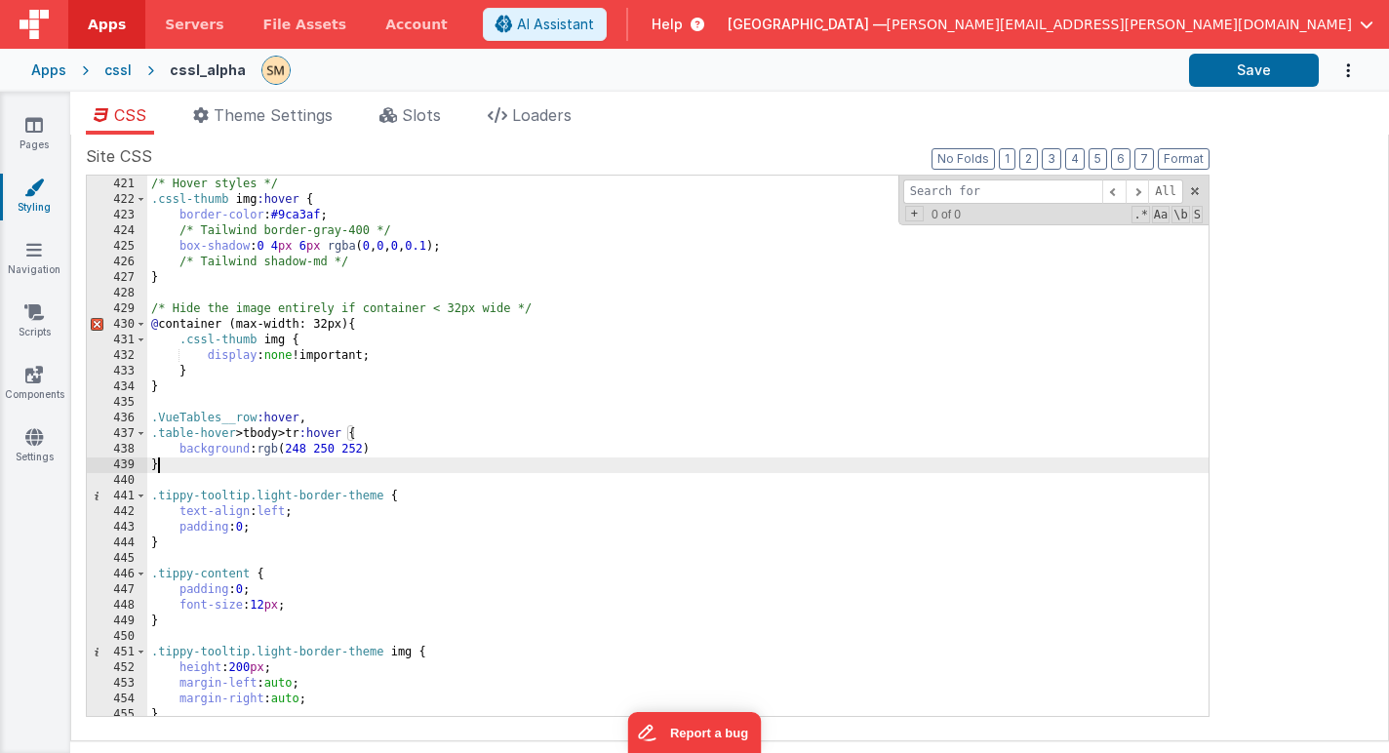
click at [178, 467] on div "/* Hover styles */ .cssl-thumb img :hover { border-color : #9ca3af ; /* Tailwin…" at bounding box center [677, 446] width 1061 height 571
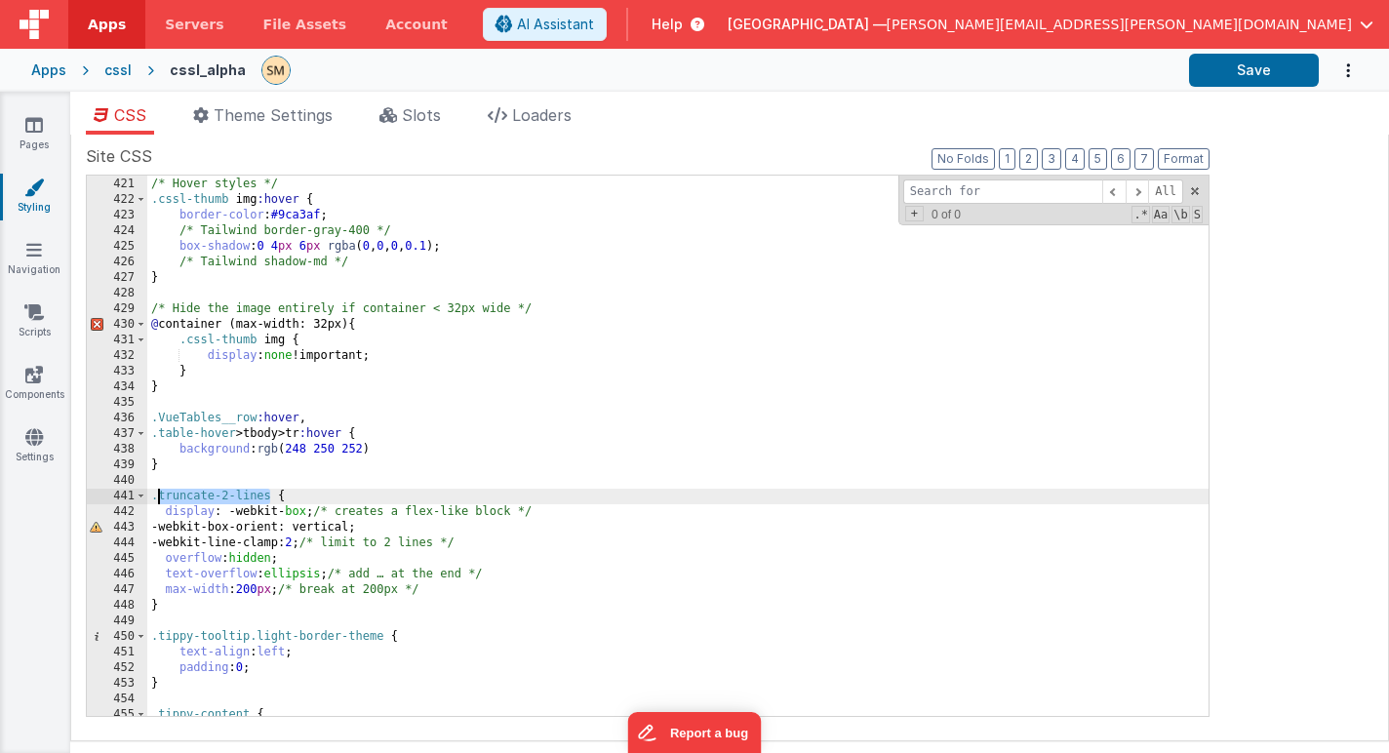
drag, startPoint x: 268, startPoint y: 497, endPoint x: 157, endPoint y: 495, distance: 111.2
click at [158, 495] on div "/* Hover styles */ .cssl-thumb img :hover { border-color : #9ca3af ; /* Tailwin…" at bounding box center [677, 446] width 1061 height 571
click at [1248, 70] on button "Save" at bounding box center [1254, 70] width 130 height 33
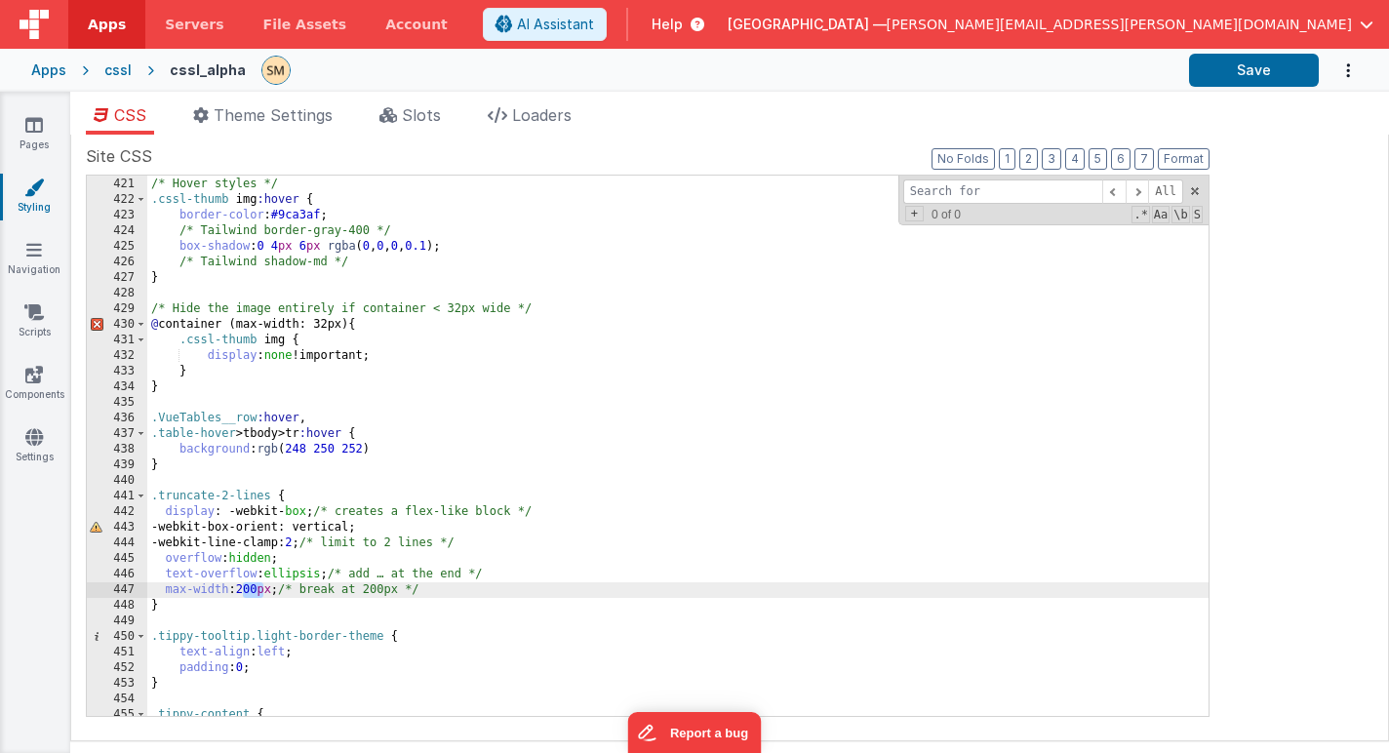
drag, startPoint x: 263, startPoint y: 589, endPoint x: 245, endPoint y: 589, distance: 18.5
click at [245, 589] on div "/* Hover styles */ .cssl-thumb img :hover { border-color : #9ca3af ; /* Tailwin…" at bounding box center [677, 446] width 1061 height 571
click at [263, 595] on div "/* Hover styles */ .cssl-thumb img :hover { border-color : #9ca3af ; /* Tailwin…" at bounding box center [677, 446] width 1061 height 571
drag, startPoint x: 263, startPoint y: 594, endPoint x: 245, endPoint y: 594, distance: 18.5
click at [245, 594] on div "/* Hover styles */ .cssl-thumb img :hover { border-color : #9ca3af ; /* Tailwin…" at bounding box center [677, 446] width 1061 height 571
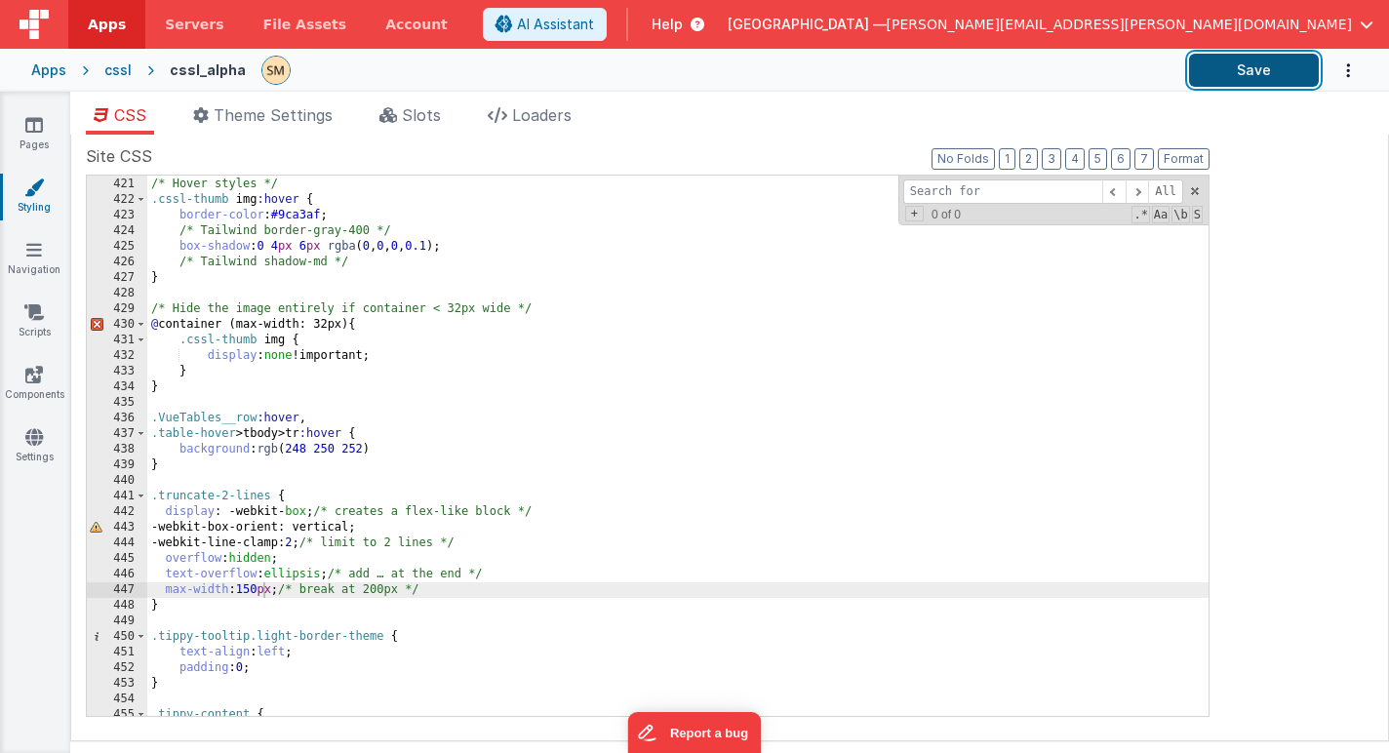
click at [1244, 71] on button "Save" at bounding box center [1254, 70] width 130 height 33
drag, startPoint x: 264, startPoint y: 591, endPoint x: 241, endPoint y: 590, distance: 23.4
click at [241, 590] on div "/* Hover styles */ .cssl-thumb img :hover { border-color : #9ca3af ; /* Tailwin…" at bounding box center [677, 446] width 1061 height 571
click at [1255, 75] on button "Save" at bounding box center [1254, 70] width 130 height 33
drag, startPoint x: 263, startPoint y: 588, endPoint x: 242, endPoint y: 588, distance: 21.5
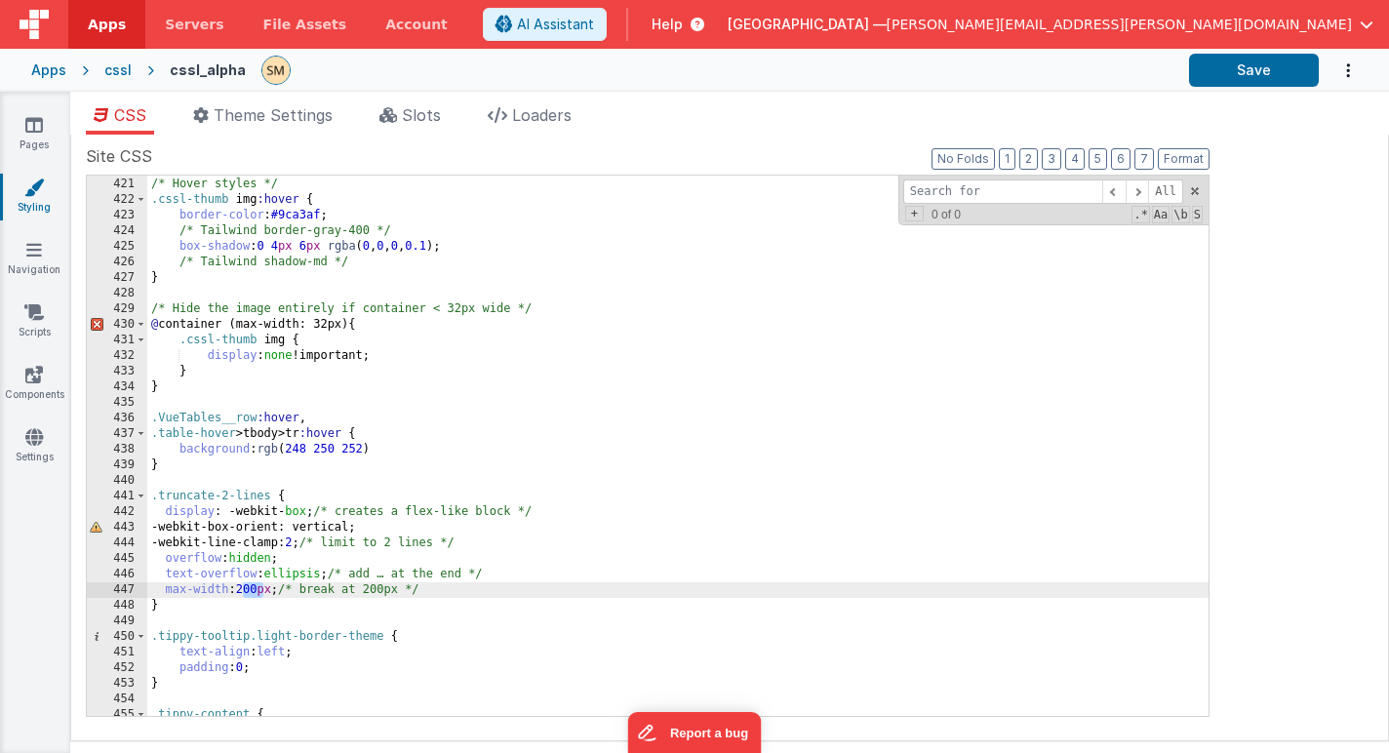
click at [242, 588] on div "/* Hover styles */ .cssl-thumb img :hover { border-color : #9ca3af ; /* Tailwin…" at bounding box center [677, 446] width 1061 height 571
drag, startPoint x: 526, startPoint y: 589, endPoint x: 145, endPoint y: 587, distance: 380.3
click at [145, 587] on div "420 421 422 423 424 425 426 427 428 429 430 431 432 433 434 435 436 437 438 439…" at bounding box center [647, 446] width 1123 height 542
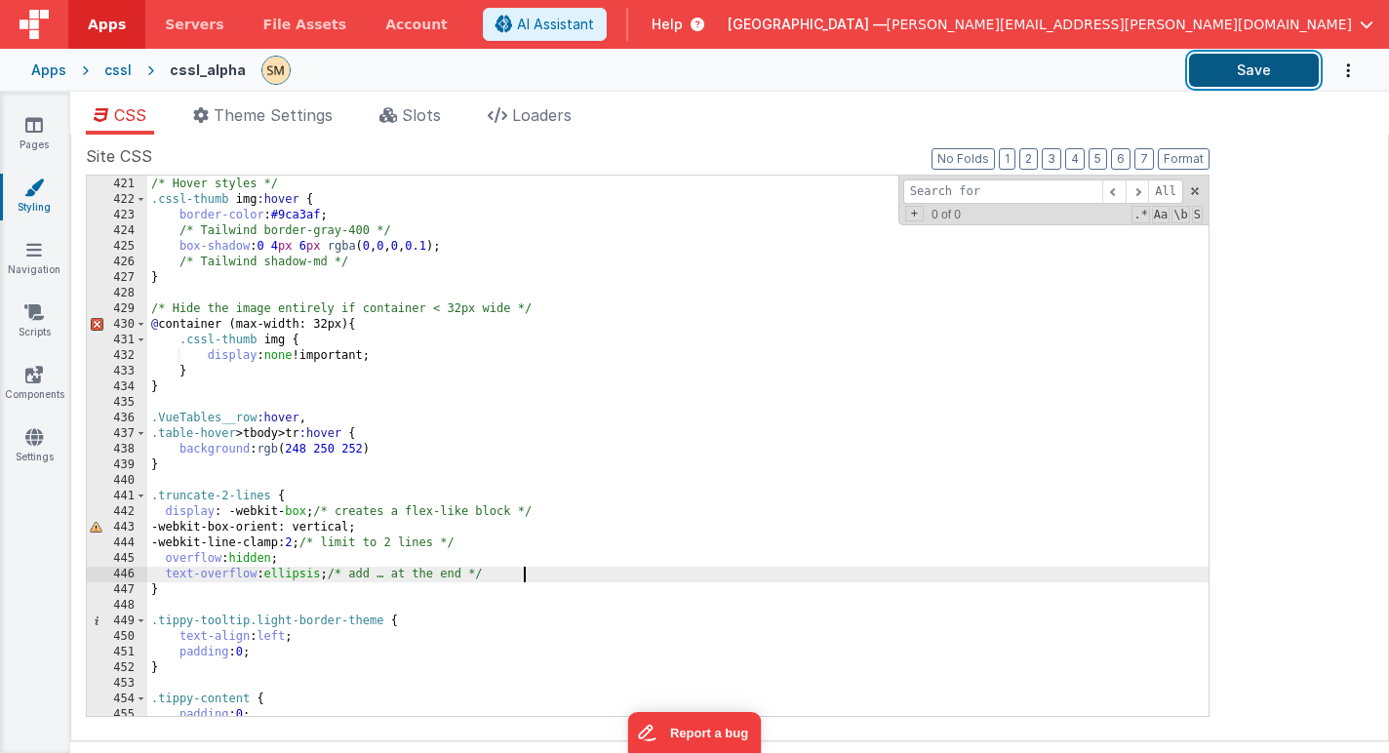
click at [1237, 69] on button "Save" at bounding box center [1254, 70] width 130 height 33
